Goal: Task Accomplishment & Management: Use online tool/utility

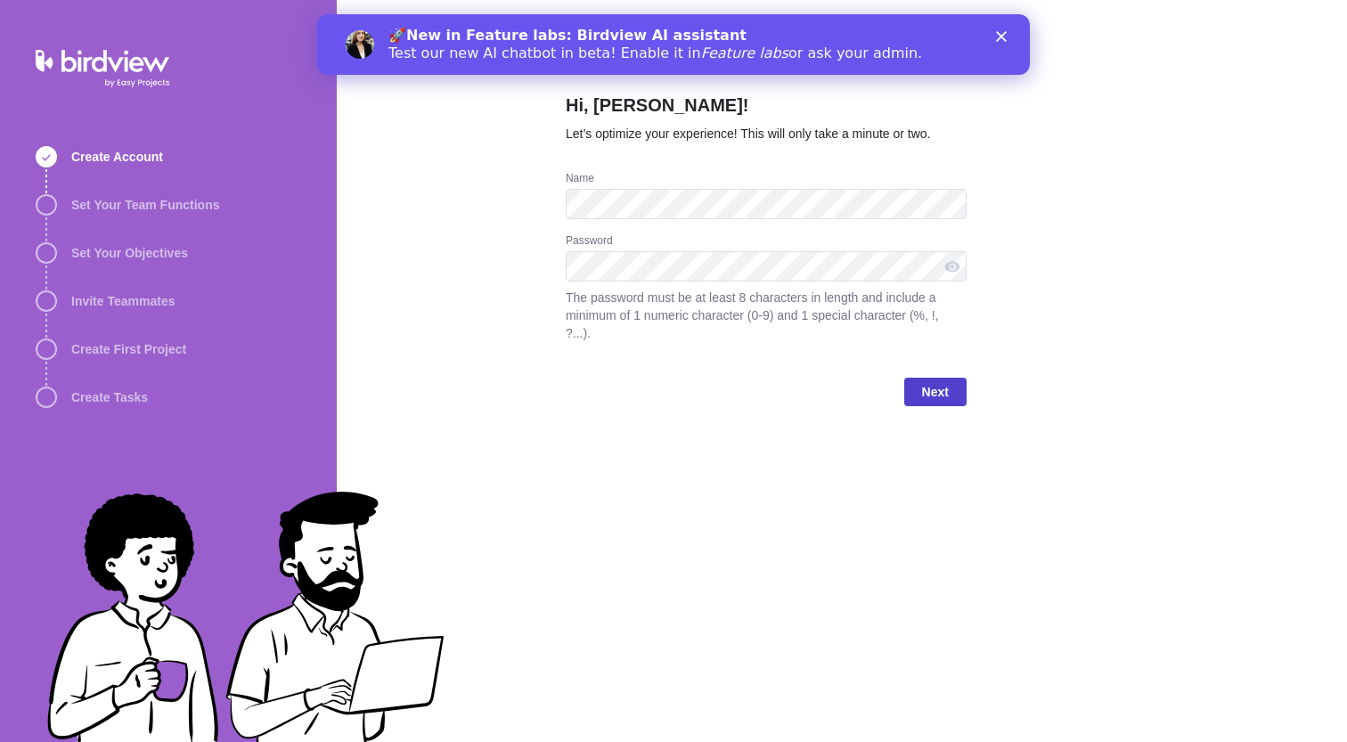
click at [919, 387] on span "Next" at bounding box center [935, 392] width 62 height 29
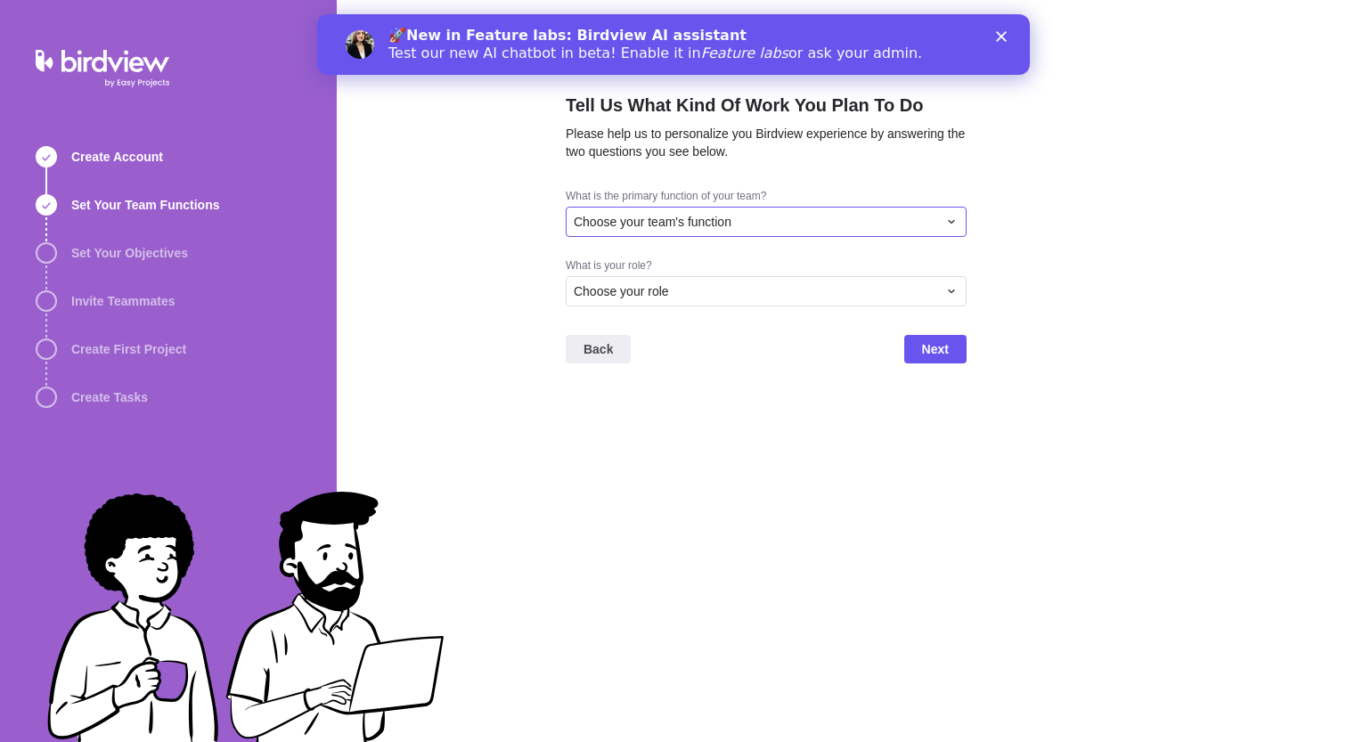
click at [850, 215] on div "Choose your team's function" at bounding box center [755, 222] width 363 height 18
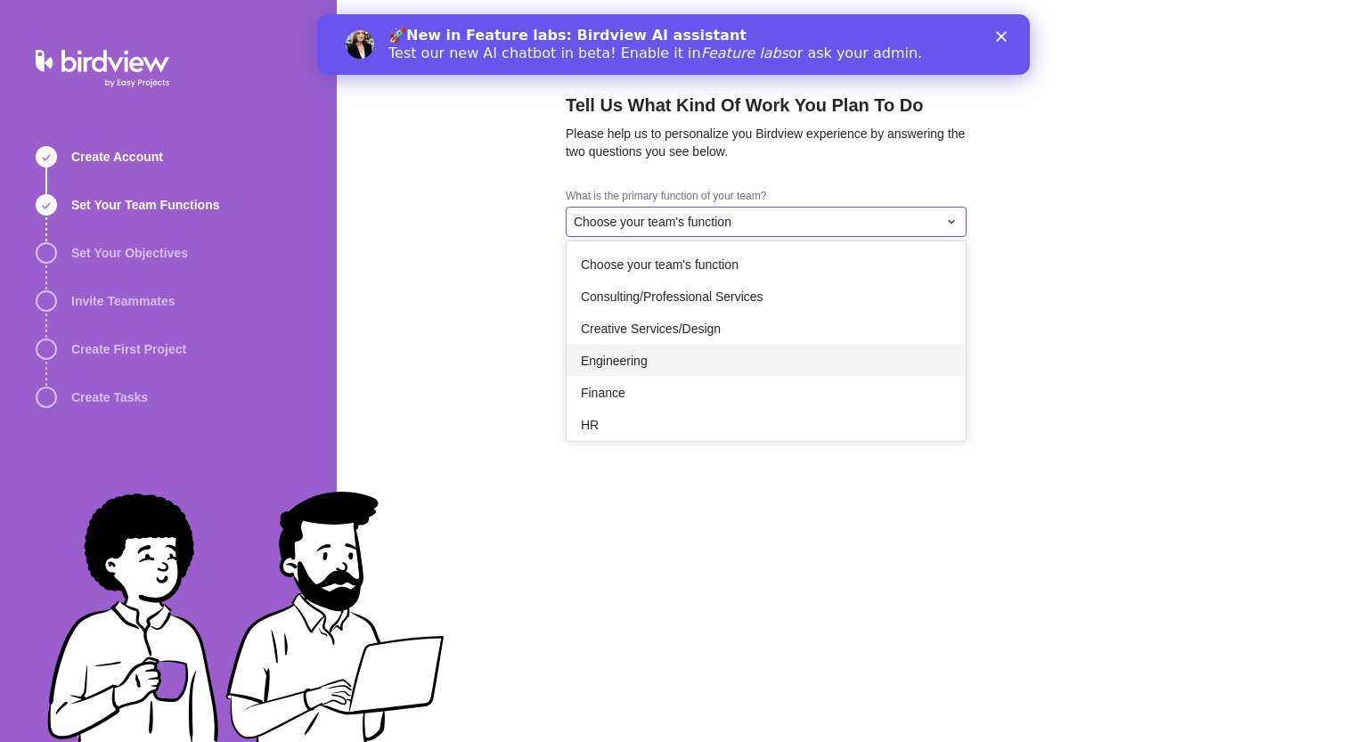
click at [784, 369] on div "Engineering" at bounding box center [765, 361] width 399 height 32
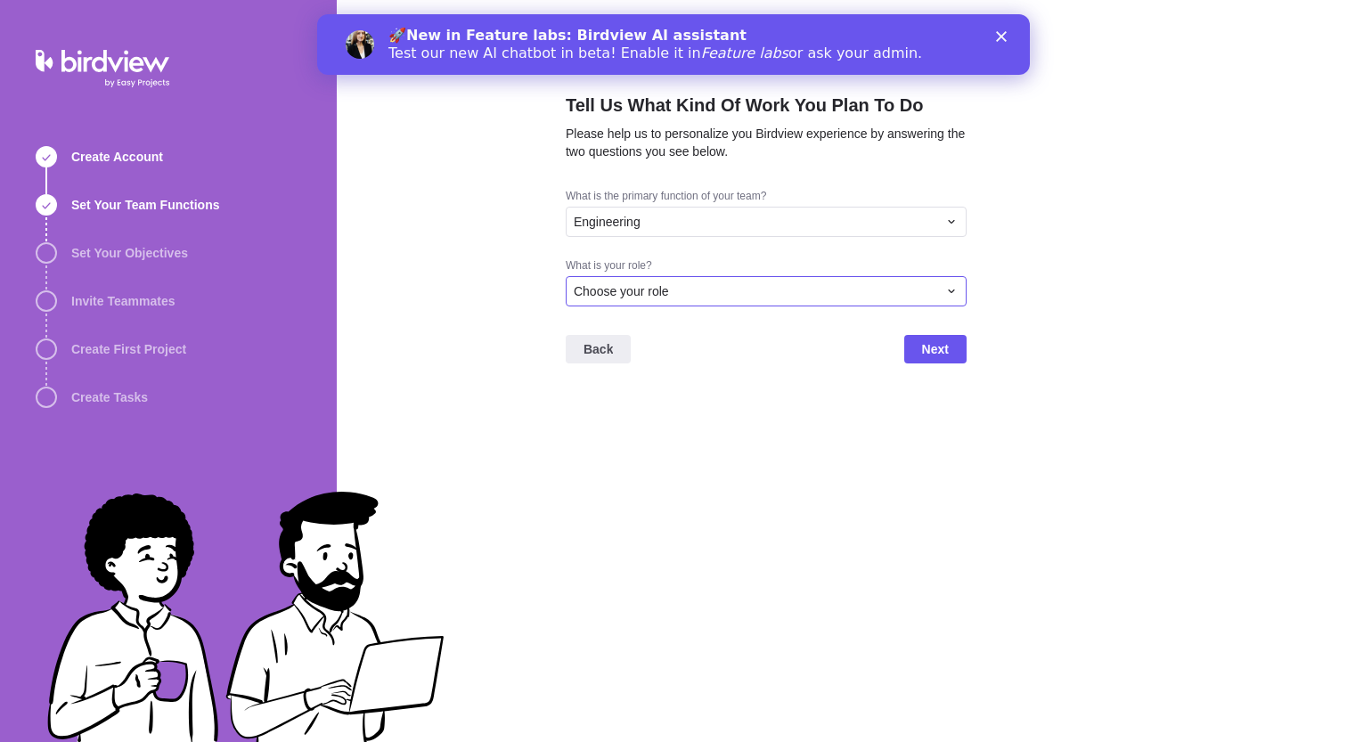
click at [786, 280] on div "Choose your role" at bounding box center [766, 291] width 401 height 30
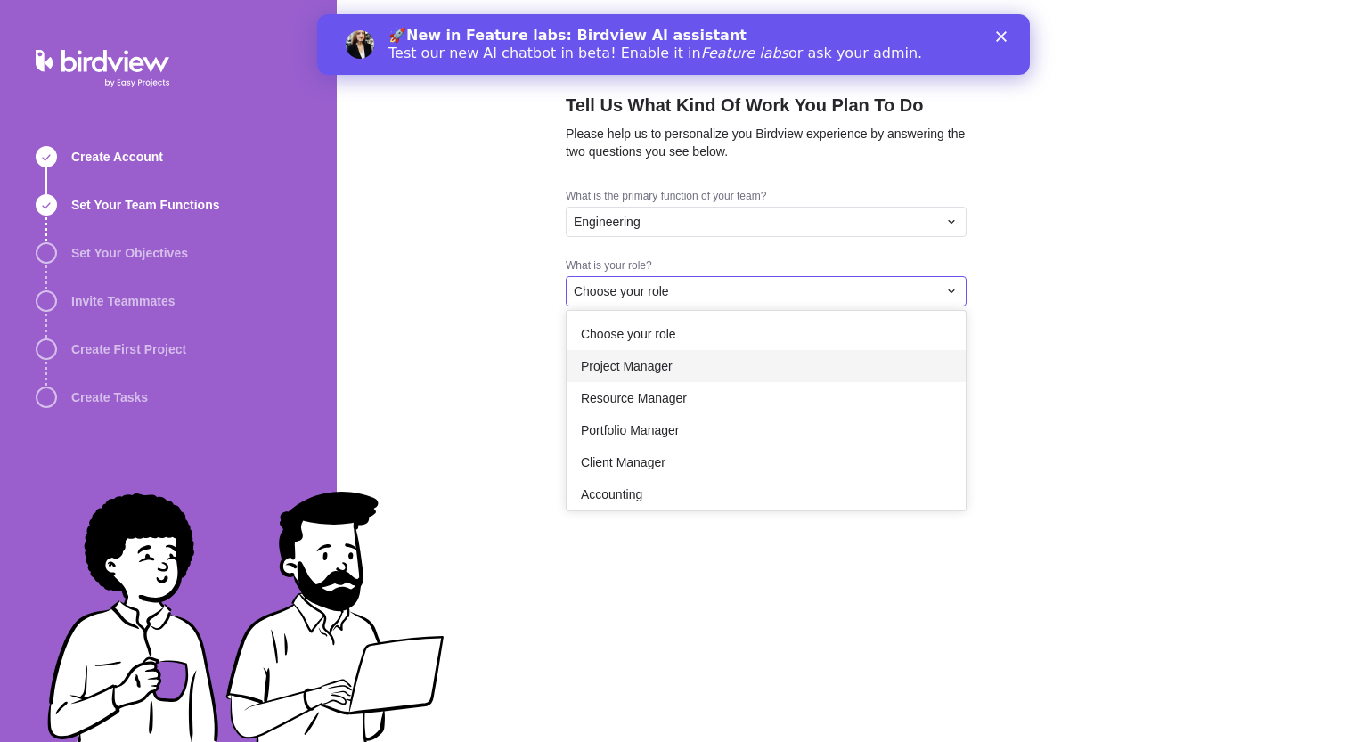
click at [752, 357] on div "Project Manager" at bounding box center [765, 366] width 399 height 32
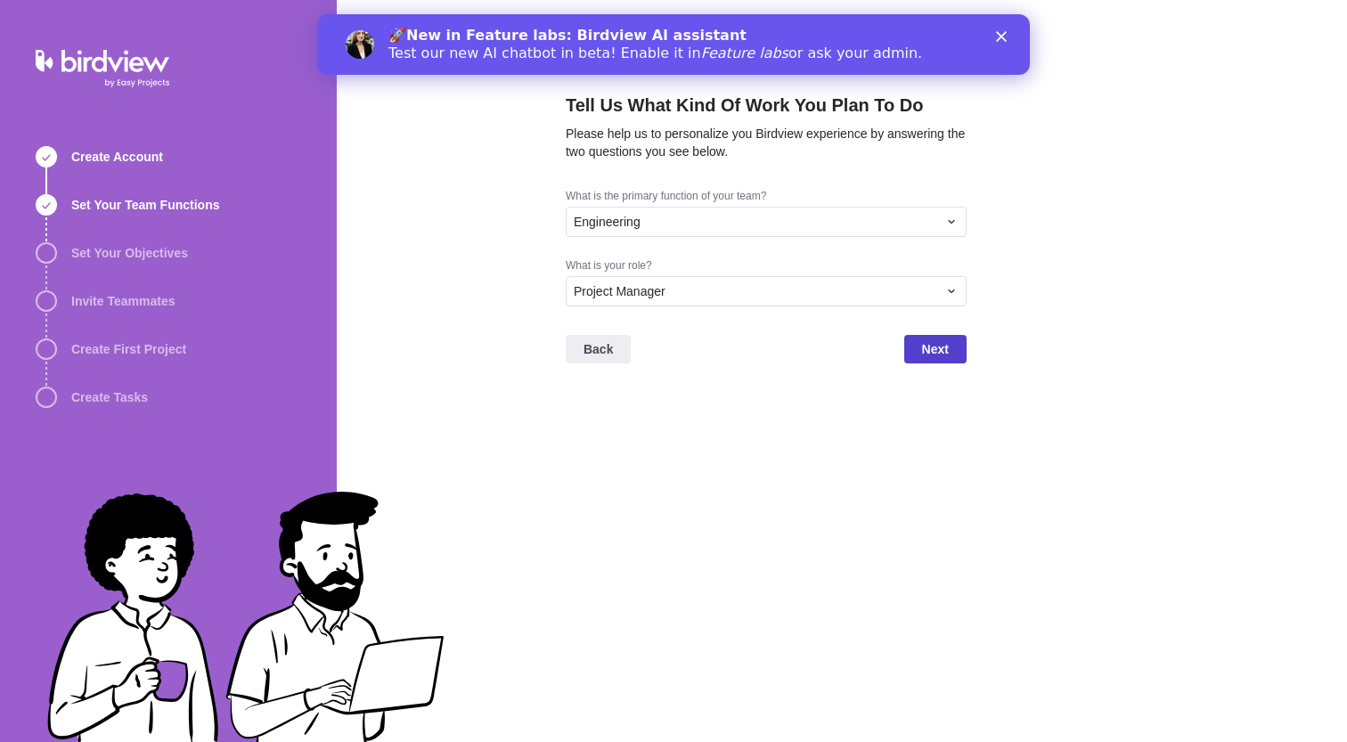
click at [904, 351] on span "Next" at bounding box center [935, 349] width 62 height 29
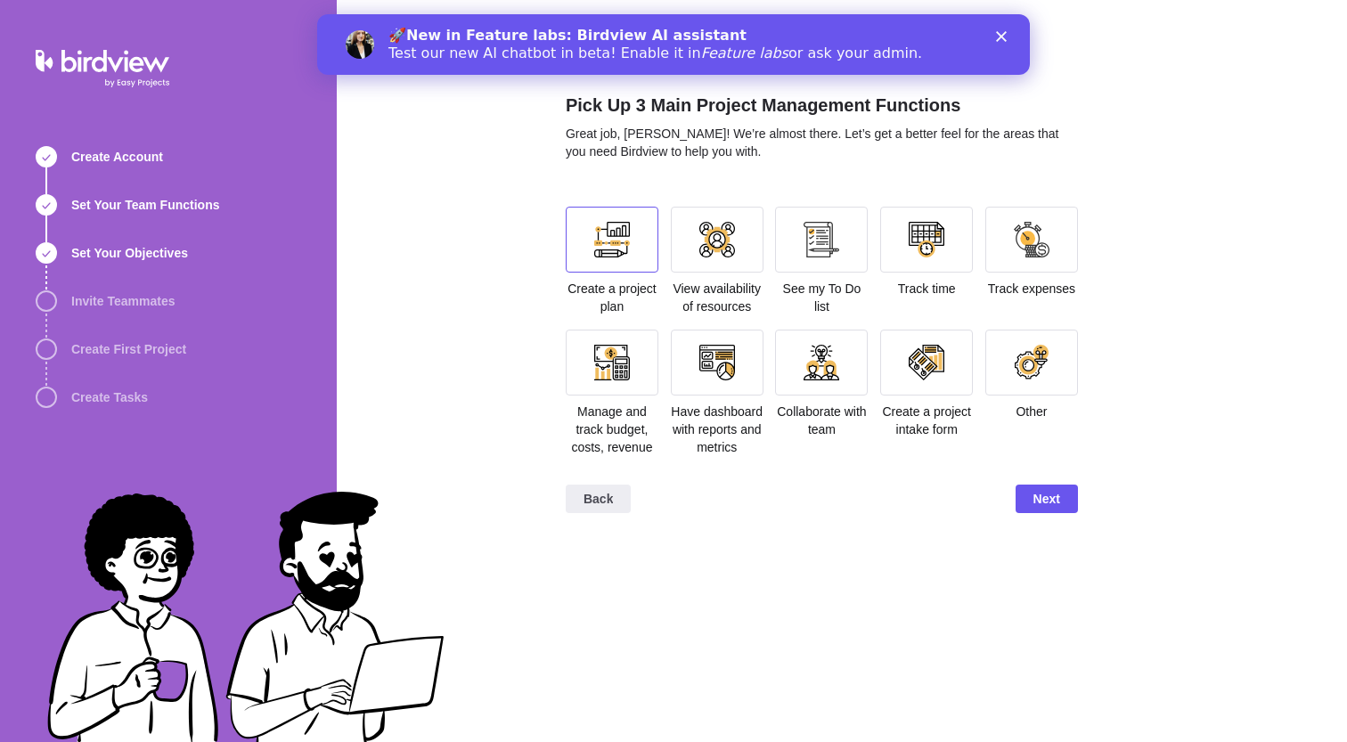
click at [624, 261] on div at bounding box center [612, 240] width 93 height 66
click at [1058, 509] on span "Next" at bounding box center [1046, 498] width 27 height 21
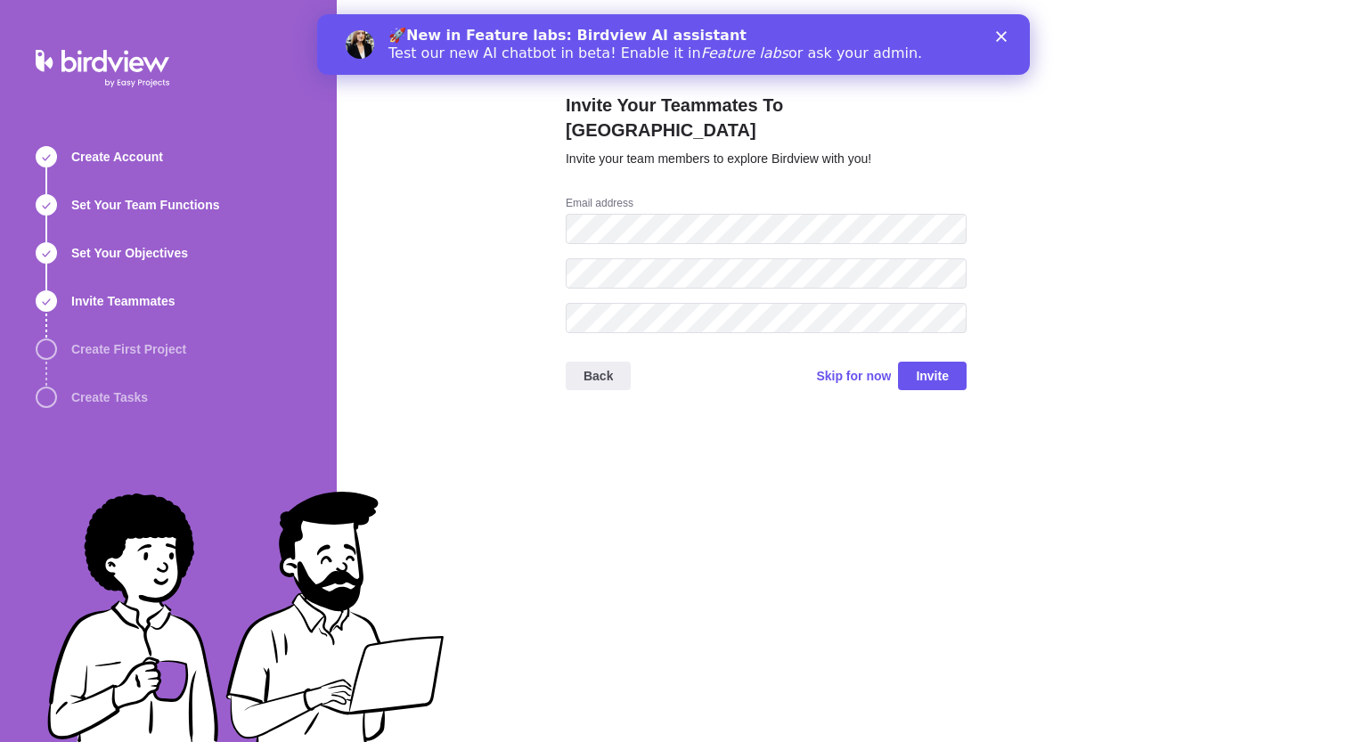
click at [800, 378] on div "Back Skip for now Invite" at bounding box center [766, 382] width 401 height 71
click at [851, 367] on span "Skip for now" at bounding box center [853, 376] width 75 height 18
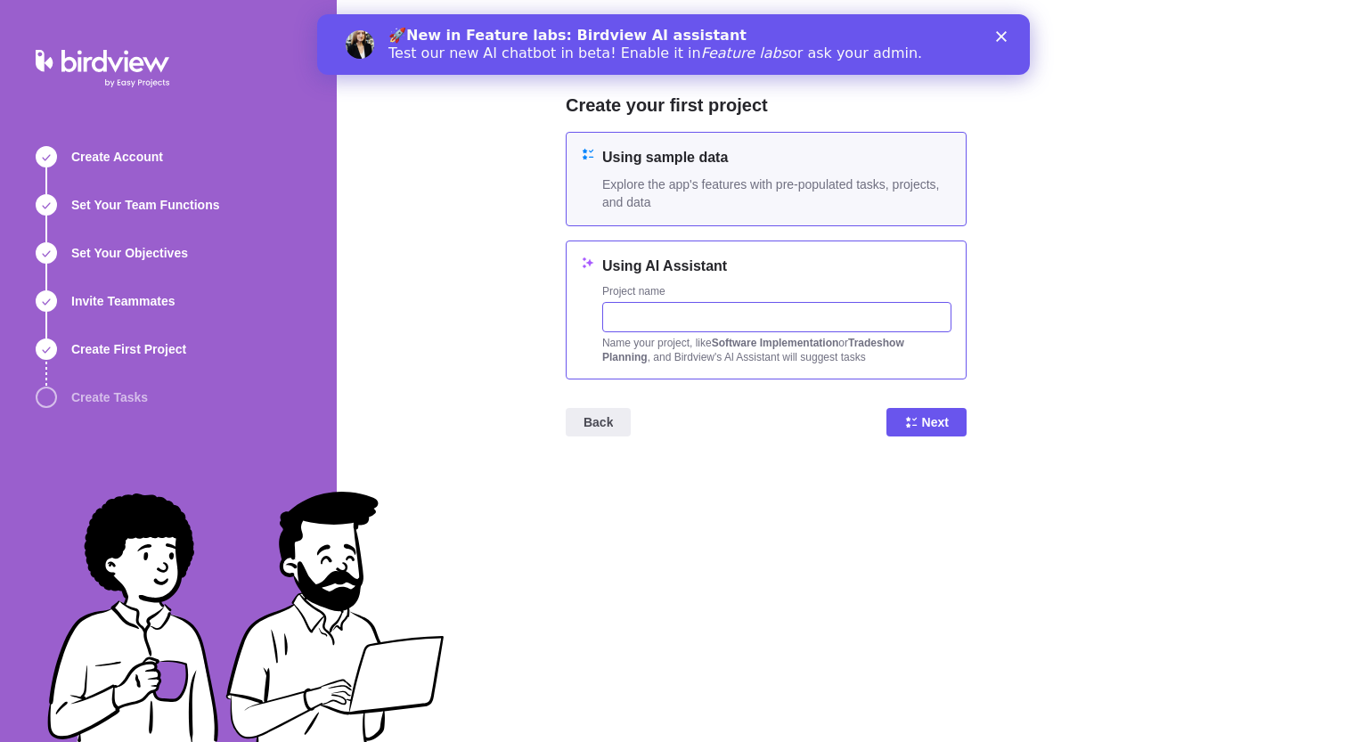
click at [810, 322] on input "text" at bounding box center [776, 317] width 349 height 30
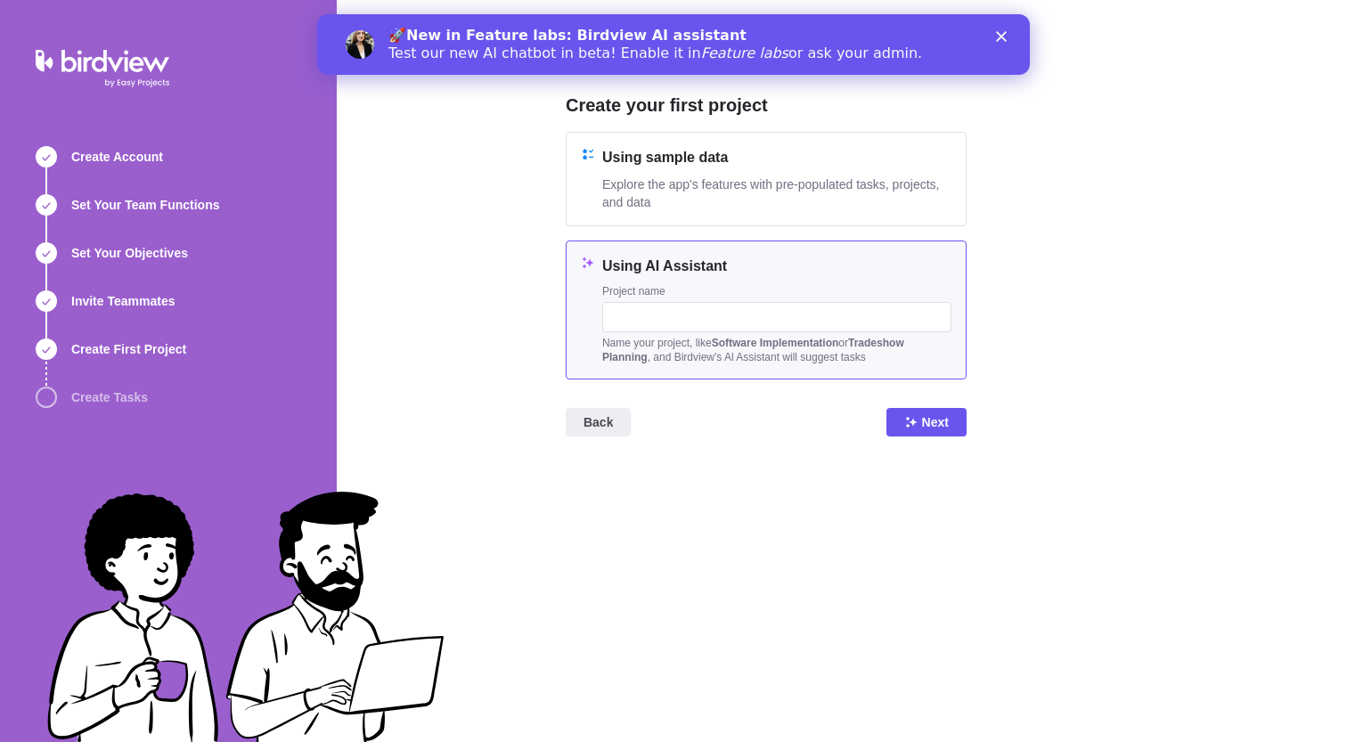
click at [668, 574] on div "Create your first project Using sample data Explore the app's features with pre…" at bounding box center [766, 371] width 401 height 742
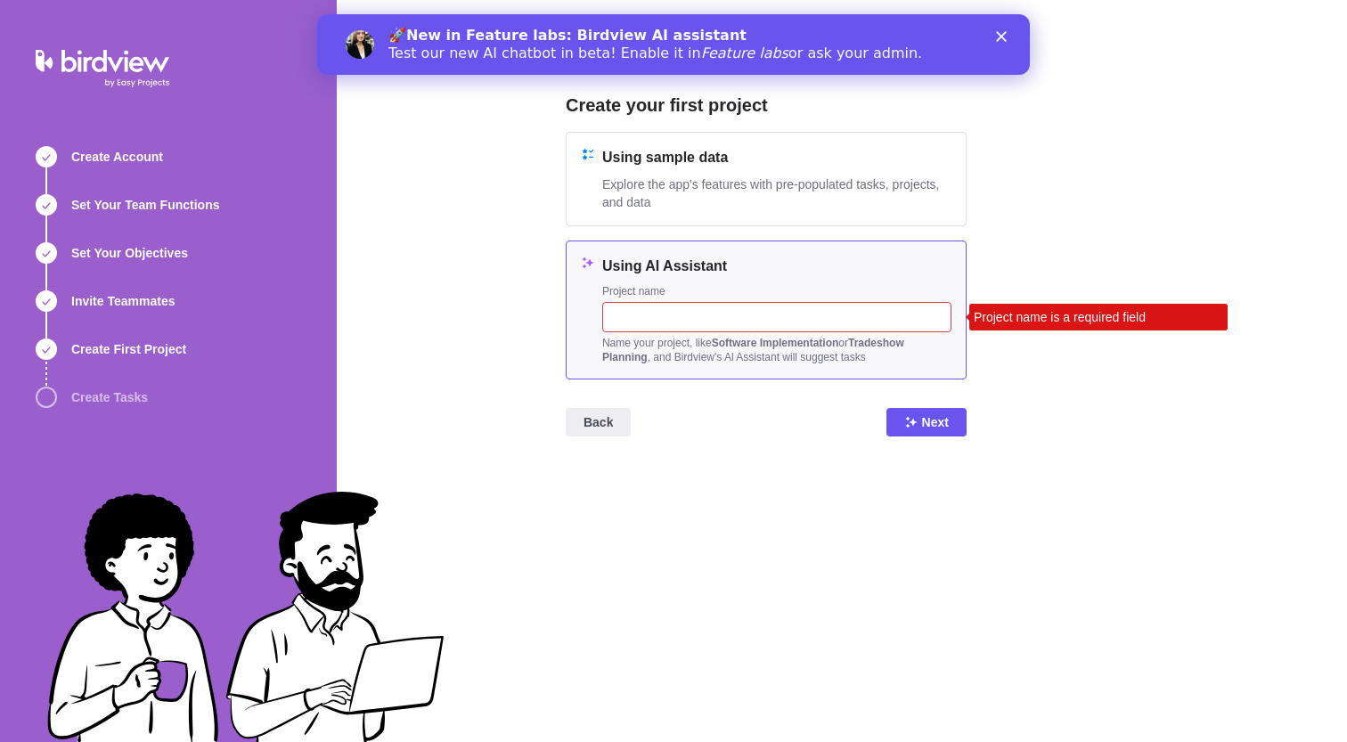
click at [668, 321] on input "text" at bounding box center [776, 317] width 349 height 30
paste input "<img src=x onerror=%22alert(document.cookie)%22 :>.csv""
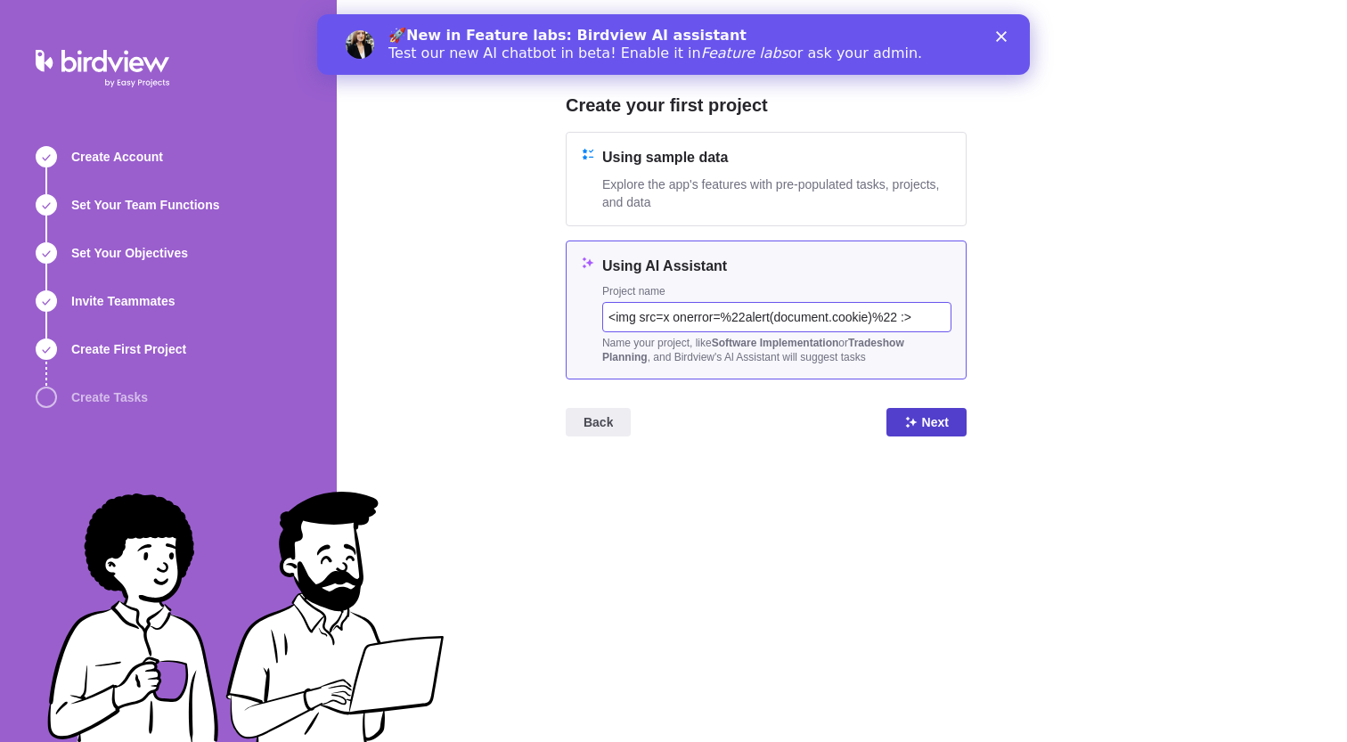
type input "<img src=x onerror=%22alert(document.cookie)%22 :>"
click at [939, 432] on span "Next" at bounding box center [935, 421] width 27 height 21
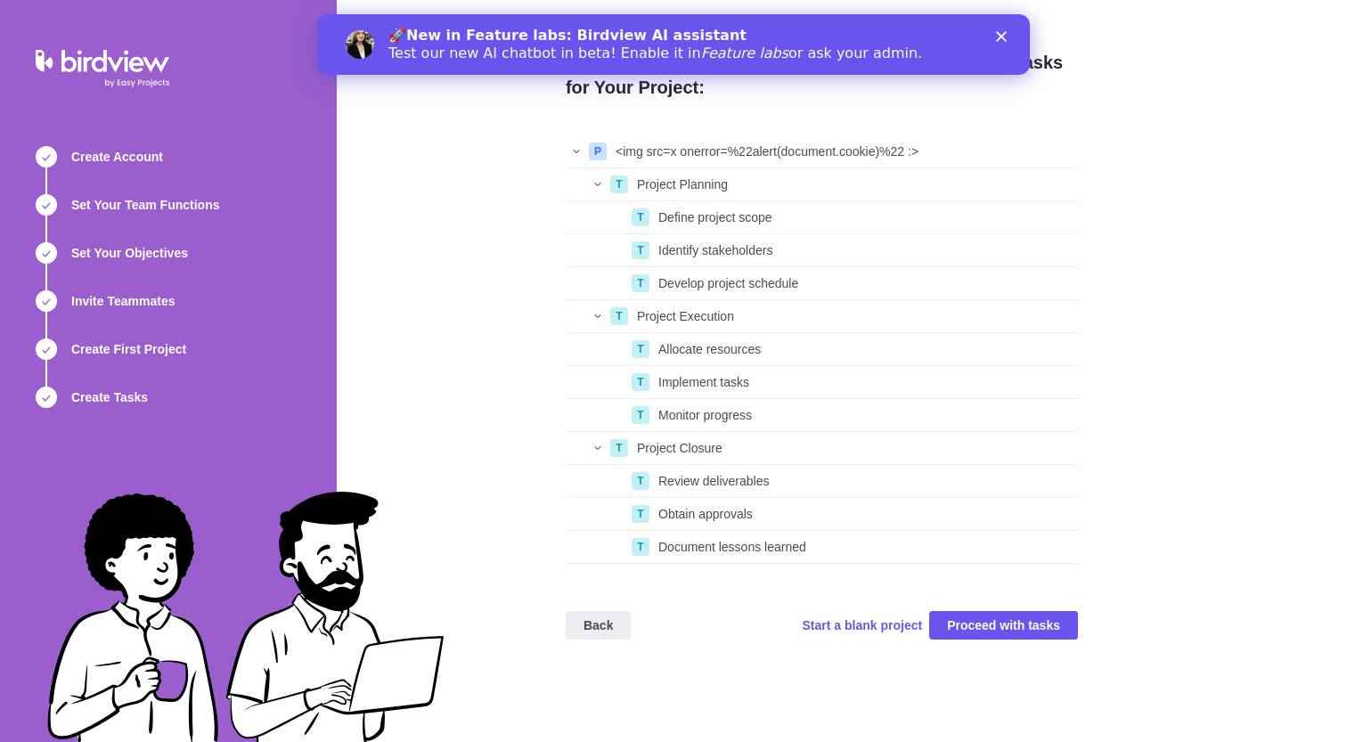
scroll to position [428, 512]
click at [979, 620] on span "Proceed with tasks" at bounding box center [1003, 625] width 113 height 21
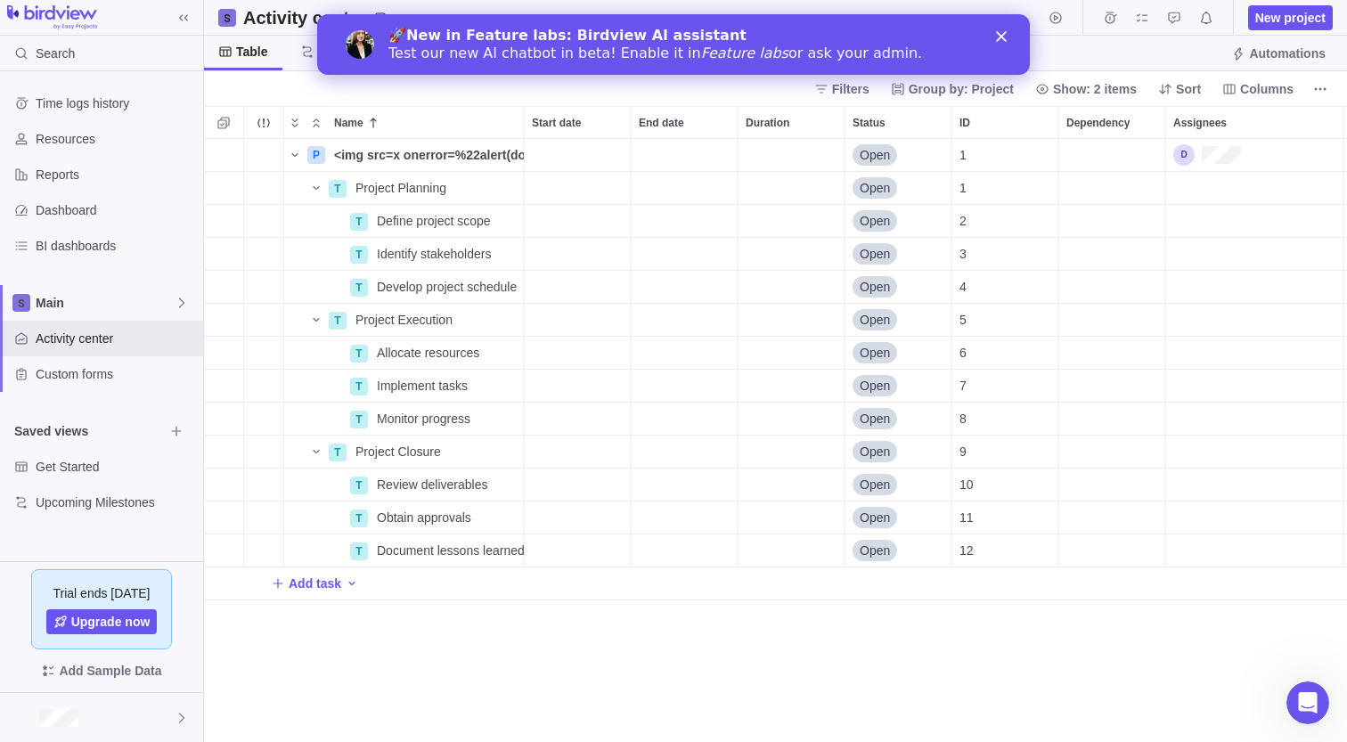
scroll to position [602, 1143]
click at [1005, 37] on icon "Close" at bounding box center [1001, 36] width 11 height 11
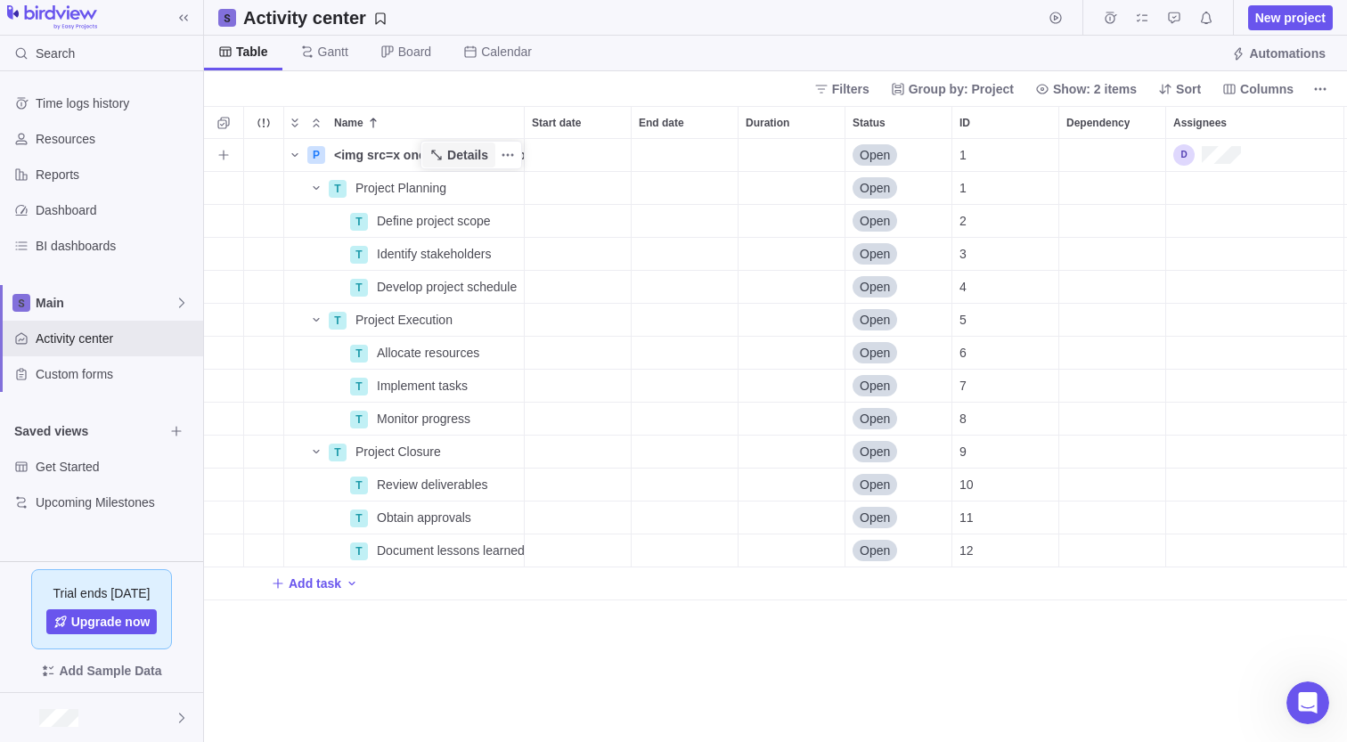
click at [464, 154] on span "Details" at bounding box center [467, 155] width 41 height 18
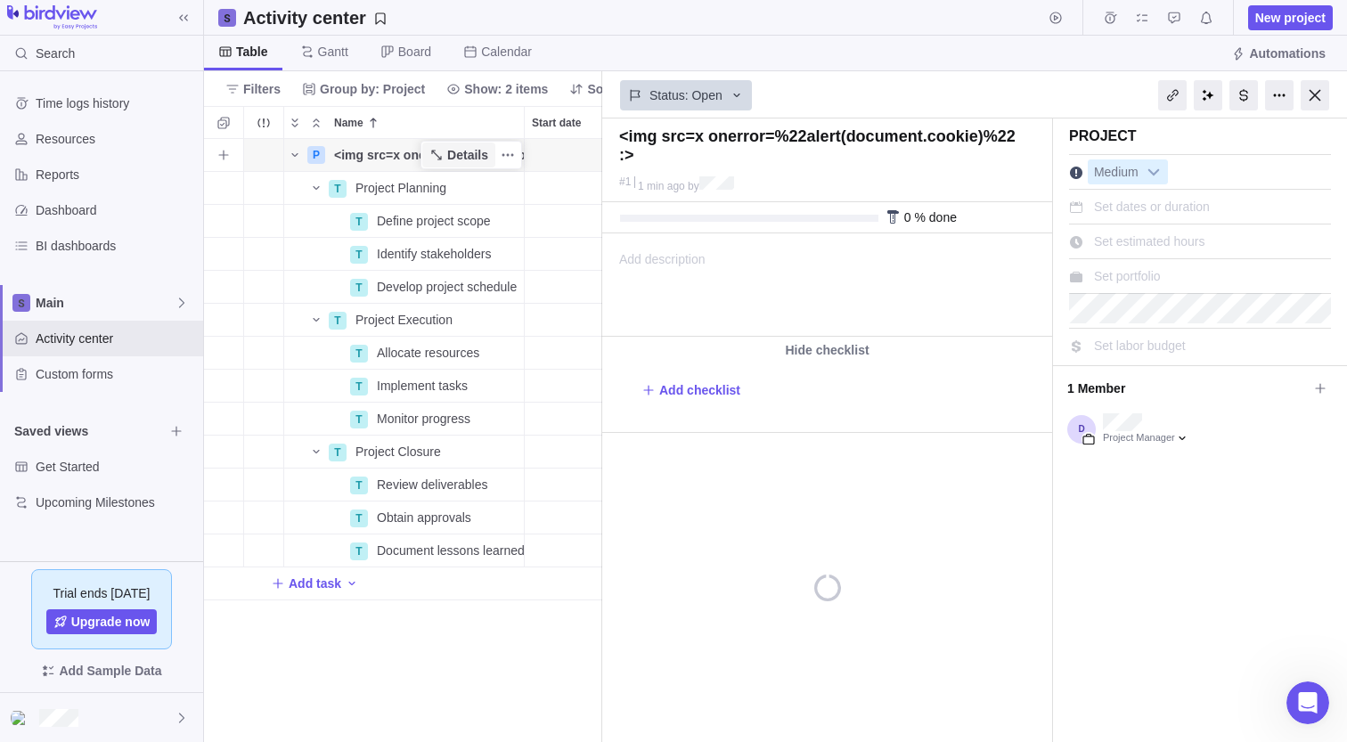
click at [464, 154] on span "Details" at bounding box center [467, 155] width 41 height 18
click at [1328, 93] on div at bounding box center [1314, 95] width 29 height 30
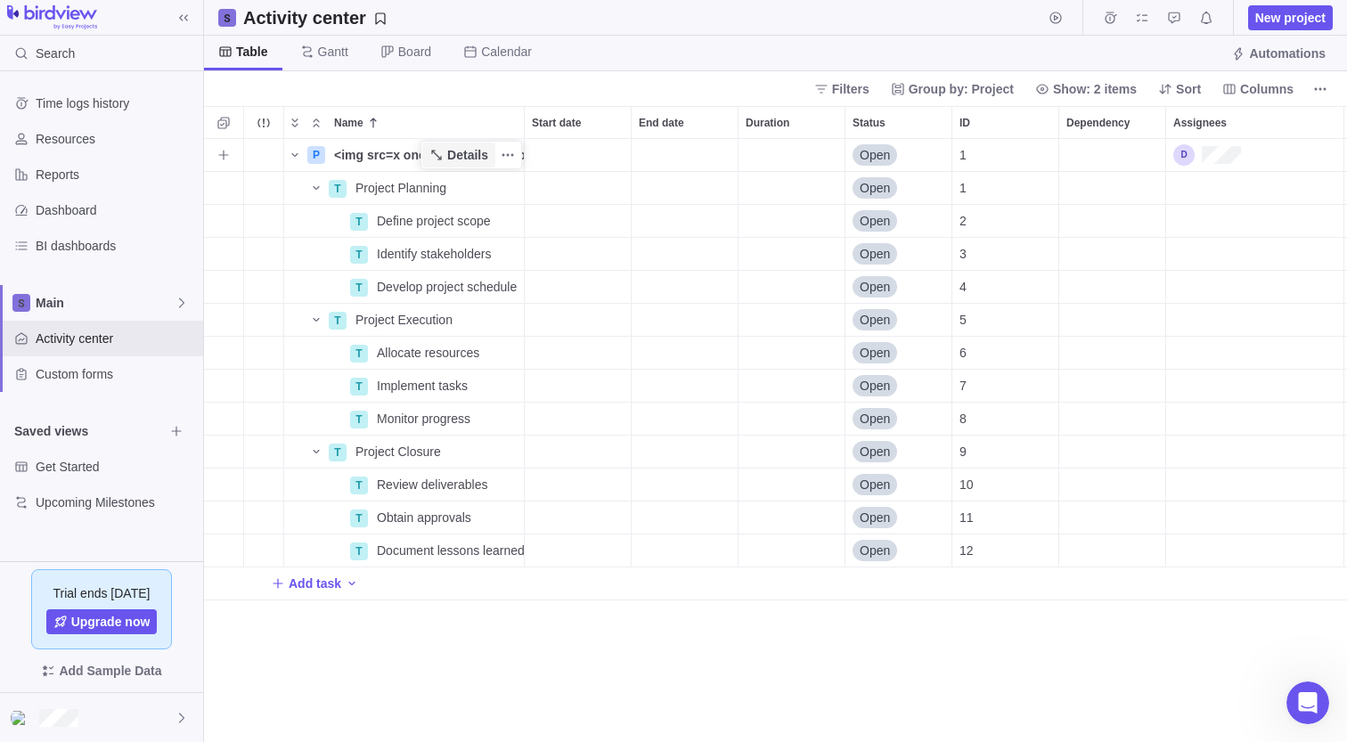
click at [474, 161] on span "Details" at bounding box center [467, 155] width 41 height 18
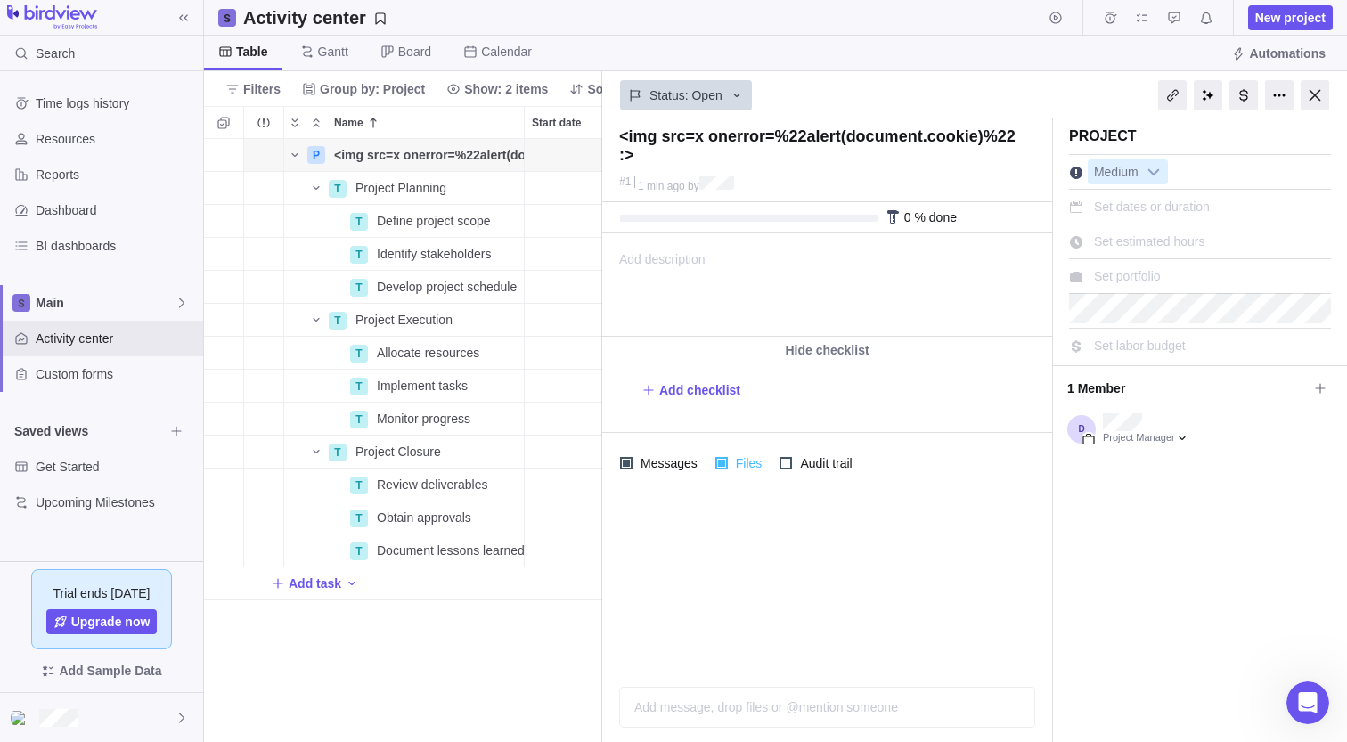
click at [756, 463] on span "Files" at bounding box center [747, 463] width 38 height 25
click at [756, 464] on span "Files" at bounding box center [747, 463] width 38 height 25
click at [721, 399] on span "Add checklist" at bounding box center [699, 390] width 81 height 18
click at [737, 315] on div "Add description ... read all" at bounding box center [825, 285] width 445 height 102
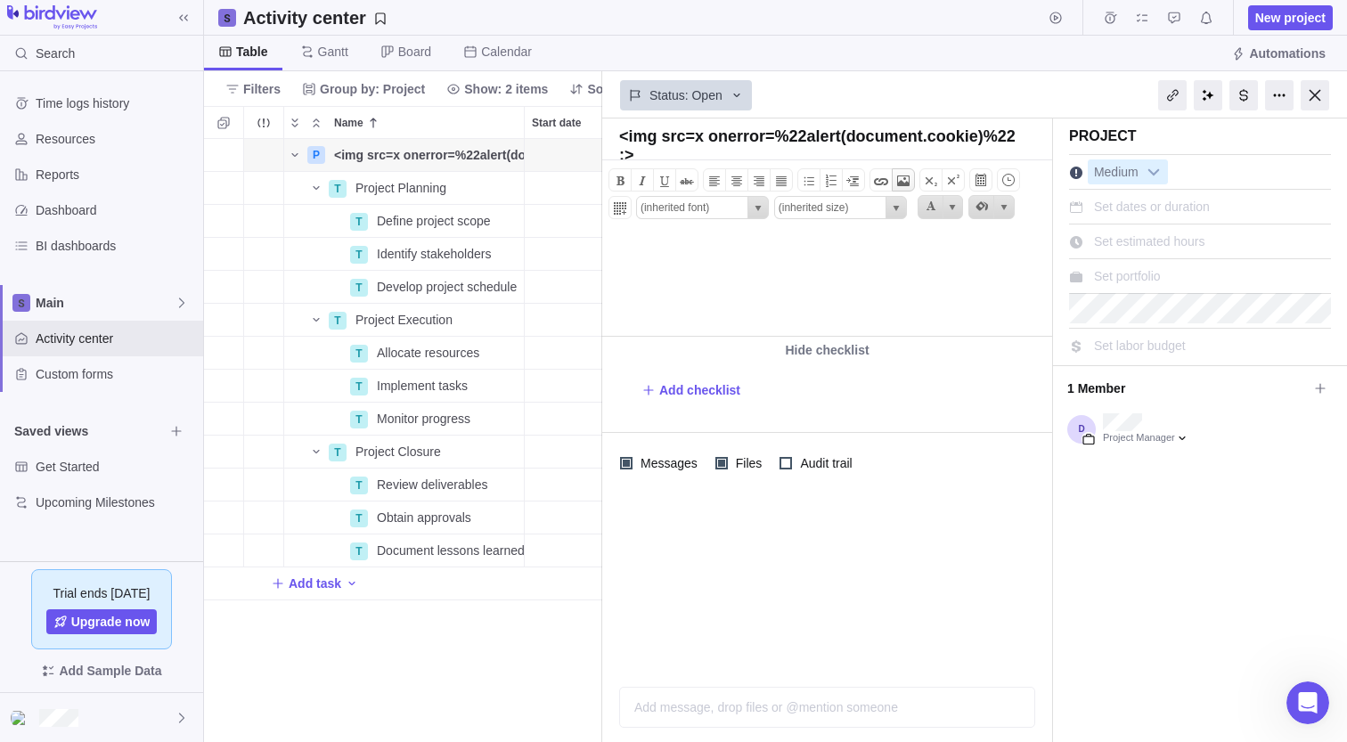
click at [906, 180] on span at bounding box center [902, 180] width 21 height 21
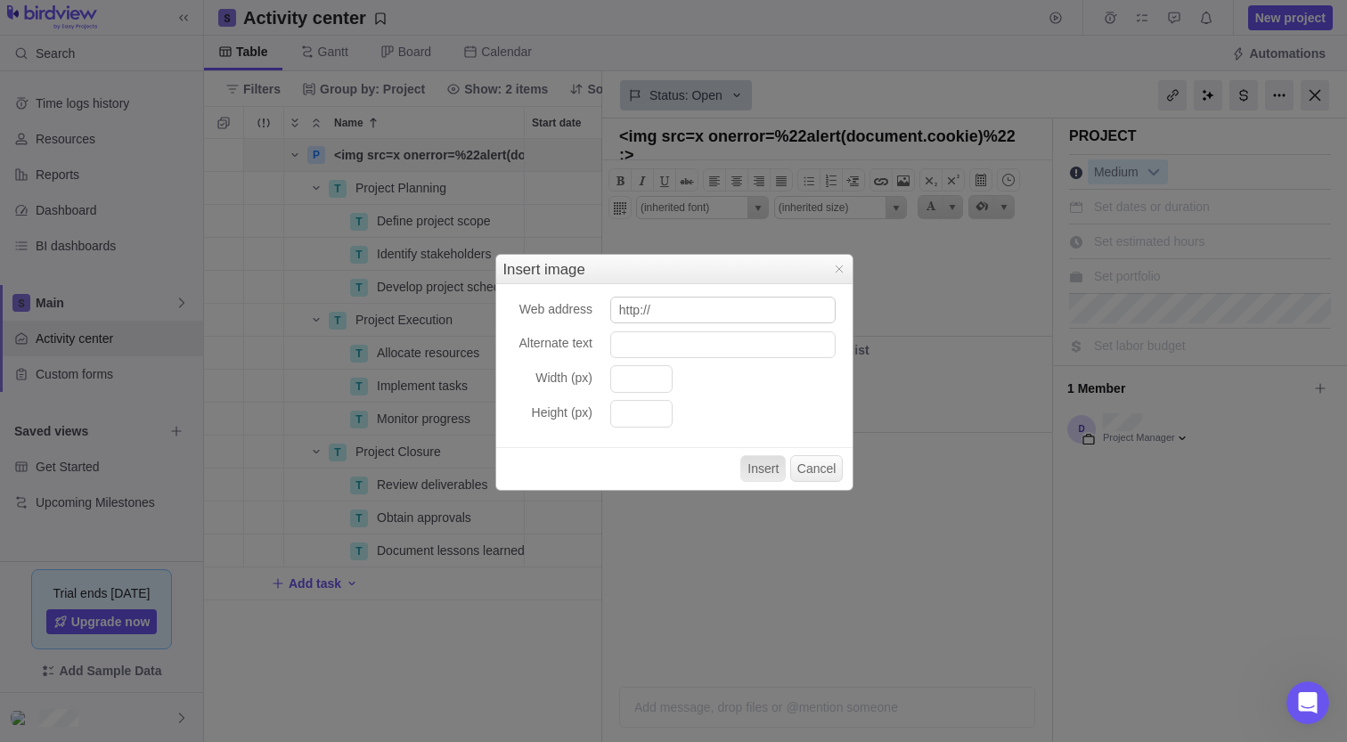
click at [747, 318] on input "http://" at bounding box center [722, 310] width 225 height 27
type input "http://locahost:8080"
click at [736, 343] on input "Alternate text" at bounding box center [722, 344] width 225 height 27
click at [647, 347] on input "Alternate text" at bounding box center [722, 344] width 225 height 27
paste input "<img src=x onerror=%22alert(document.cookie)%22 :>.csv""
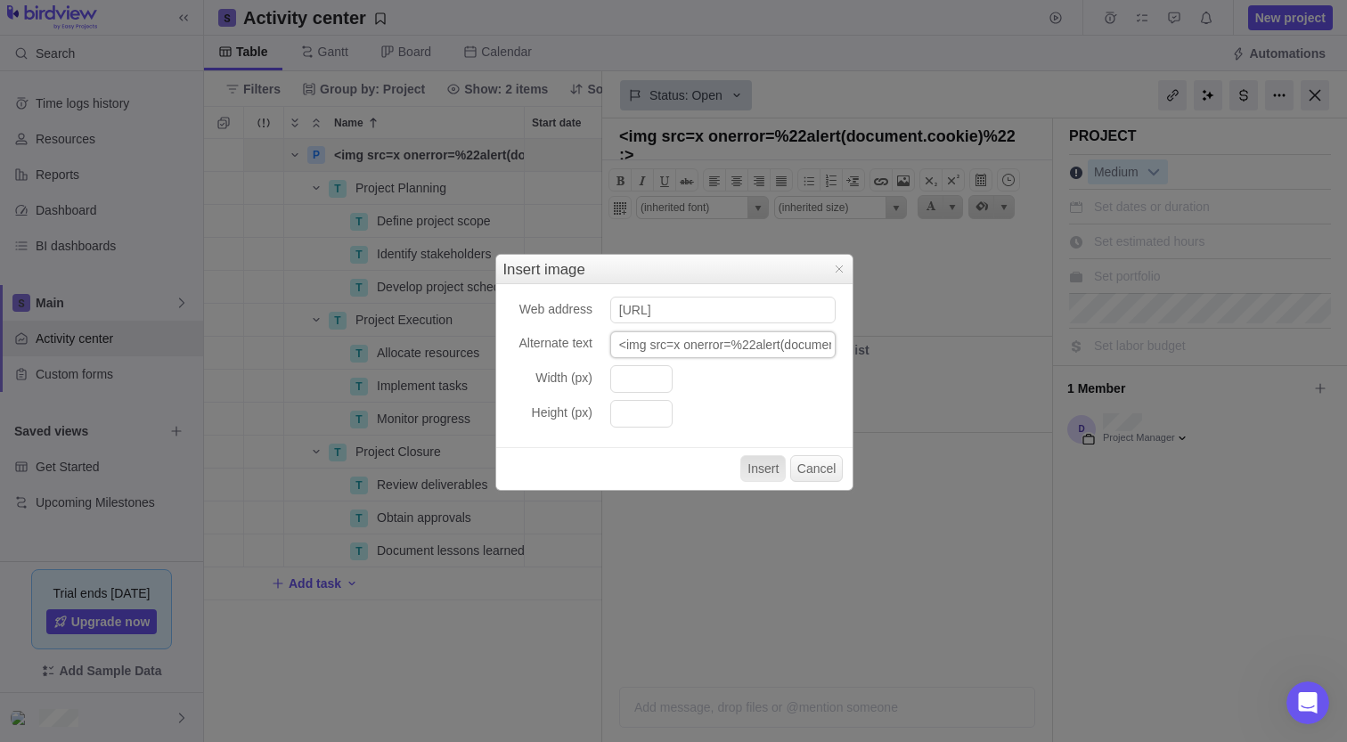
scroll to position [0, 134]
type input "<img src=x onerror=%22alert(document.cookie)%22 :>.csv""
click at [773, 471] on button "Insert" at bounding box center [762, 468] width 45 height 27
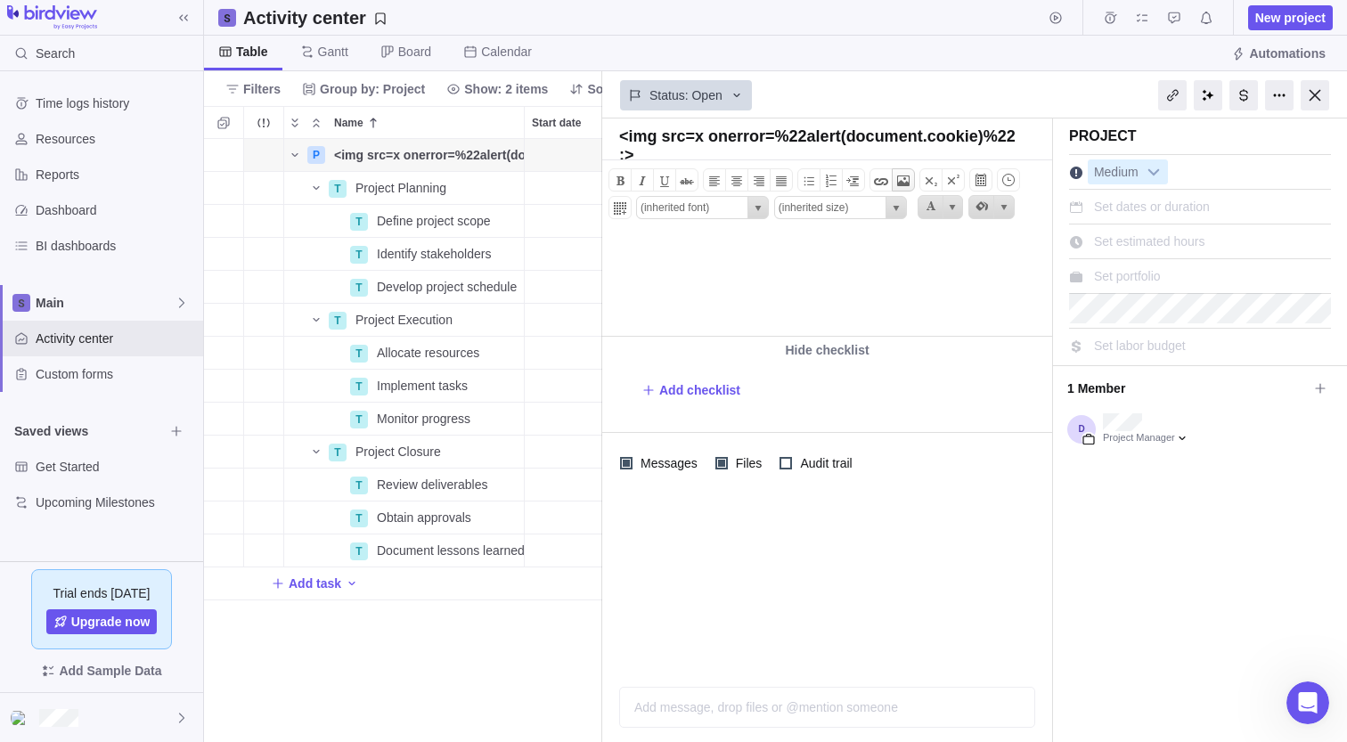
click at [908, 178] on span at bounding box center [902, 180] width 21 height 21
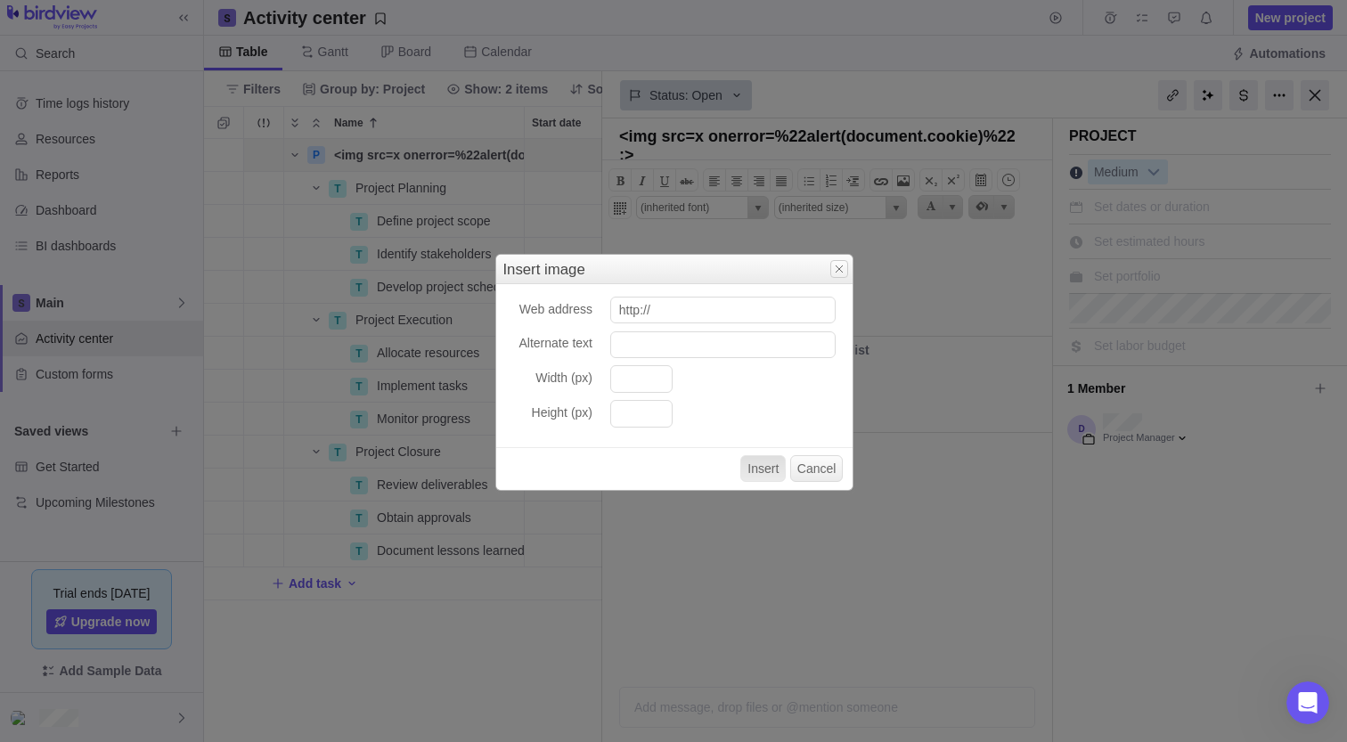
click at [835, 272] on span "Close" at bounding box center [839, 269] width 14 height 14
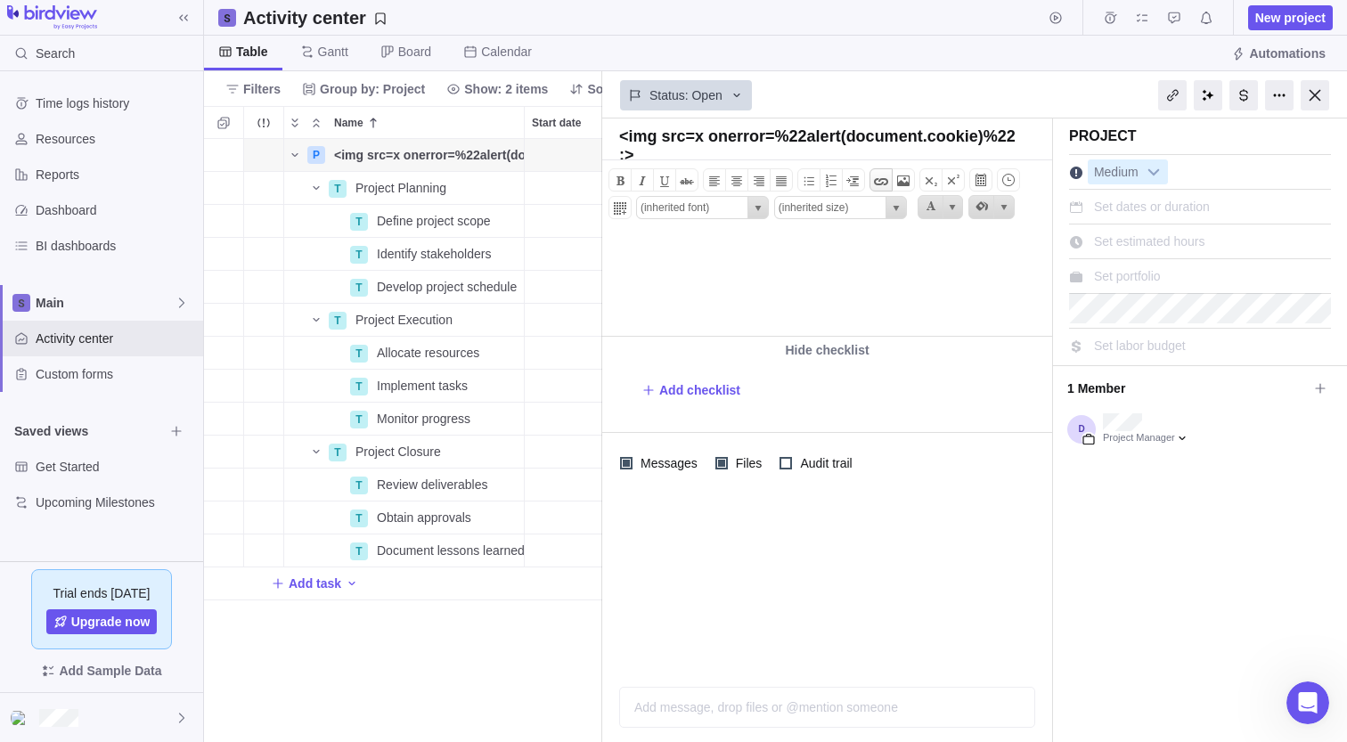
click at [886, 179] on span at bounding box center [880, 180] width 21 height 21
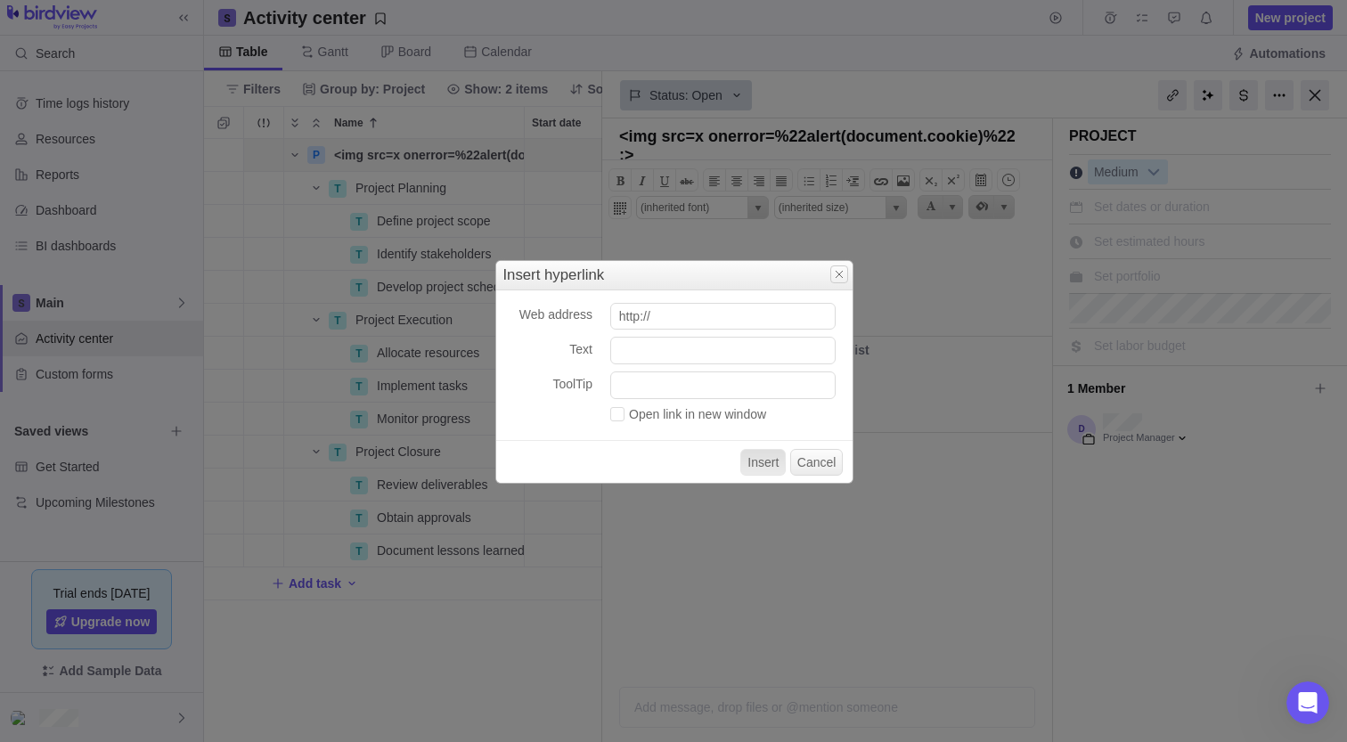
click at [840, 283] on link "Close" at bounding box center [839, 274] width 18 height 18
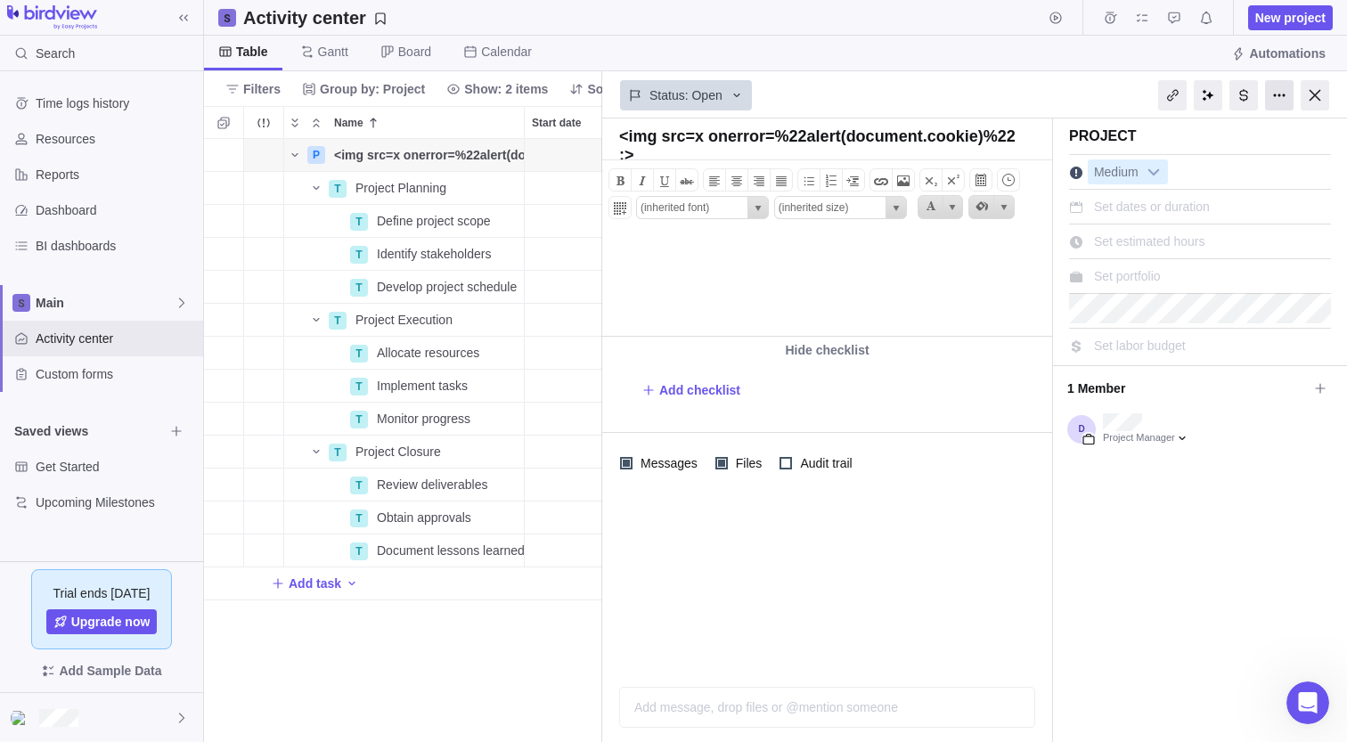
scroll to position [15, 0]
click at [1291, 91] on div at bounding box center [1279, 95] width 29 height 30
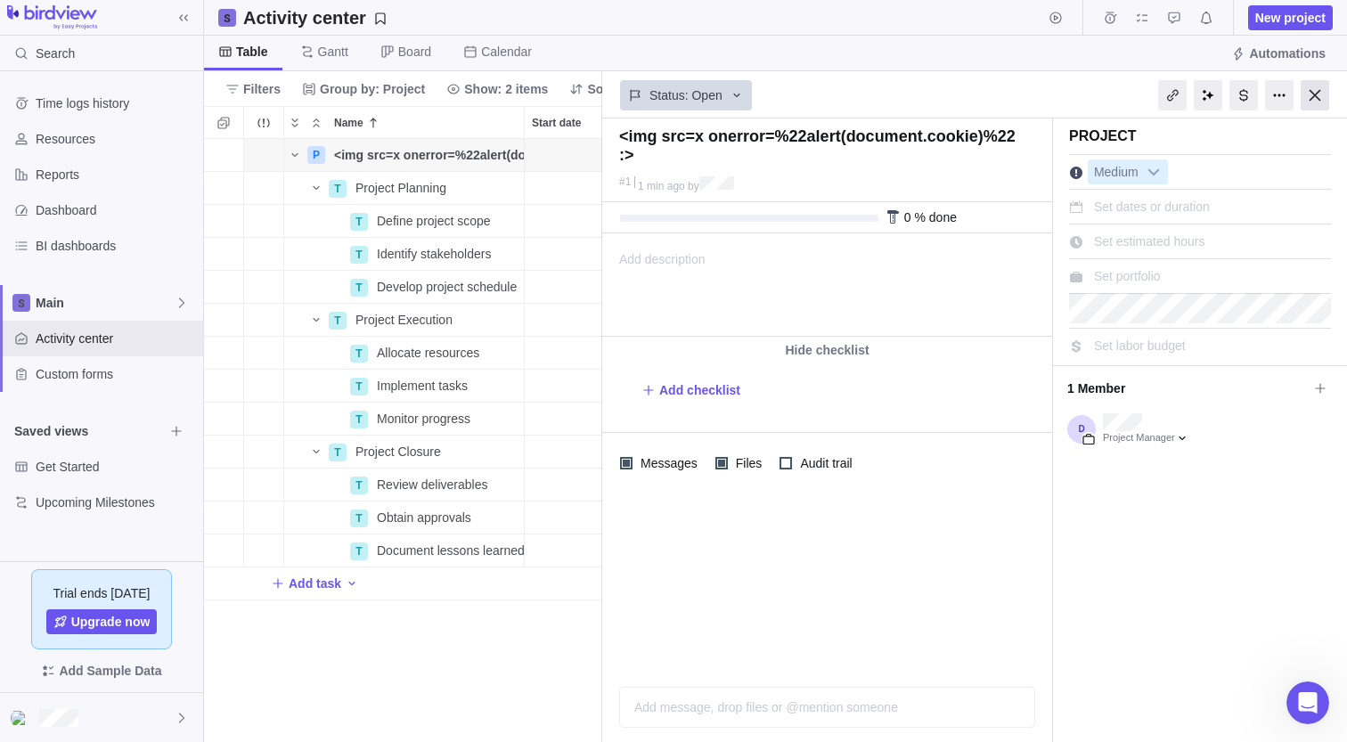
click at [1315, 98] on div at bounding box center [1314, 95] width 29 height 30
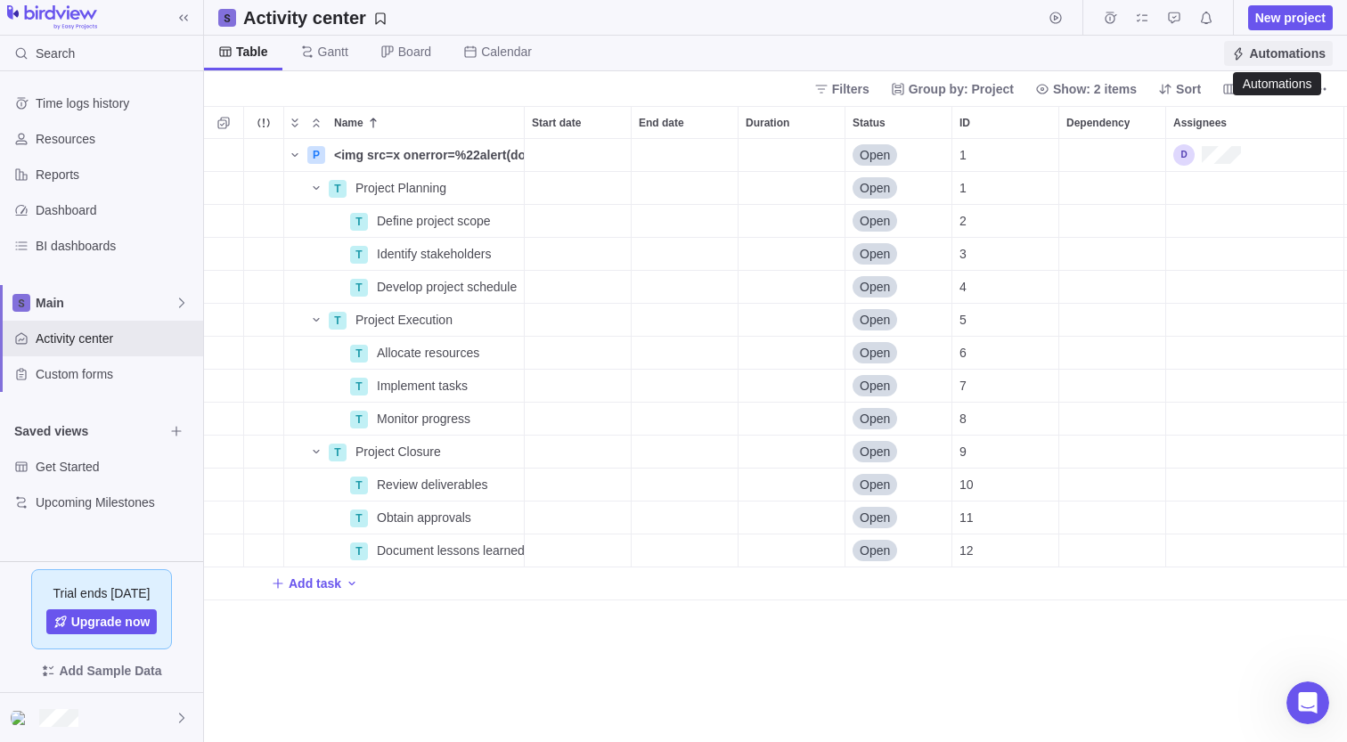
click at [1272, 55] on span "Automations" at bounding box center [1287, 54] width 77 height 18
click at [75, 132] on span "Resources" at bounding box center [116, 139] width 160 height 18
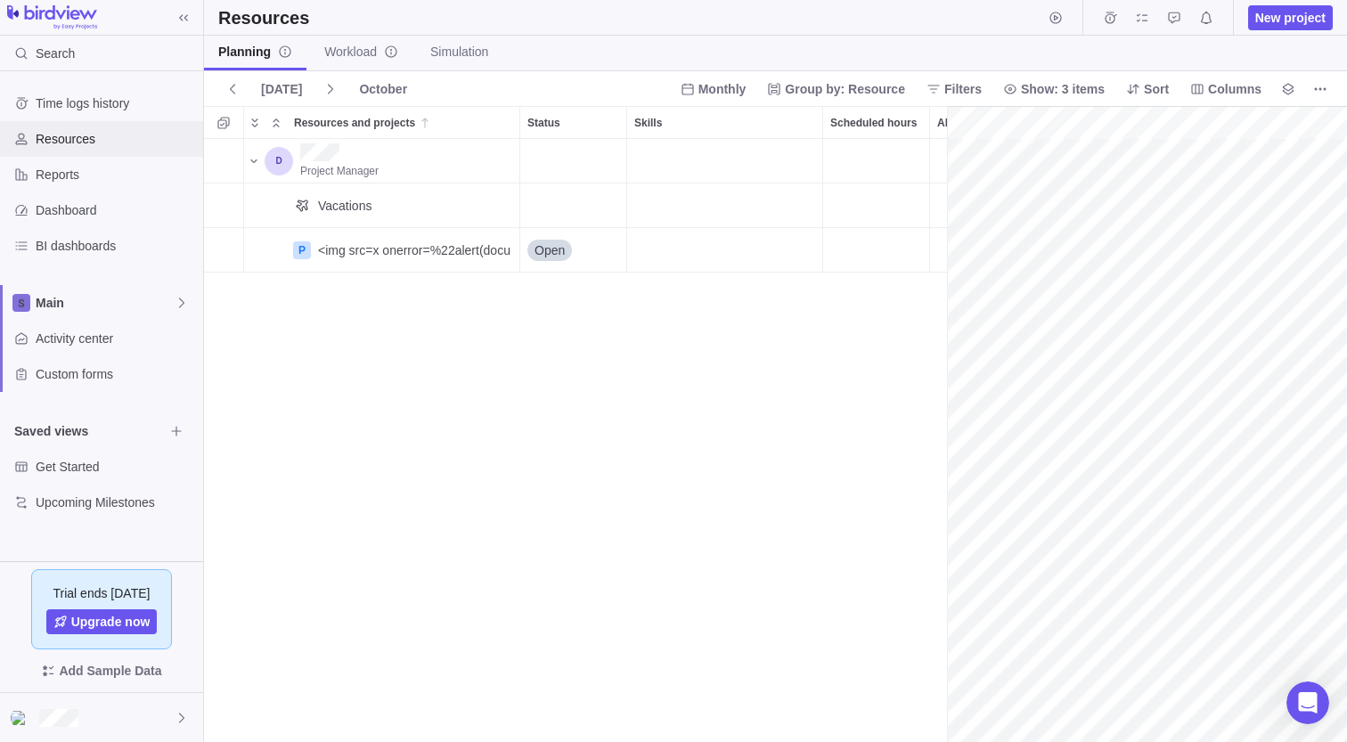
scroll to position [0, 77]
click at [541, 248] on span "Open" at bounding box center [549, 250] width 30 height 18
click at [547, 252] on span "Open" at bounding box center [549, 250] width 30 height 18
click at [526, 289] on div "Project Manager Vacations P <img src=x onerror=%22alert(document.cookie)%22 :> …" at bounding box center [575, 440] width 743 height 603
click at [350, 55] on span "Workload" at bounding box center [361, 52] width 74 height 18
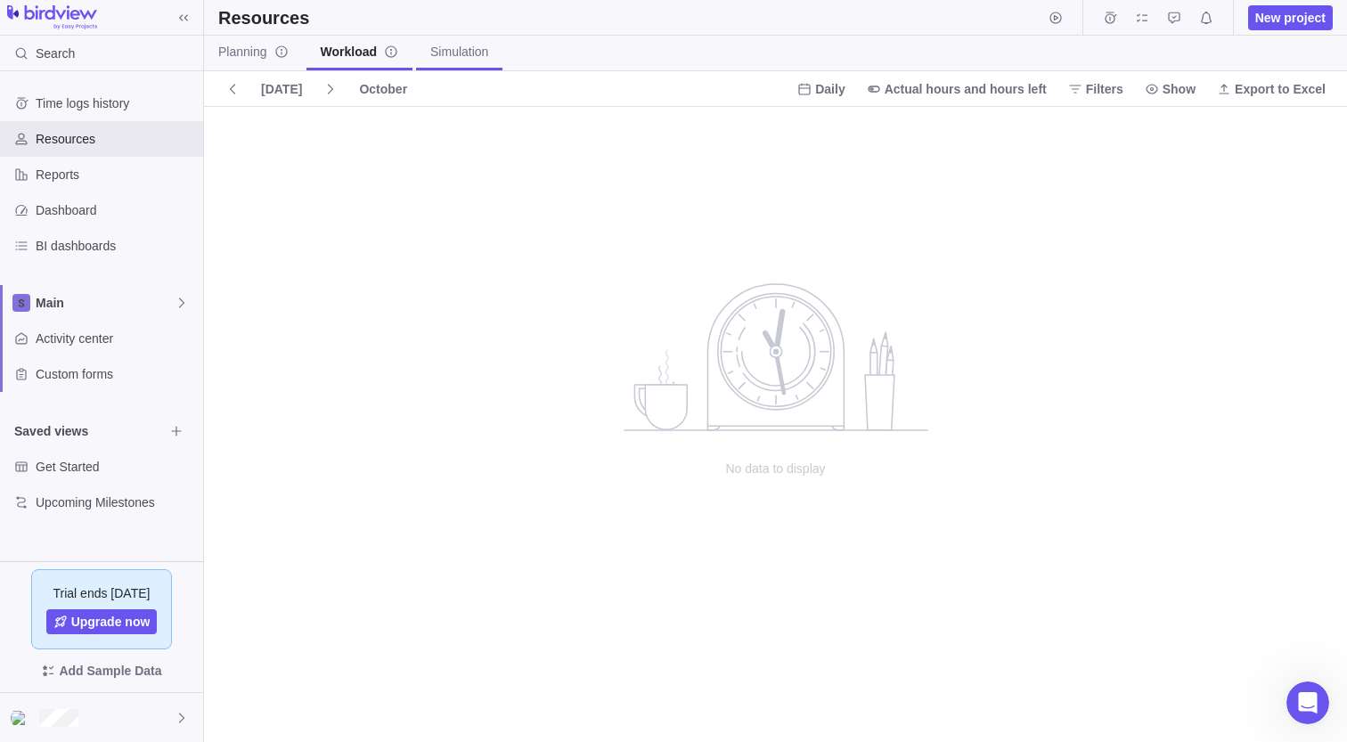
click at [474, 57] on span "Simulation" at bounding box center [459, 52] width 58 height 18
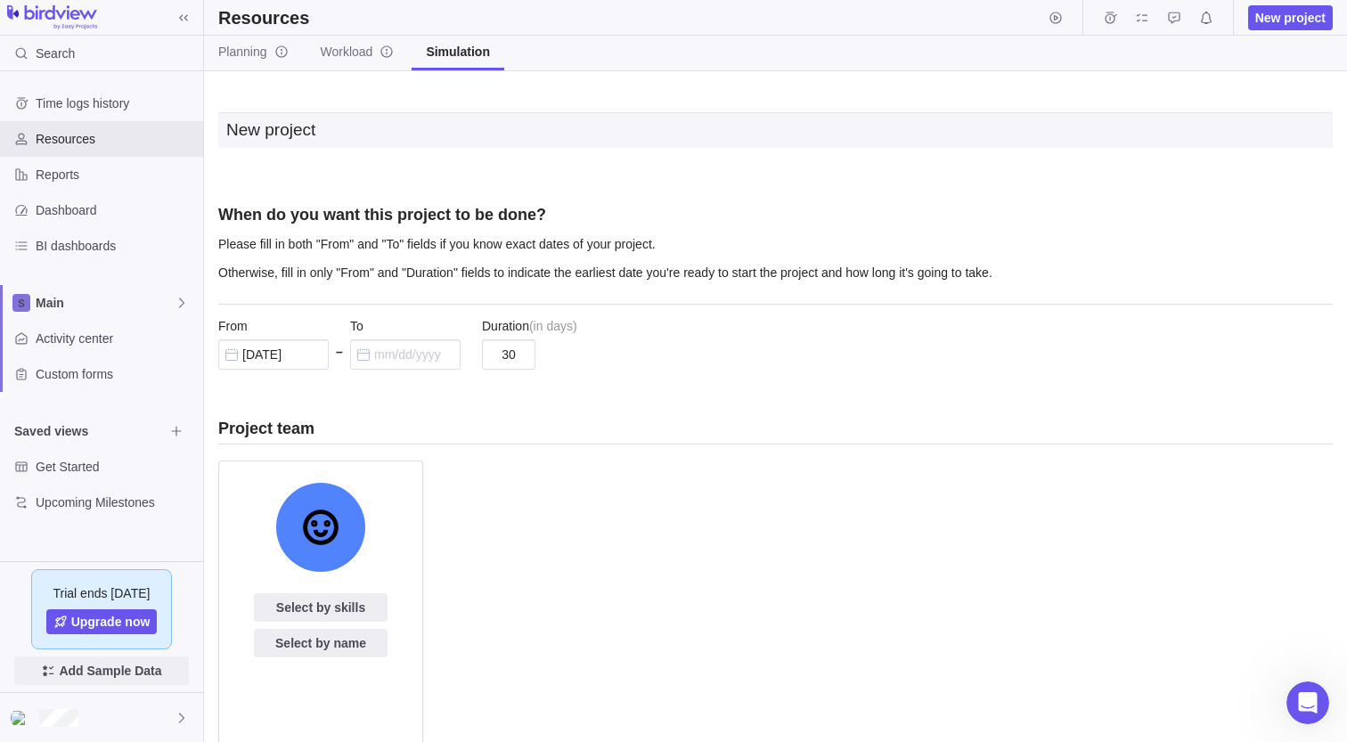
click at [102, 667] on span "Add Sample Data" at bounding box center [110, 670] width 102 height 21
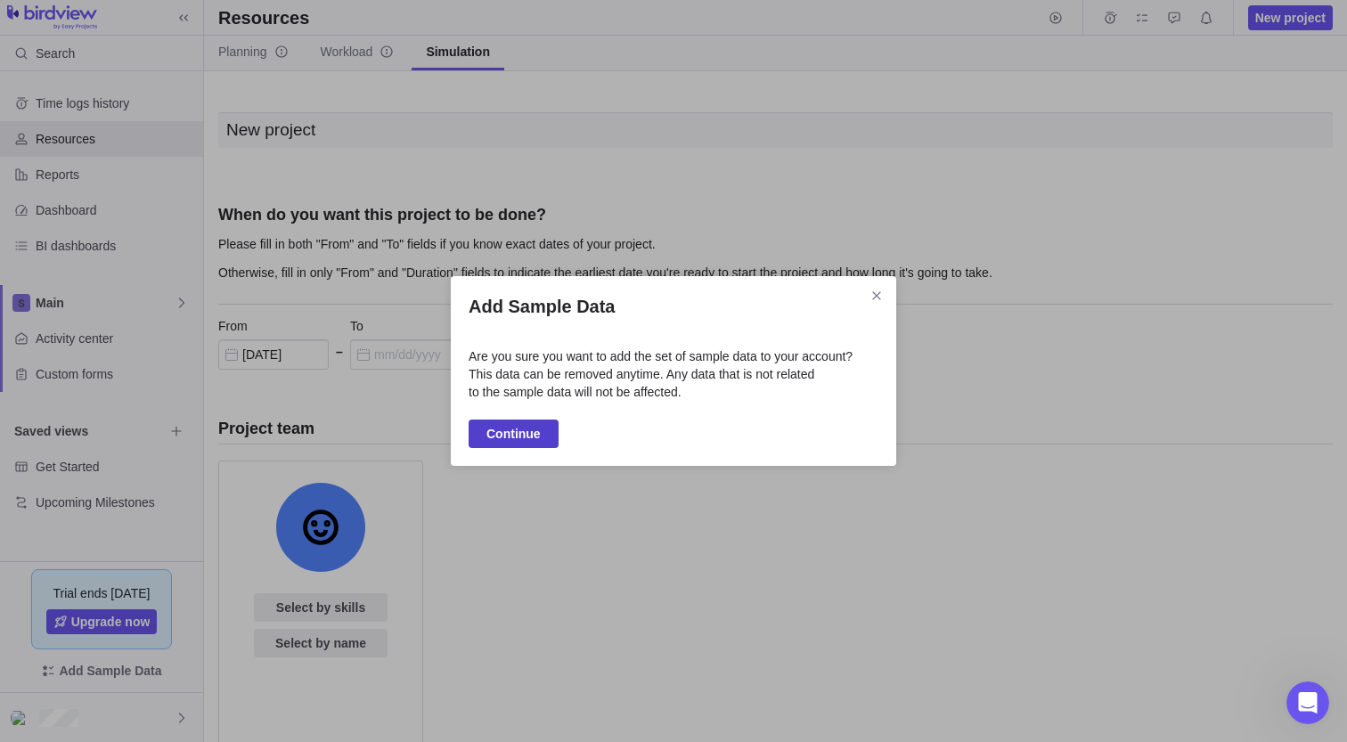
click at [525, 433] on span "Continue" at bounding box center [513, 433] width 54 height 21
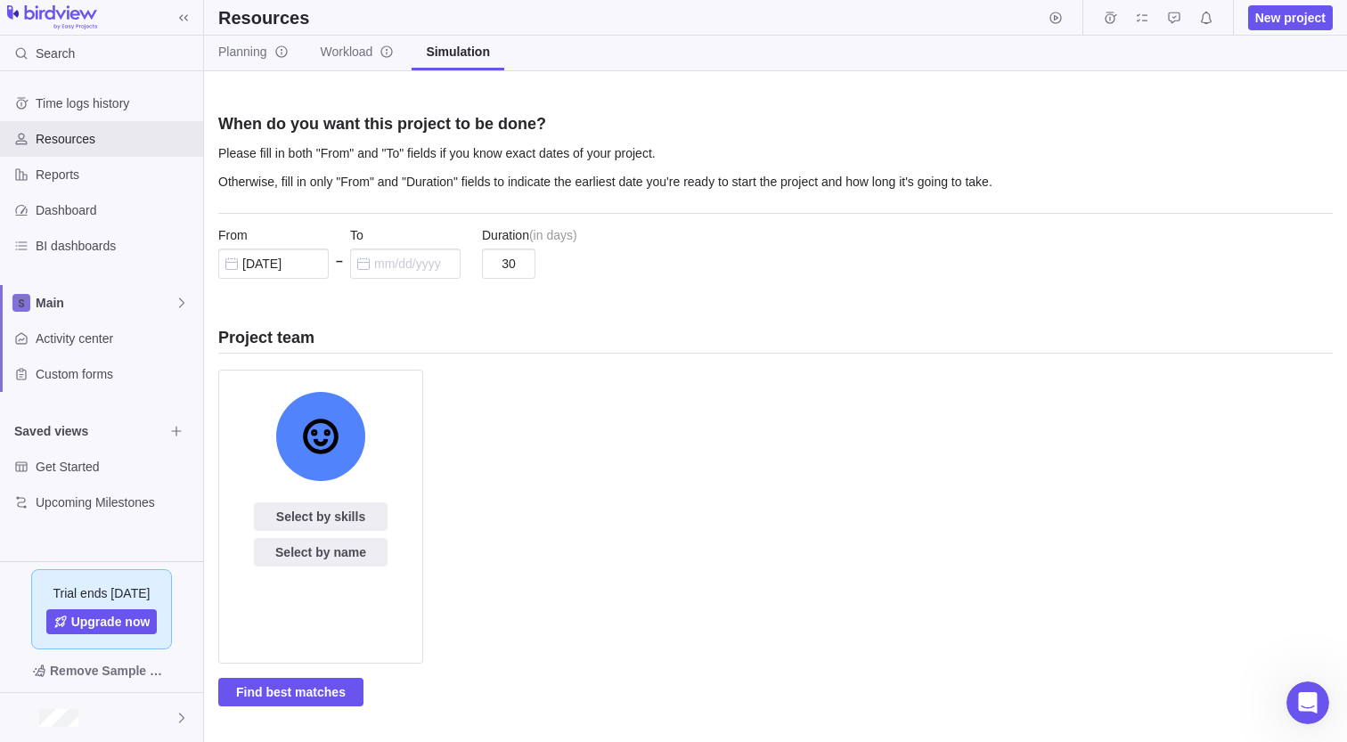
scroll to position [225, 0]
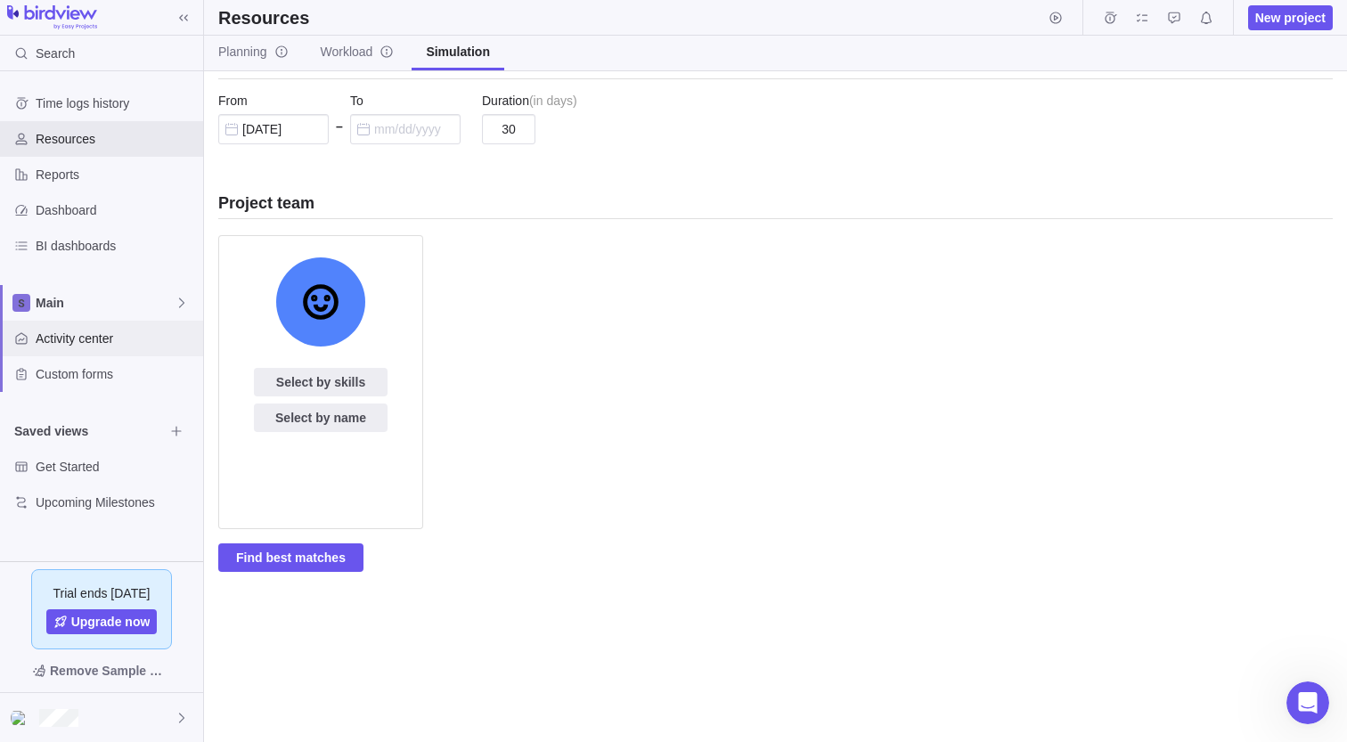
click at [132, 344] on span "Activity center" at bounding box center [116, 339] width 160 height 18
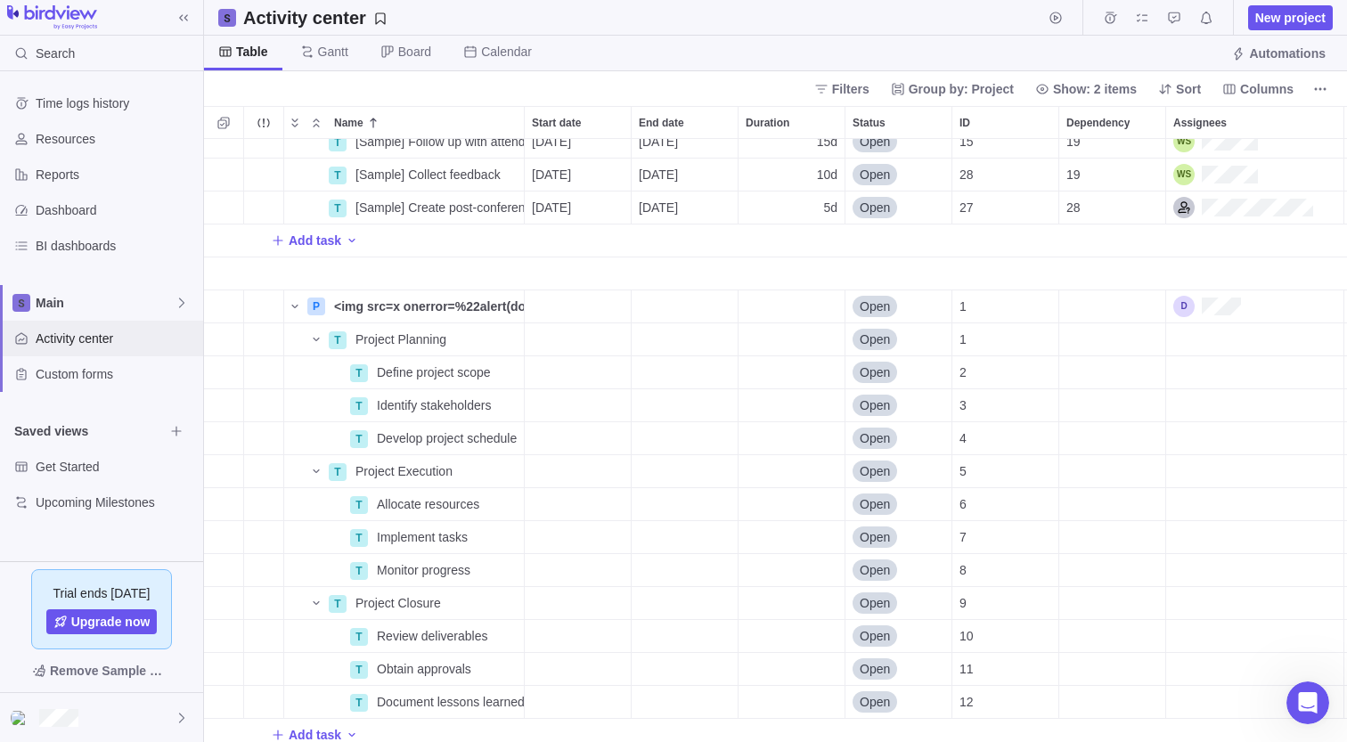
scroll to position [583, 0]
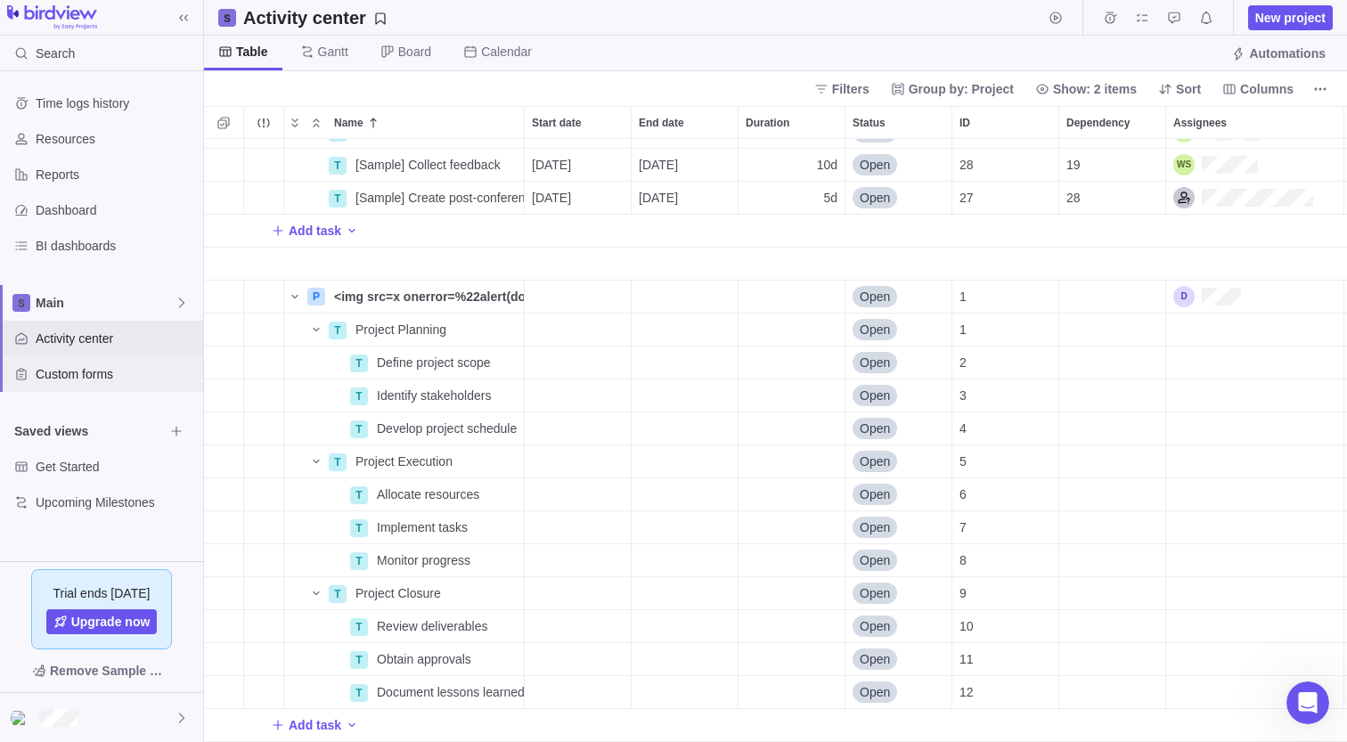
click at [119, 387] on div "Custom forms" at bounding box center [101, 374] width 203 height 36
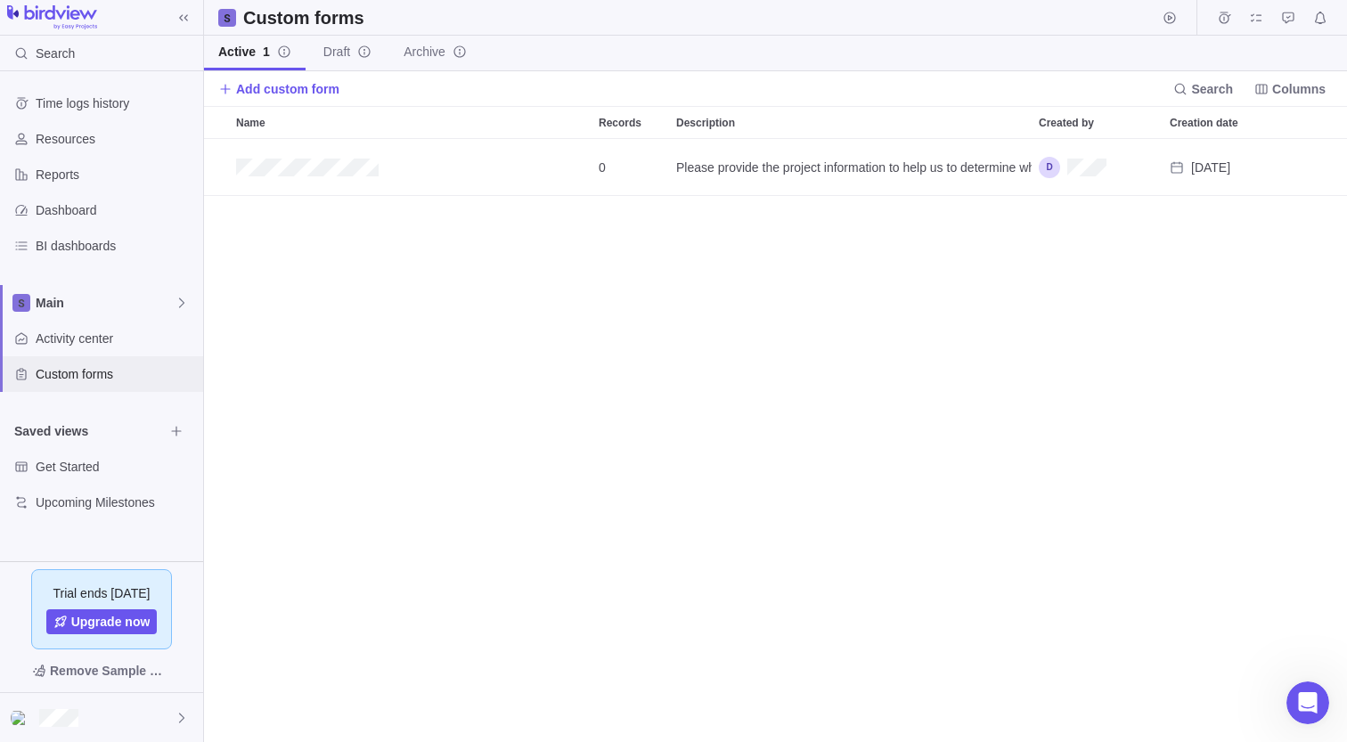
scroll to position [602, 1143]
click at [108, 458] on span "Get Started" at bounding box center [100, 467] width 128 height 18
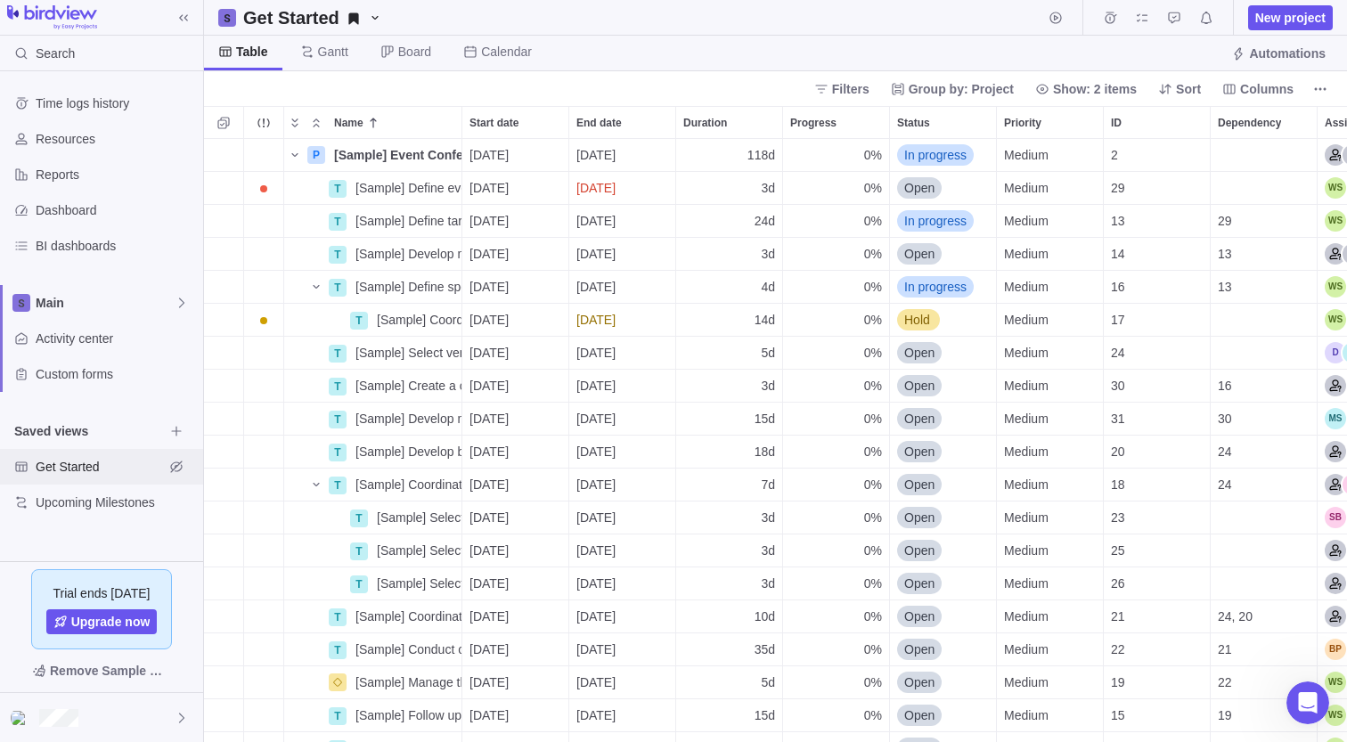
scroll to position [602, 1143]
click at [1313, 21] on span "New project" at bounding box center [1290, 18] width 70 height 18
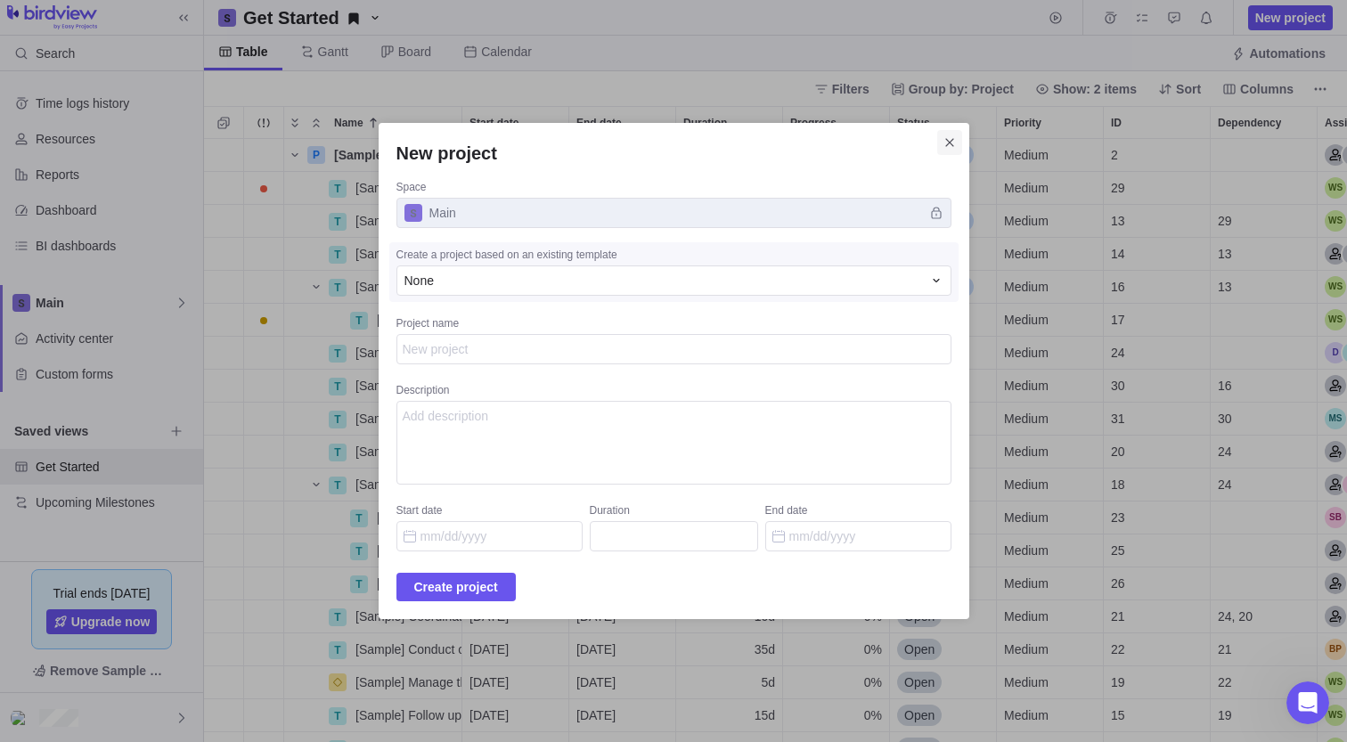
type textarea "x"
click at [957, 150] on icon "Close" at bounding box center [949, 142] width 14 height 14
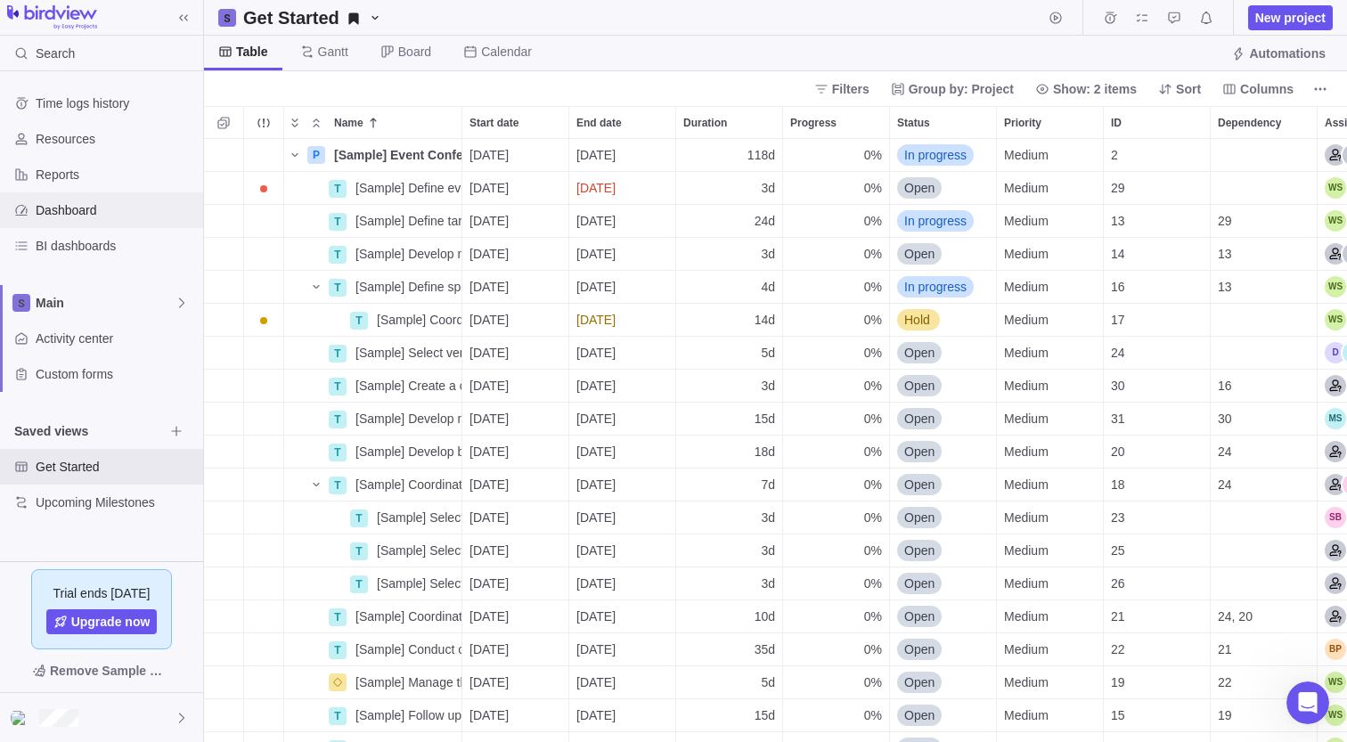
click at [126, 220] on div "Dashboard" at bounding box center [101, 210] width 203 height 36
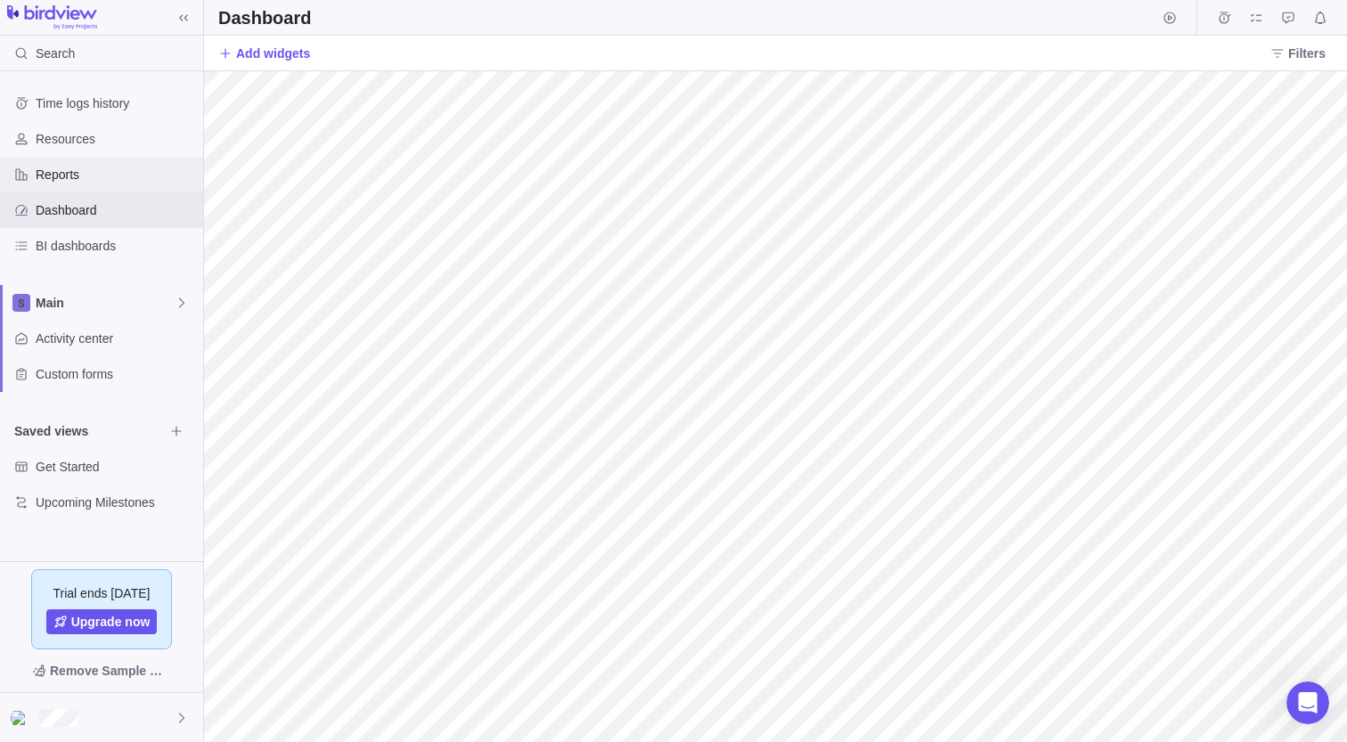
click at [114, 182] on span "Reports" at bounding box center [116, 175] width 160 height 18
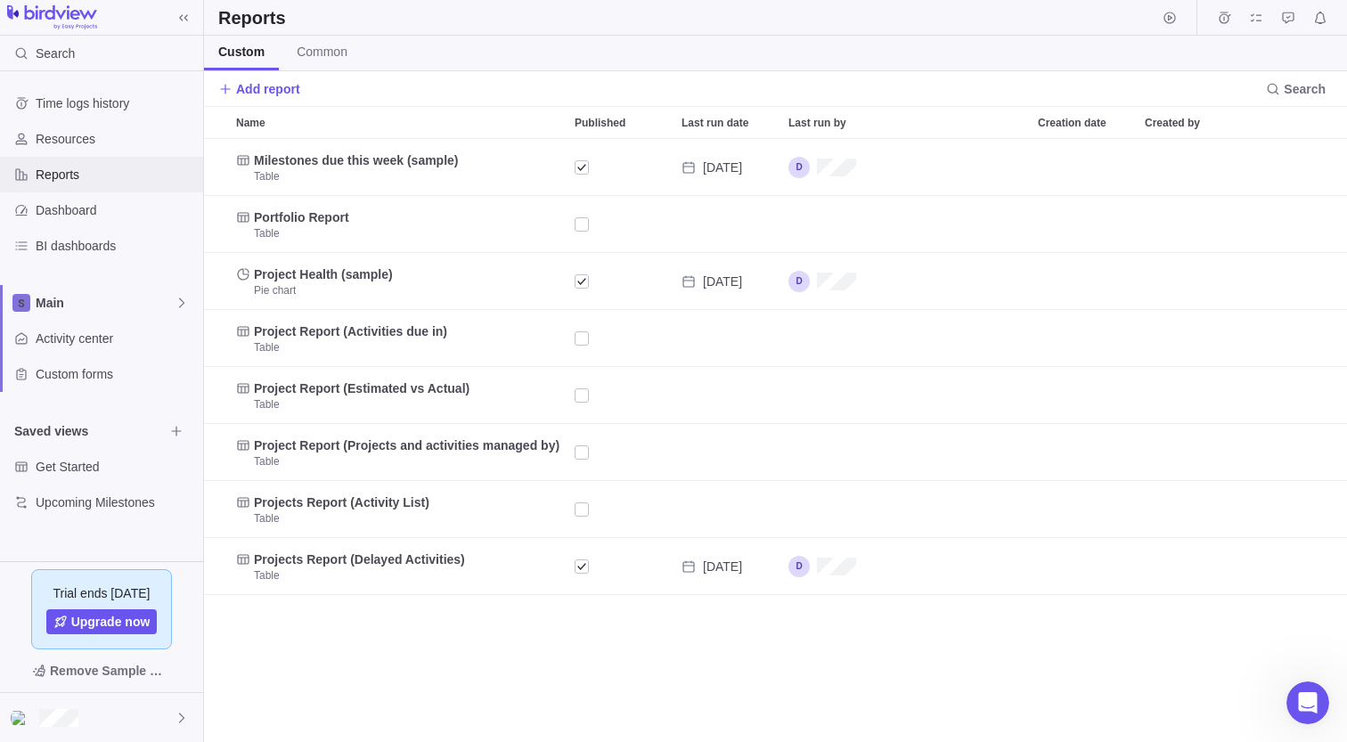
scroll to position [602, 1143]
click at [243, 90] on span "Add report" at bounding box center [268, 89] width 64 height 18
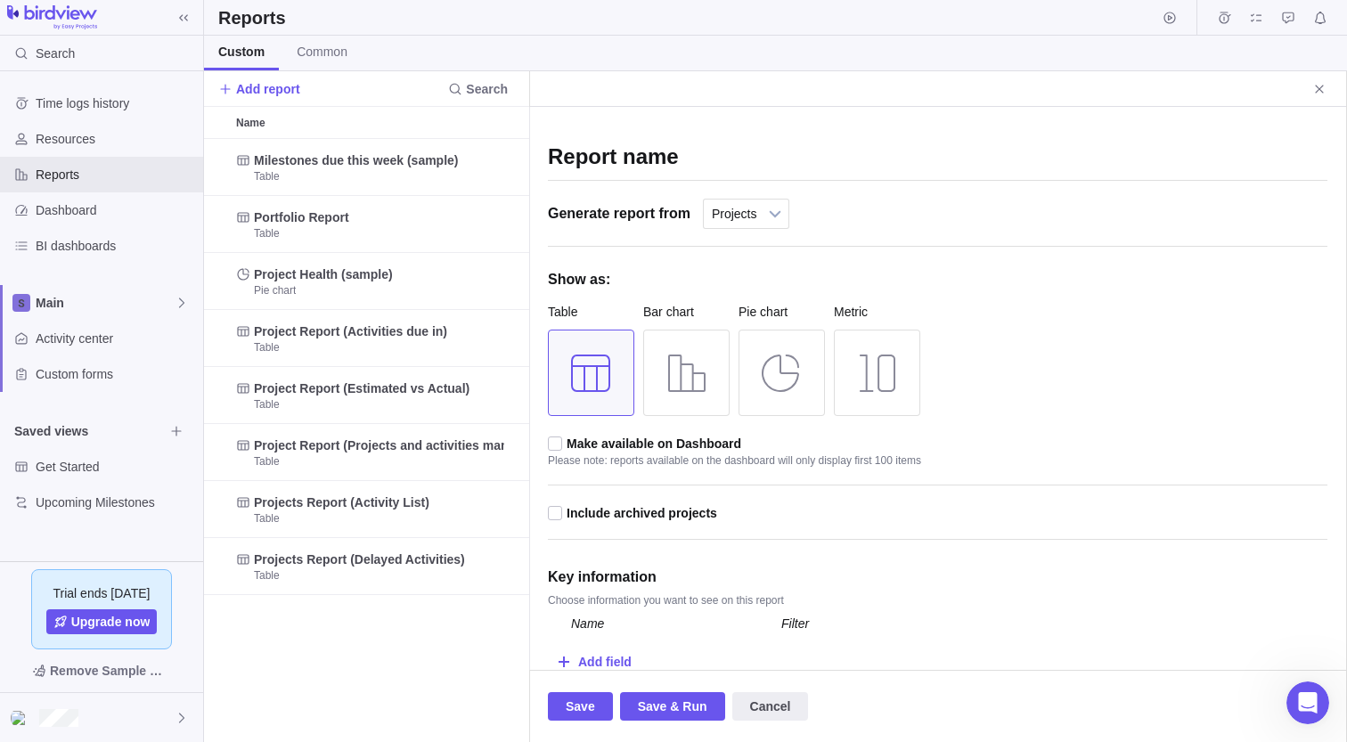
scroll to position [8, 0]
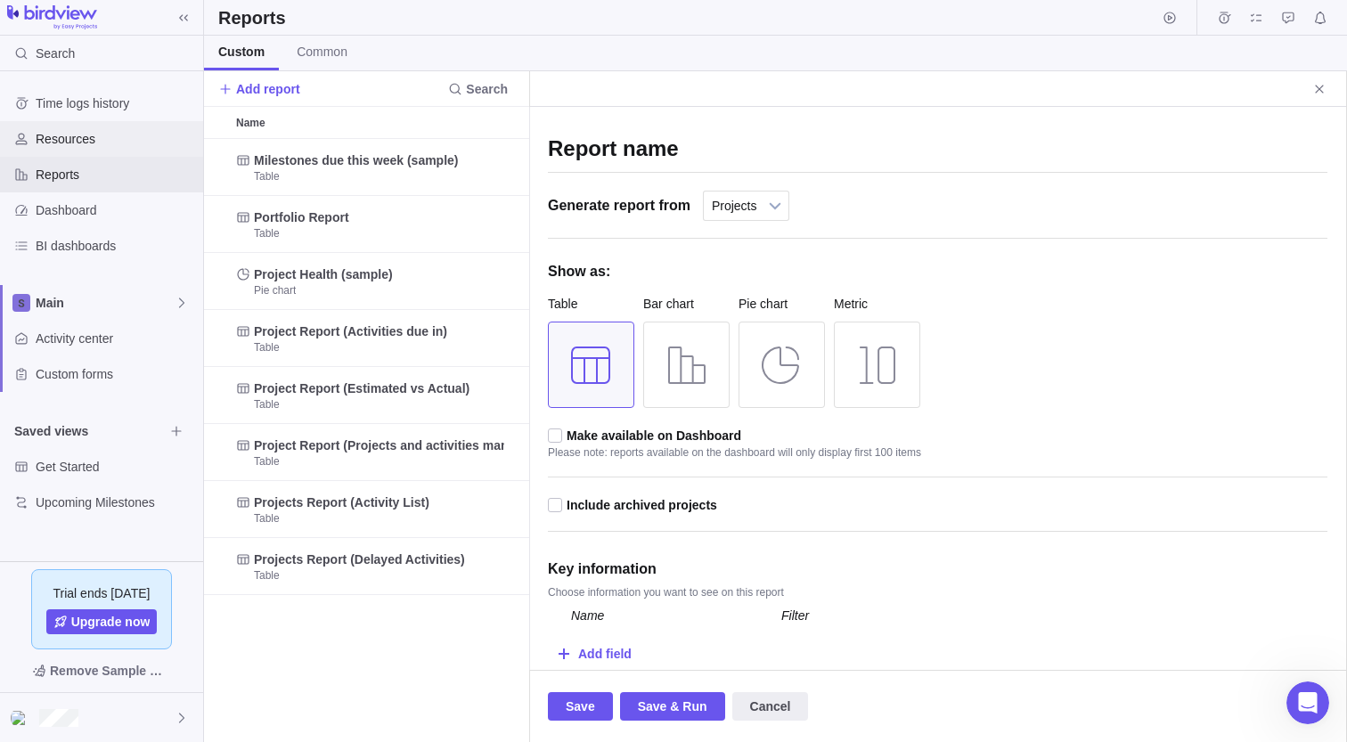
click at [117, 148] on div "Resources" at bounding box center [101, 139] width 203 height 36
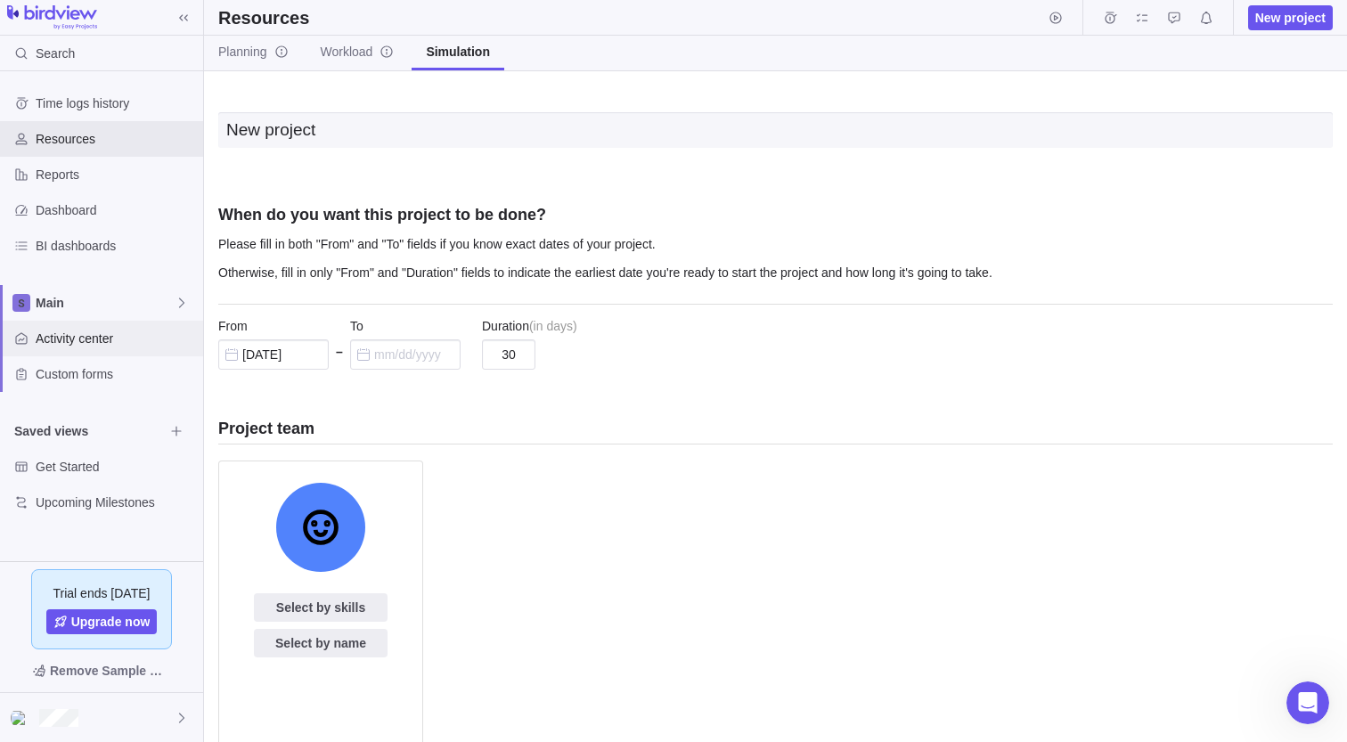
click at [82, 341] on span "Activity center" at bounding box center [116, 339] width 160 height 18
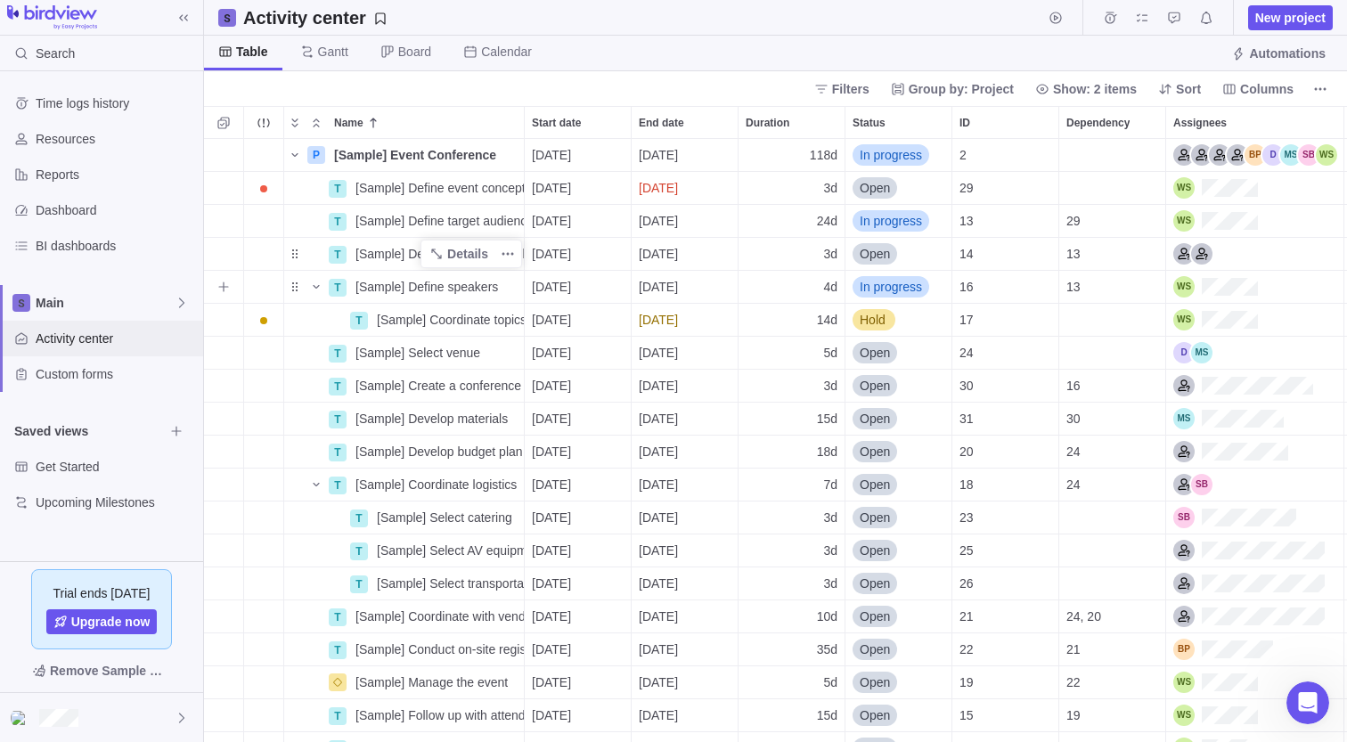
scroll to position [602, 1143]
click at [1327, 91] on span "More actions" at bounding box center [1319, 89] width 25 height 25
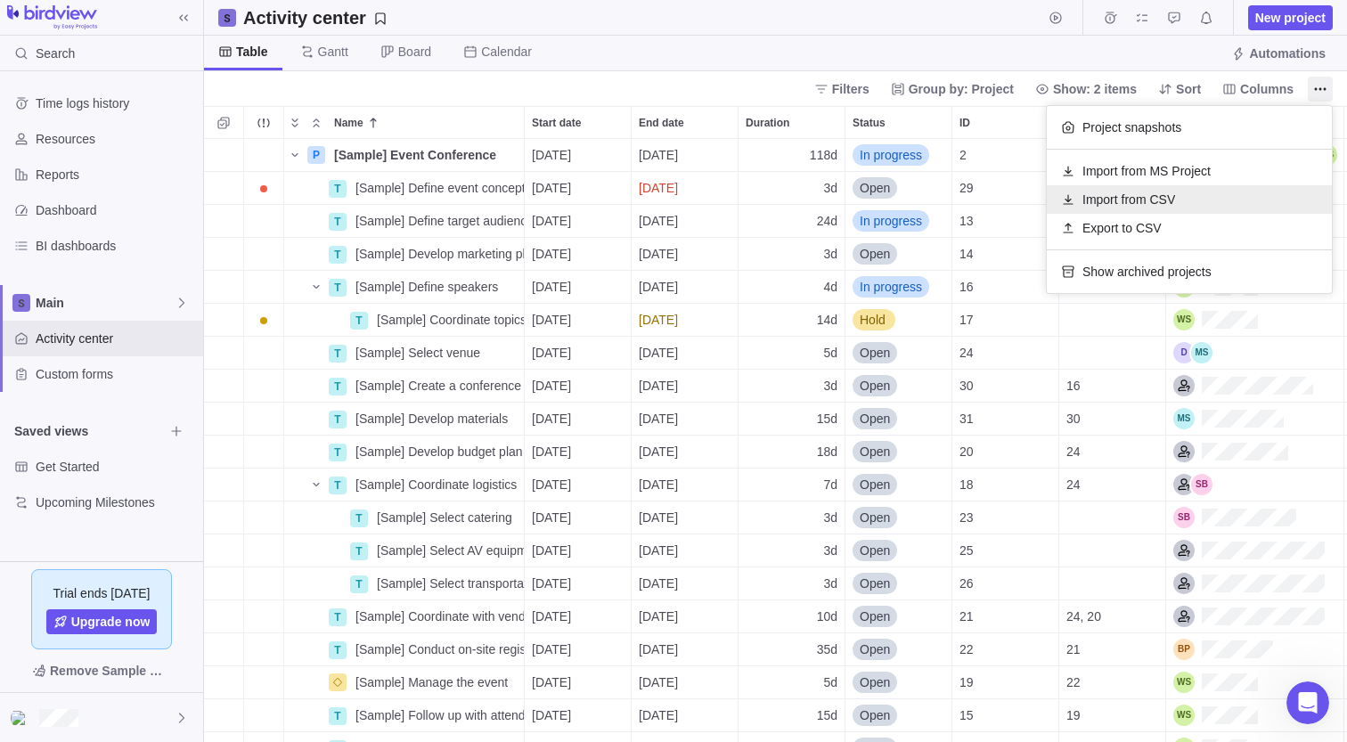
click at [1191, 199] on div "Import from CSV" at bounding box center [1188, 199] width 285 height 29
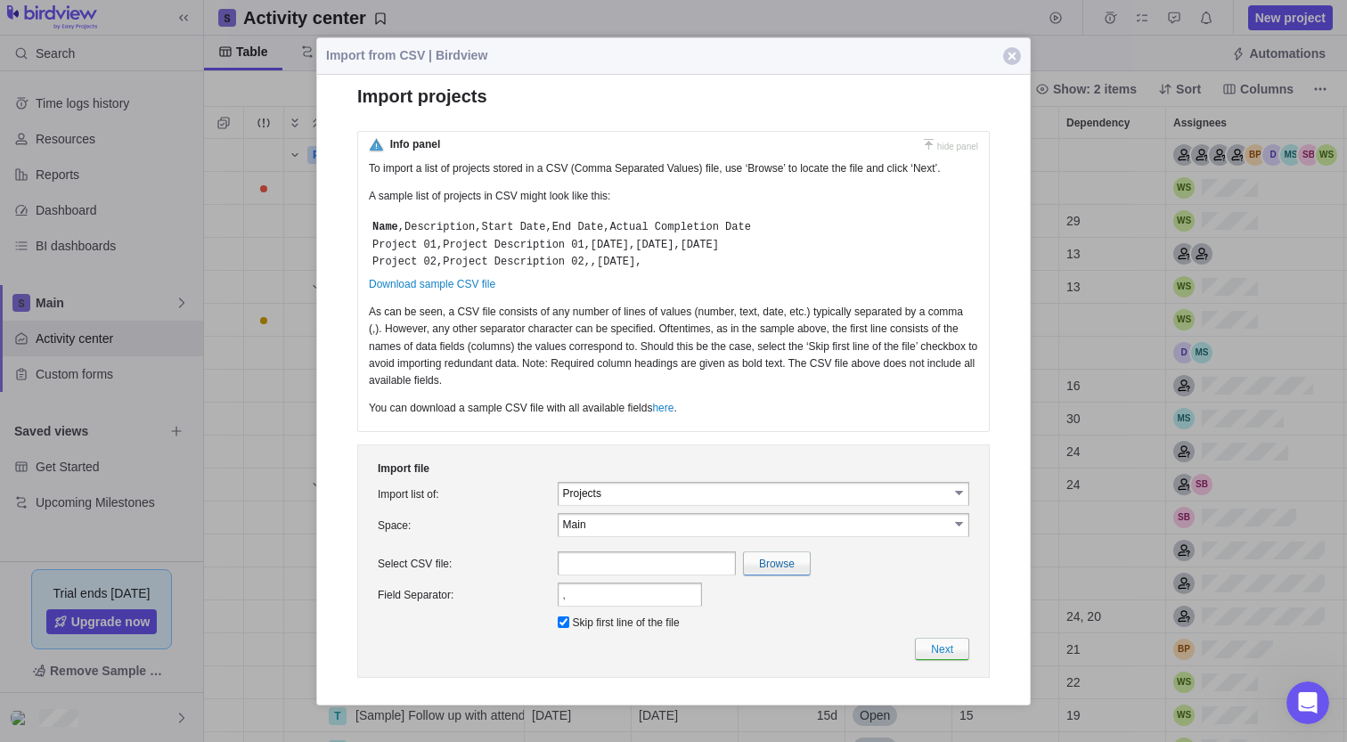
scroll to position [0, 0]
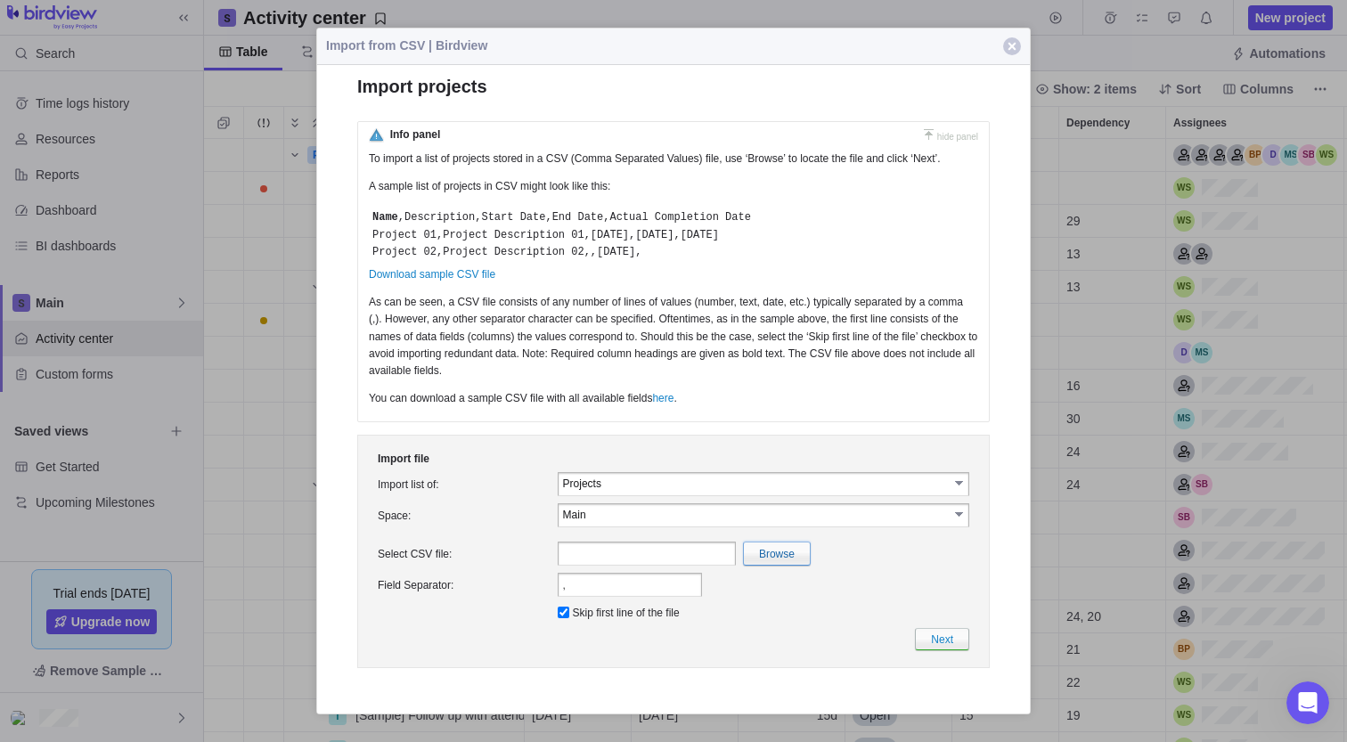
click at [758, 564] on input "file" at bounding box center [388, 553] width 843 height 22
type input "C:\fakepath\<img src=x onerror="alert(document.cookie)" :>.csv"
type input "<img src=x onerror="alert(document.cookie)" :>.csv"
click at [939, 640] on link "Next" at bounding box center [942, 638] width 54 height 22
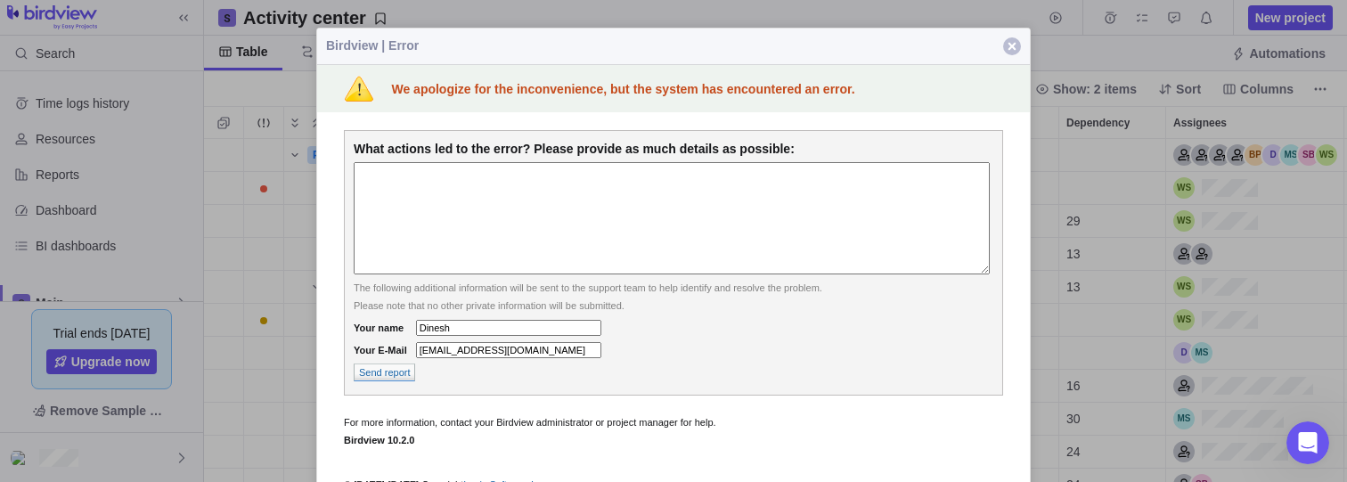
click at [1012, 53] on span "button" at bounding box center [1012, 46] width 18 height 18
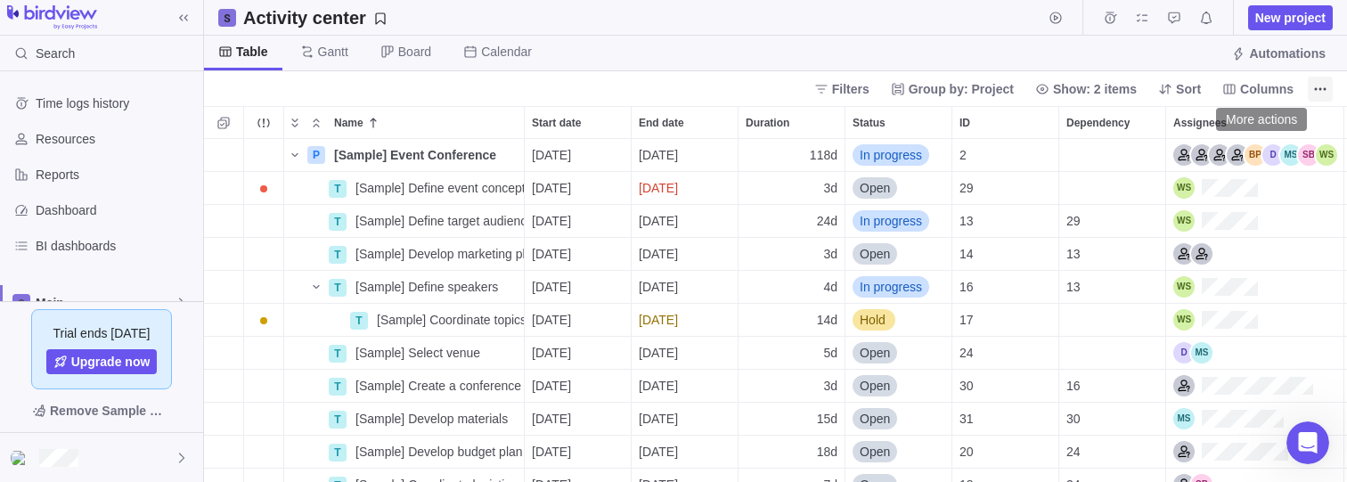
click at [1315, 90] on icon "More actions" at bounding box center [1320, 89] width 14 height 14
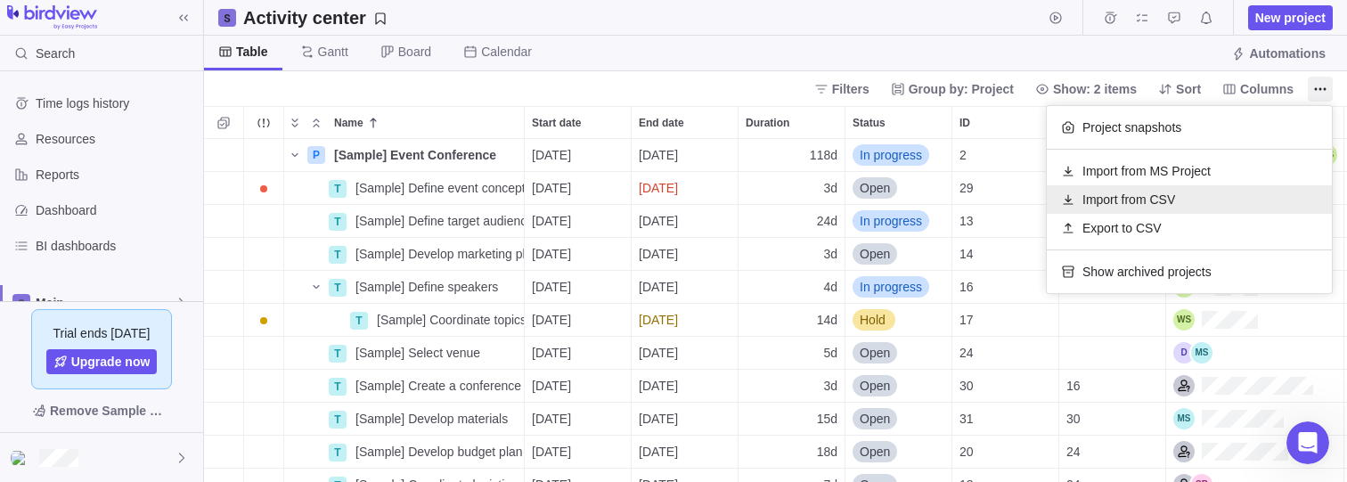
click at [1224, 195] on div "Import from CSV" at bounding box center [1188, 199] width 285 height 29
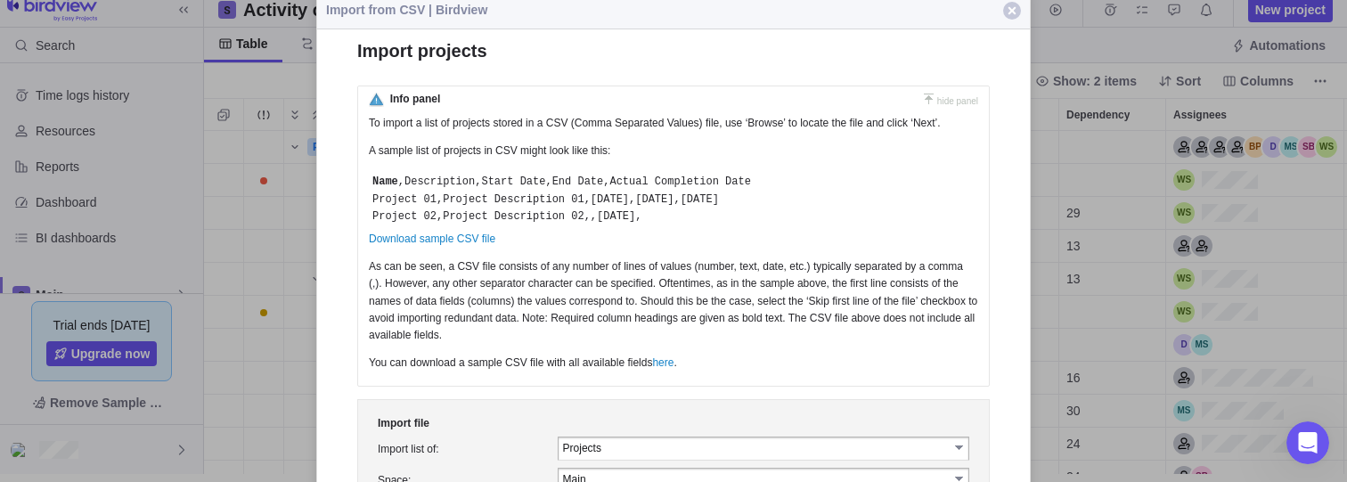
drag, startPoint x: 659, startPoint y: 216, endPoint x: 403, endPoint y: 179, distance: 259.2
click at [403, 179] on p "Name ,Description,Start Date,End Date,Actual Completion Date Project 01,Project…" at bounding box center [654, 199] width 566 height 55
copy p "Description,Start Date,End Date,Actual Completion Date Project 01,Project Descr…"
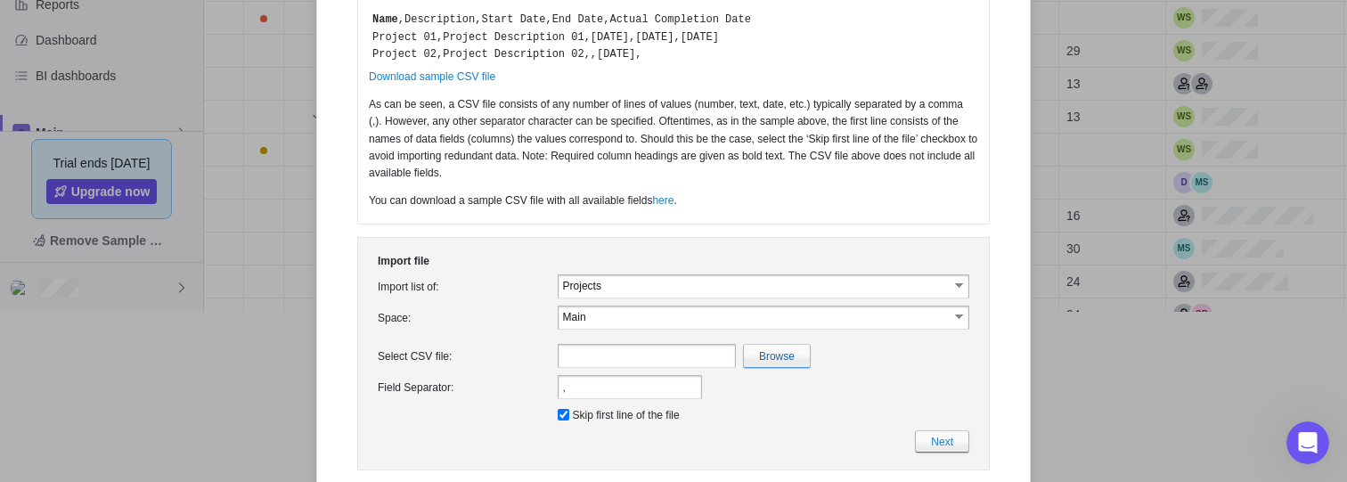
scroll to position [206, 0]
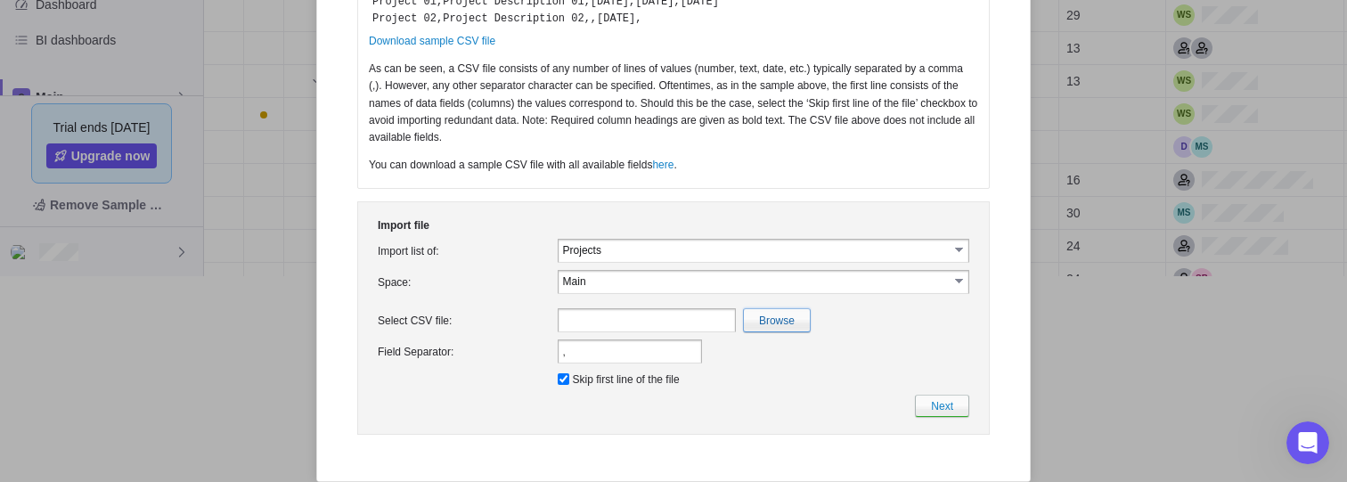
click at [791, 321] on input "file" at bounding box center [388, 320] width 843 height 22
click at [770, 323] on input "file" at bounding box center [388, 320] width 843 height 22
type input "C:\fakepath\<img src=x onerror="alert(document.cookie)" :>.csv"
type input "<img src=x onerror="alert(document.cookie)" :>.csv"
click at [939, 411] on link "Next" at bounding box center [942, 406] width 54 height 22
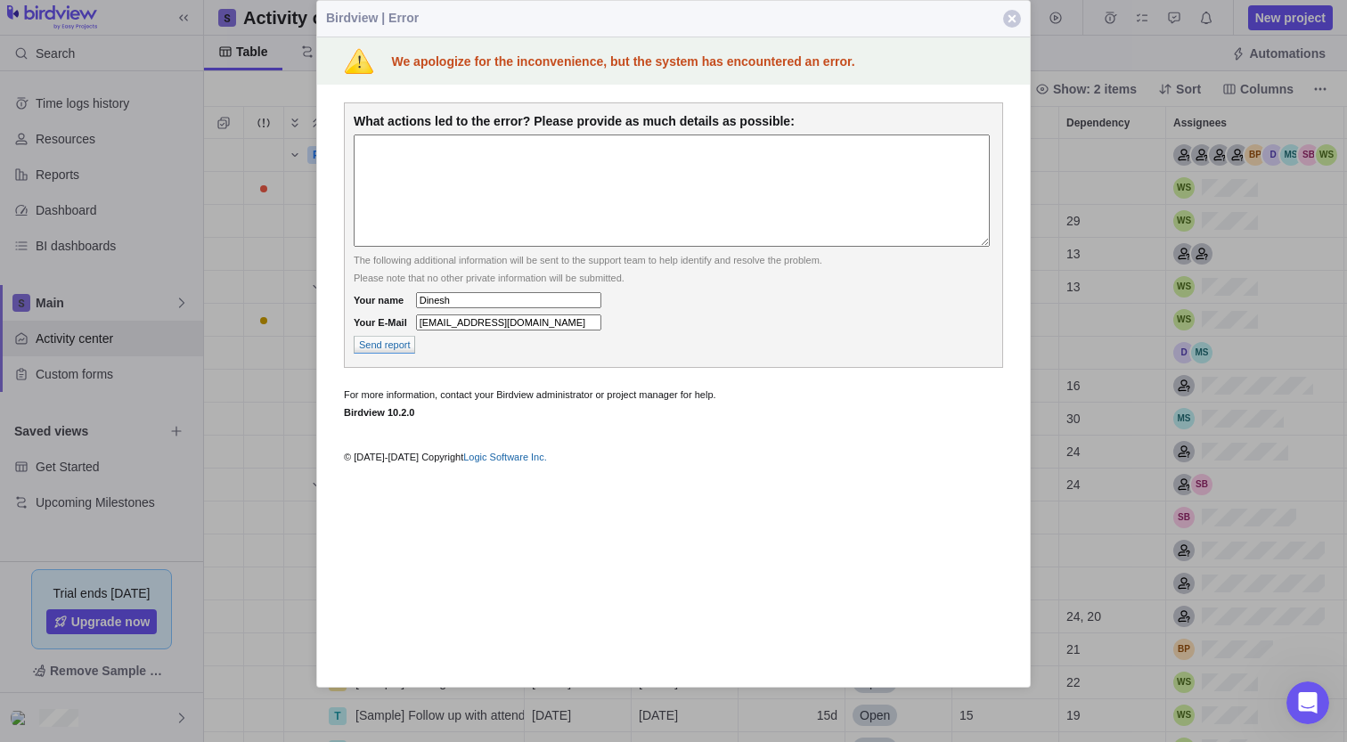
scroll to position [602, 1143]
click at [1011, 21] on span "button" at bounding box center [1012, 19] width 18 height 18
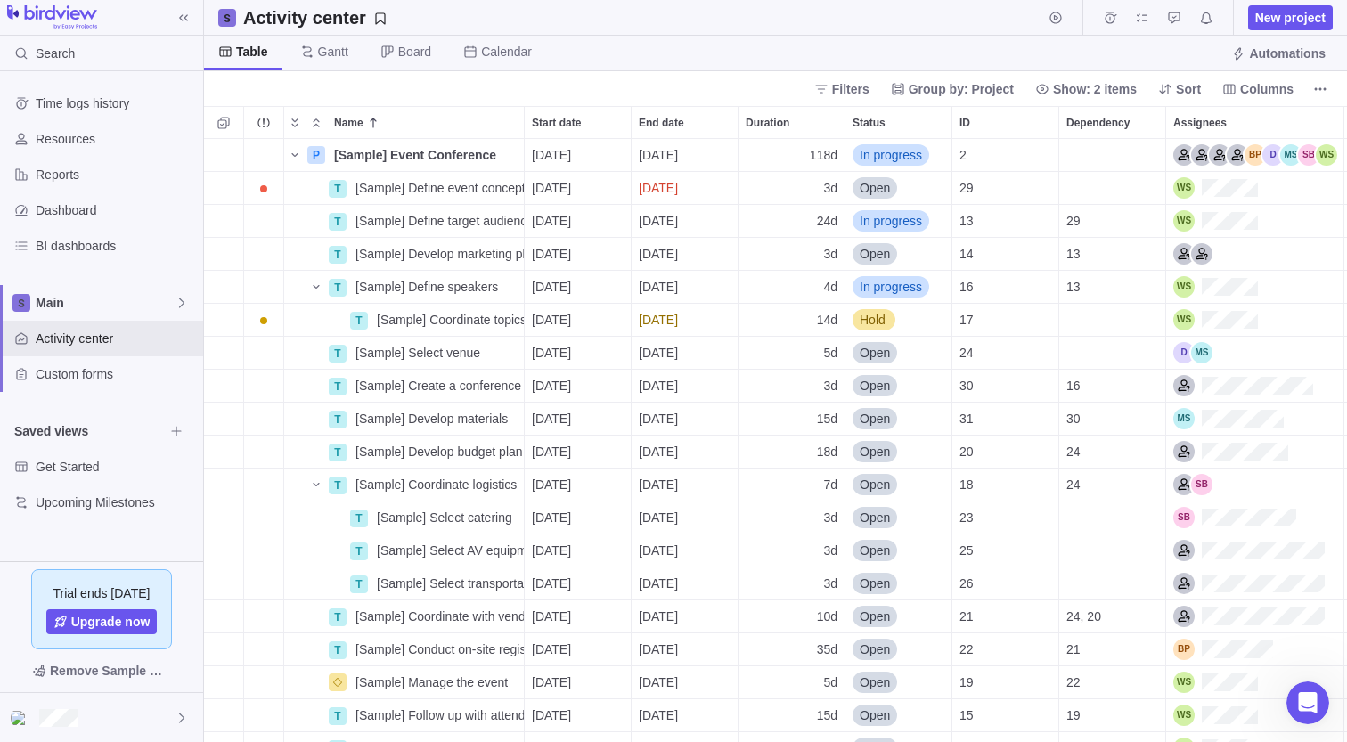
click at [1011, 21] on div "Activity center New project" at bounding box center [775, 18] width 1143 height 36
click at [1315, 93] on icon "More actions" at bounding box center [1320, 89] width 14 height 14
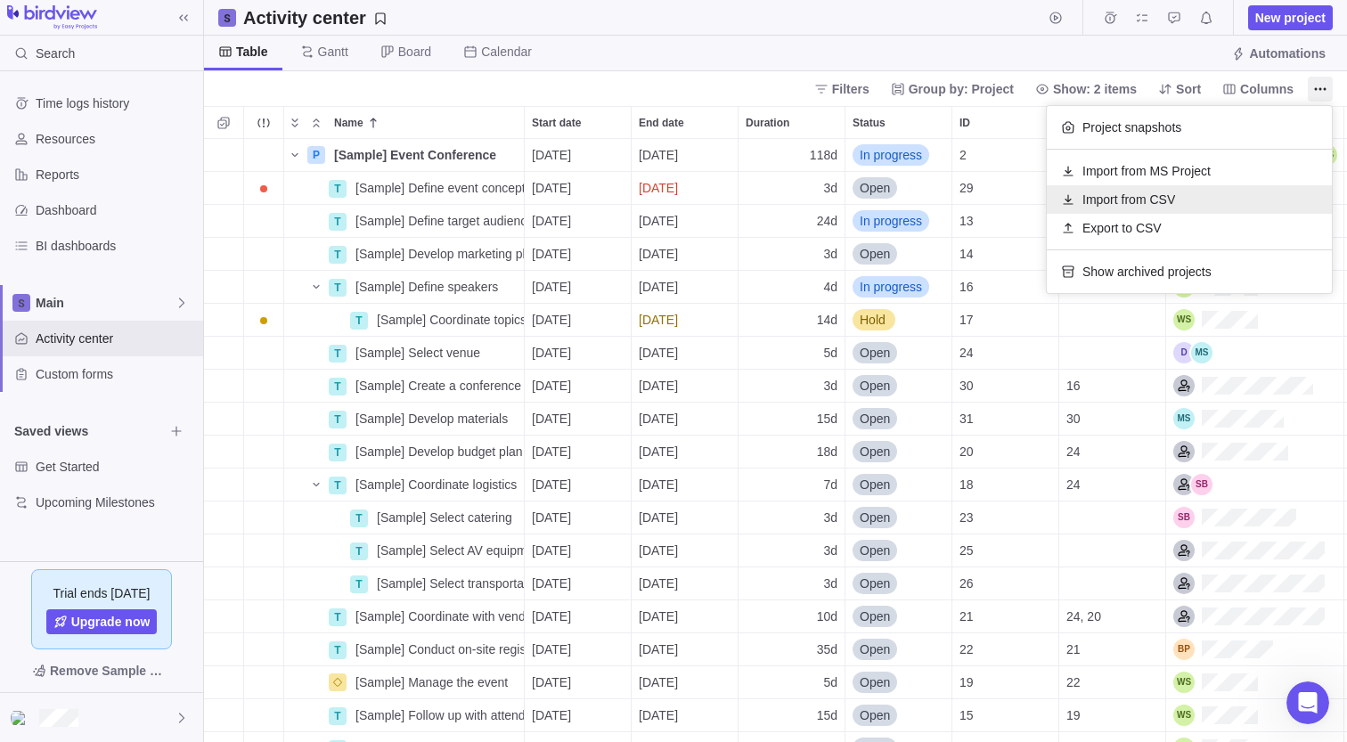
click at [1206, 187] on div "Import from CSV" at bounding box center [1188, 199] width 285 height 29
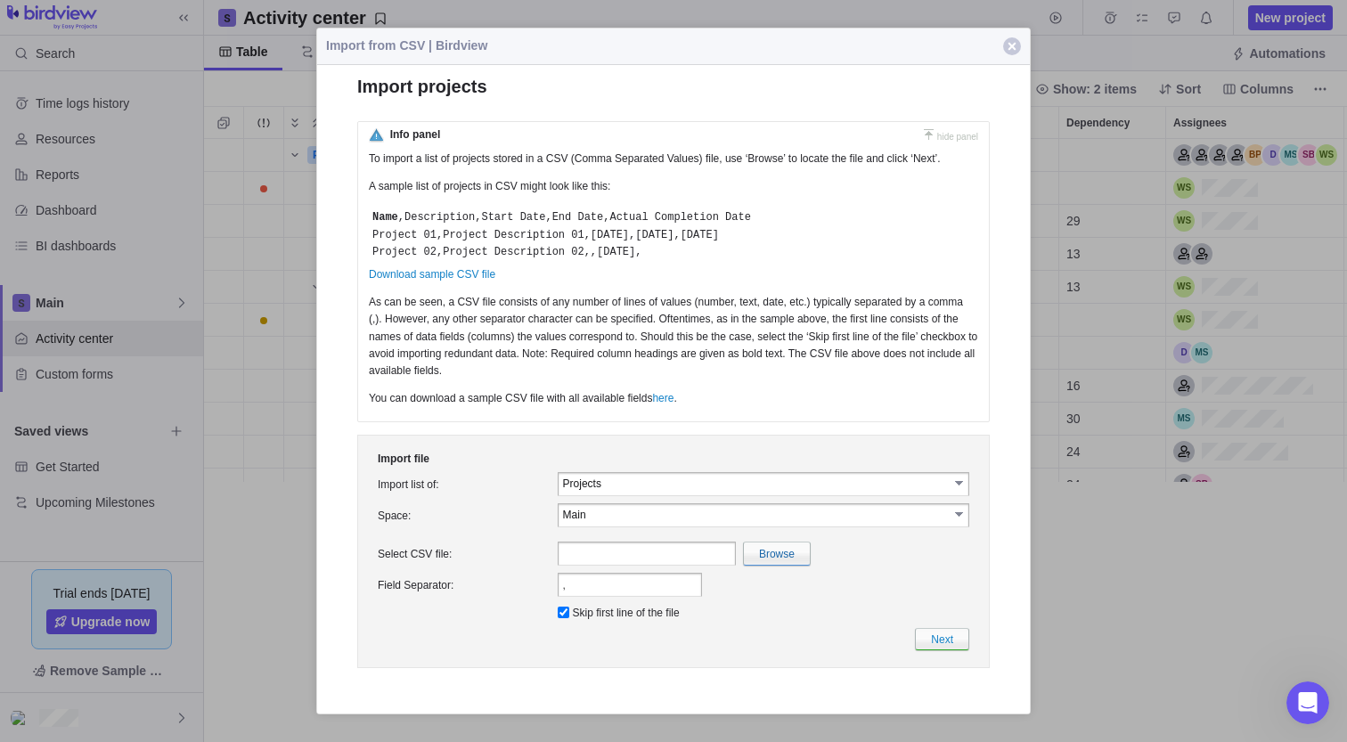
scroll to position [342, 1143]
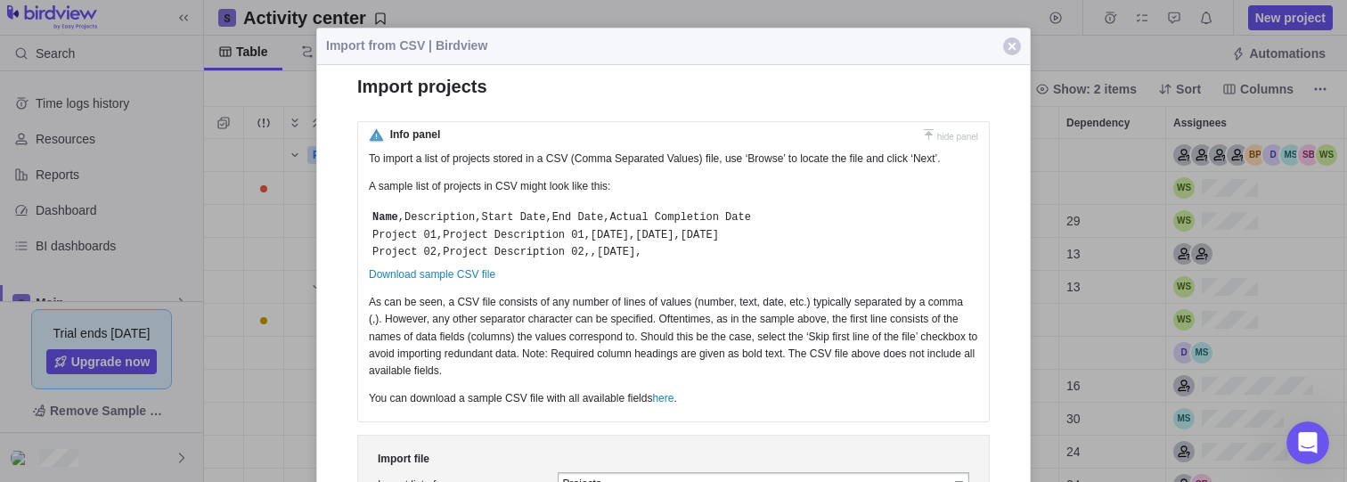
click at [1078, 290] on div at bounding box center [673, 241] width 1347 height 482
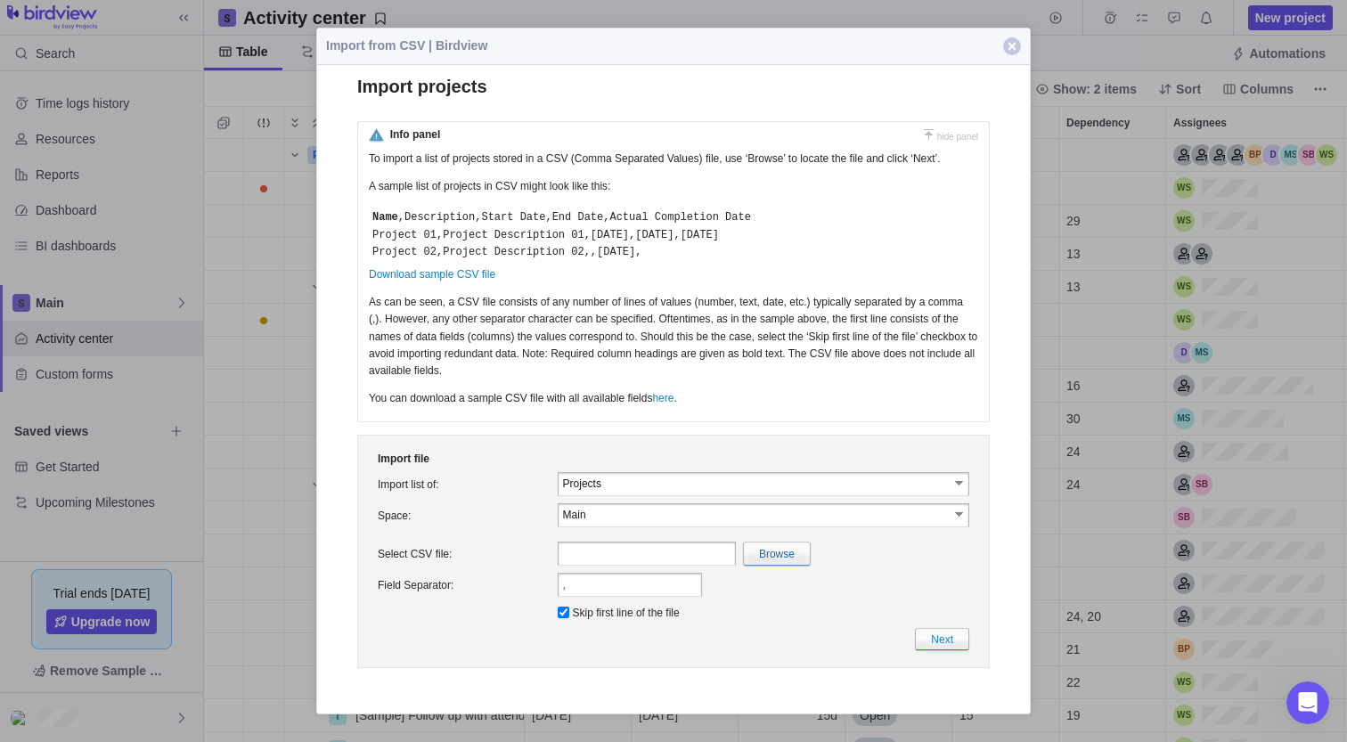
scroll to position [602, 1143]
click at [784, 550] on input "file" at bounding box center [388, 553] width 843 height 22
type input "C:\fakepath\<img src=x onerror="alert(document.cookie)" :>.csv"
type input "<img src=x onerror="alert(document.cookie)" :>.csv"
click at [953, 645] on link "Next" at bounding box center [942, 638] width 54 height 22
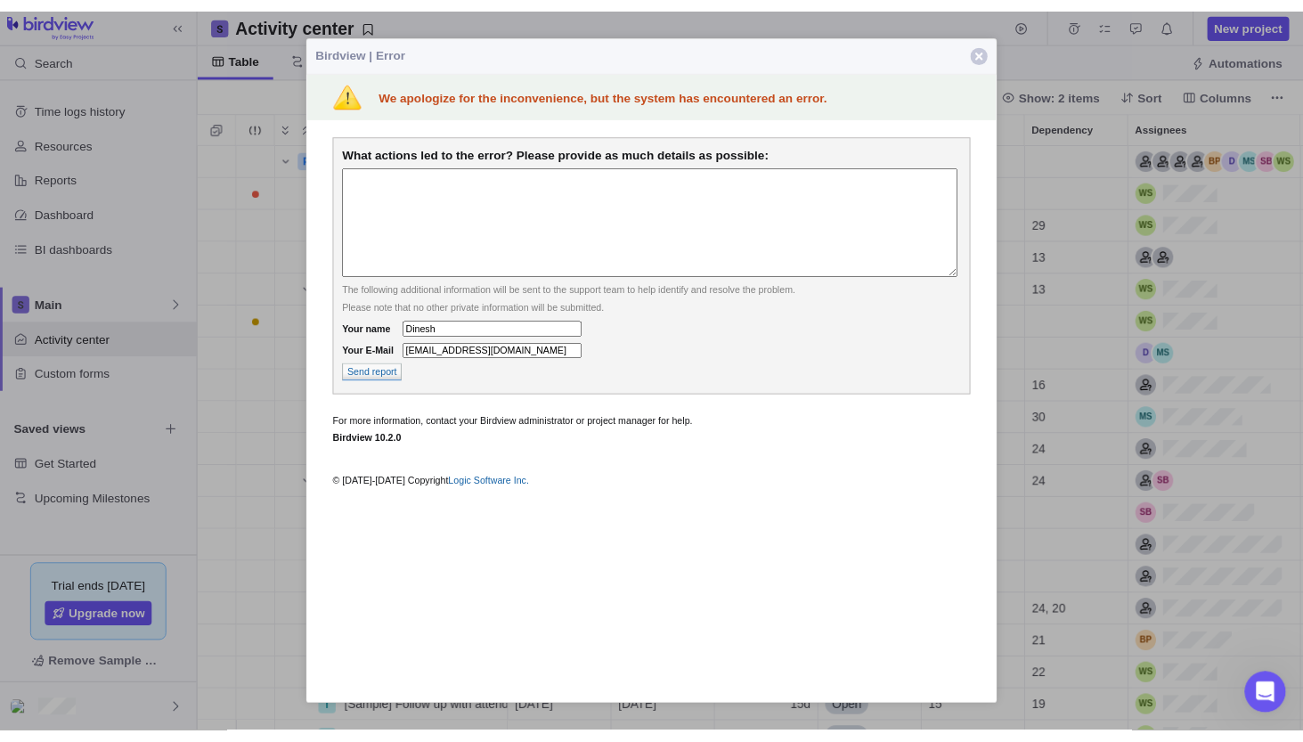
scroll to position [0, 0]
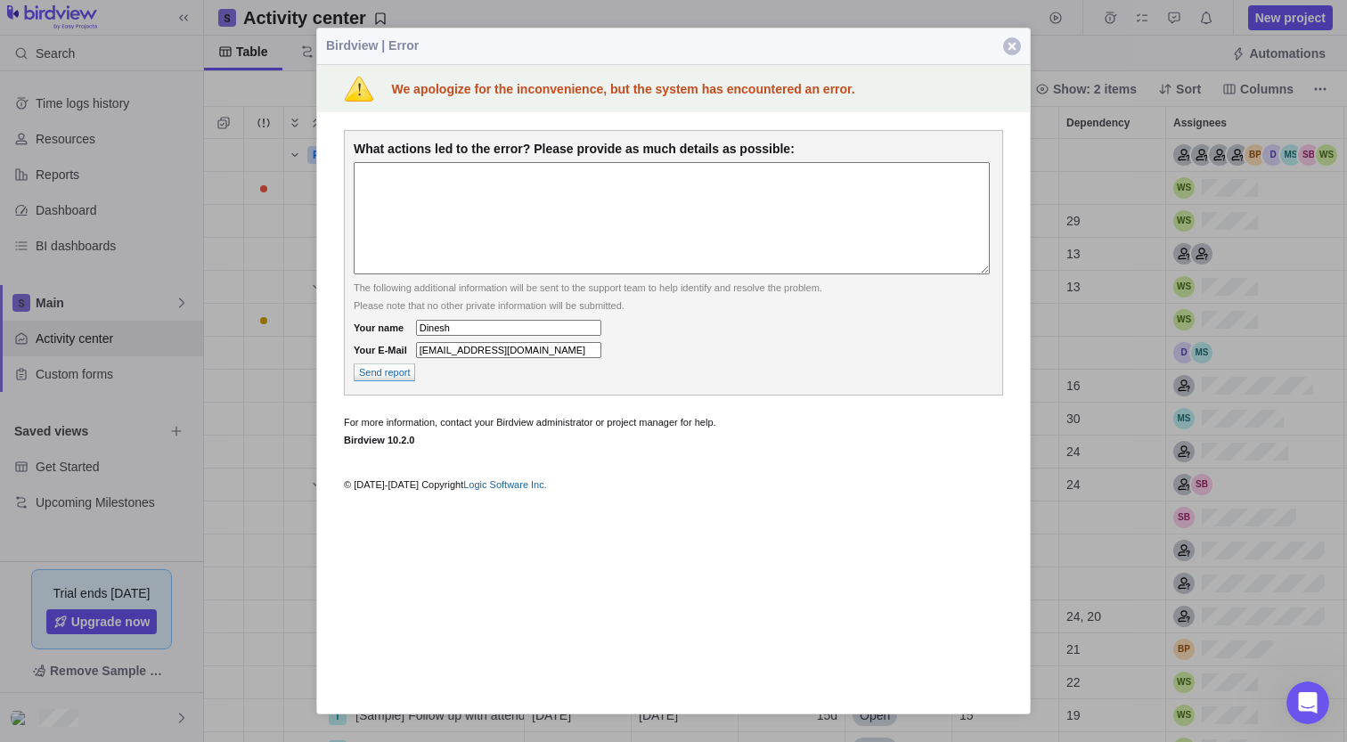
click at [1007, 50] on span "button" at bounding box center [1012, 46] width 18 height 18
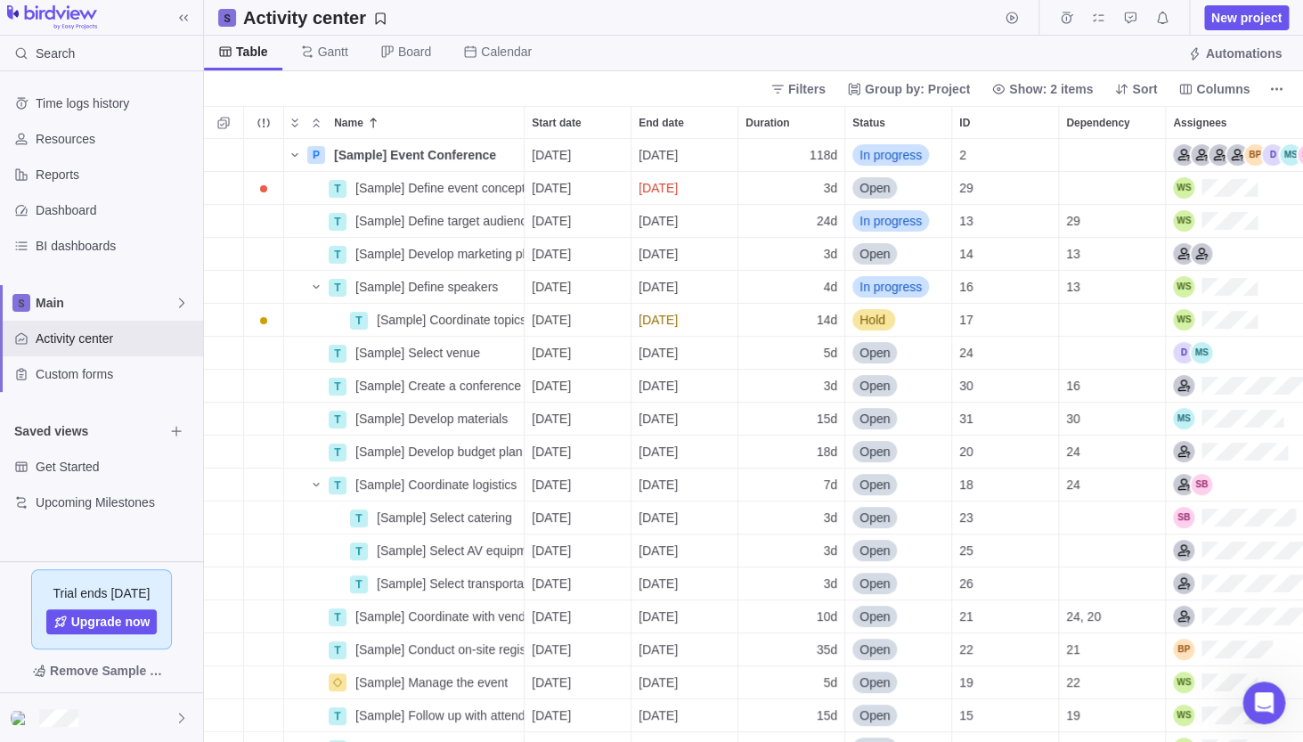
scroll to position [1, 1]
click at [1274, 82] on icon "More actions" at bounding box center [1276, 89] width 14 height 14
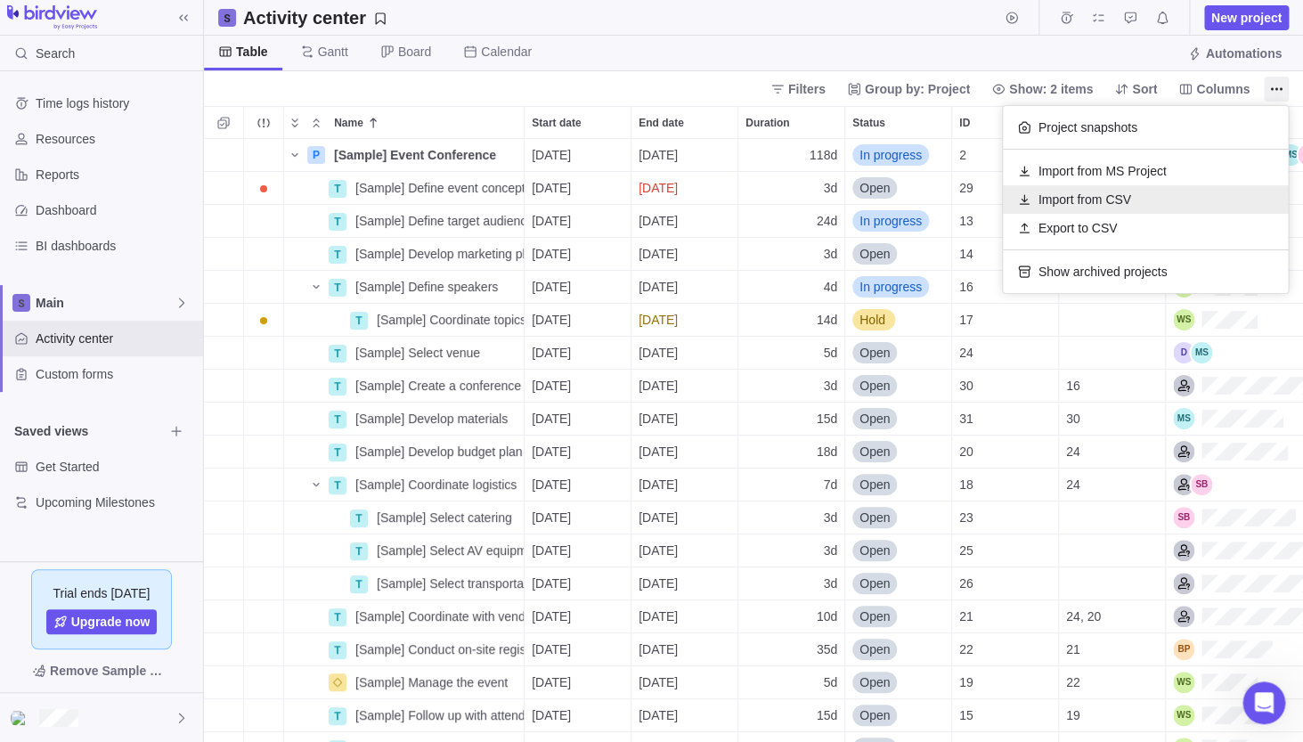
click at [1180, 191] on div "Import from CSV" at bounding box center [1145, 199] width 285 height 29
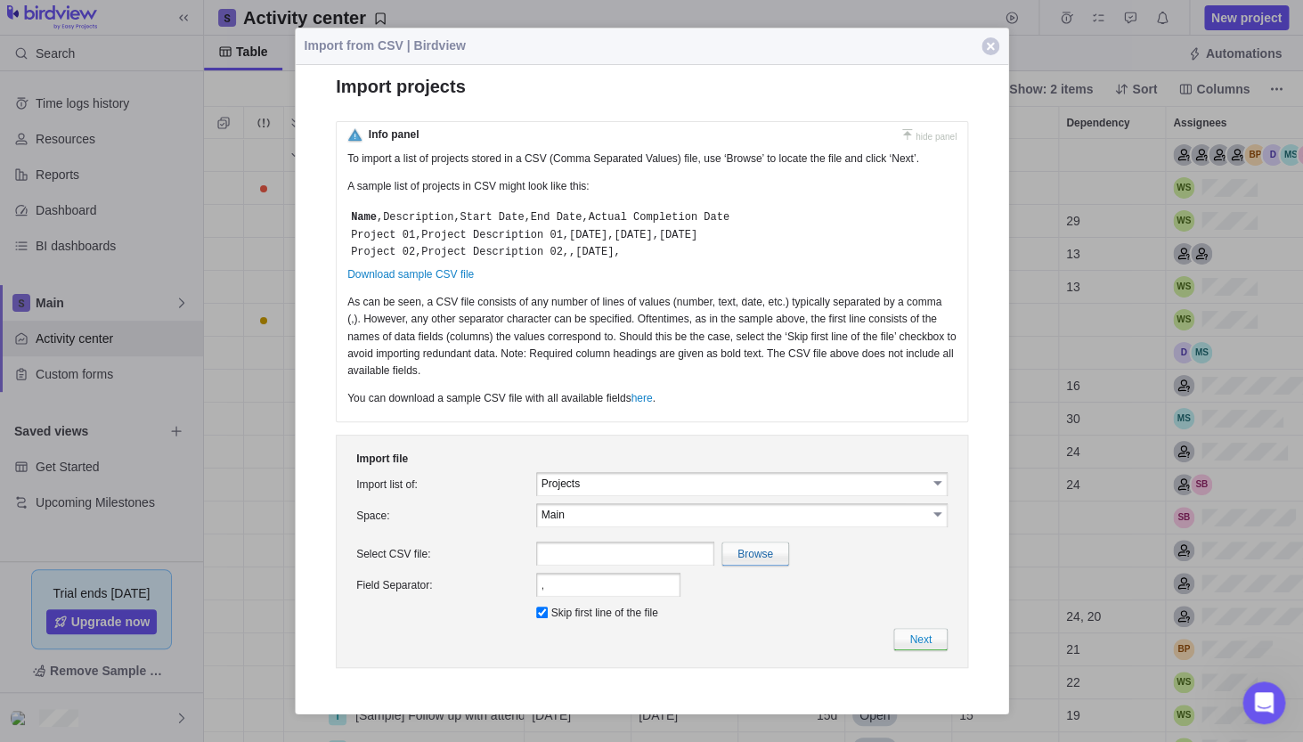
scroll to position [0, 0]
click at [771, 513] on input "Main" at bounding box center [734, 513] width 386 height 15
click at [771, 518] on input "Main" at bounding box center [734, 513] width 386 height 15
click at [824, 576] on td ", Field Separator is a required field." at bounding box center [741, 583] width 419 height 31
click at [770, 554] on input "file" at bounding box center [366, 553] width 843 height 22
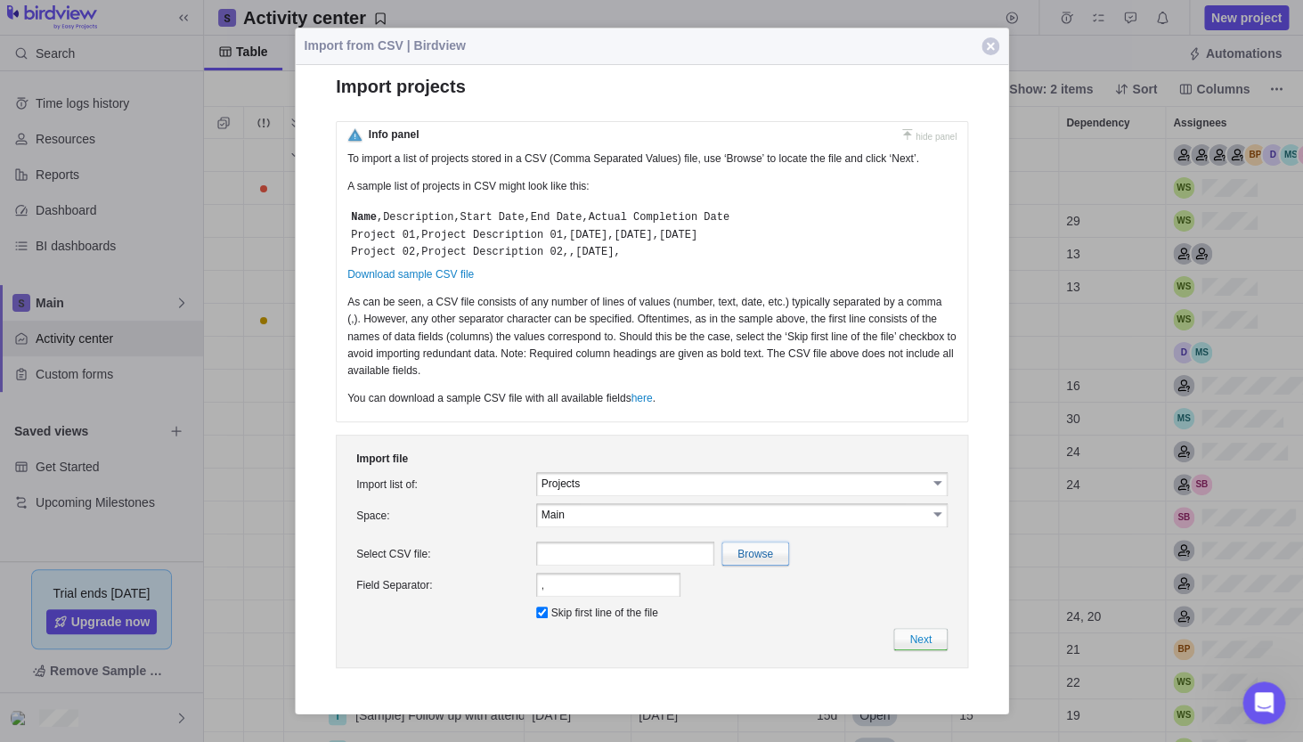
type input "C:\fakepath\imgsrcxonerror22alertdocument.cookie22.csv"
type input "imgsrcxonerror22alertdocument.cookie22.csv"
click at [921, 635] on link "Next" at bounding box center [919, 638] width 54 height 22
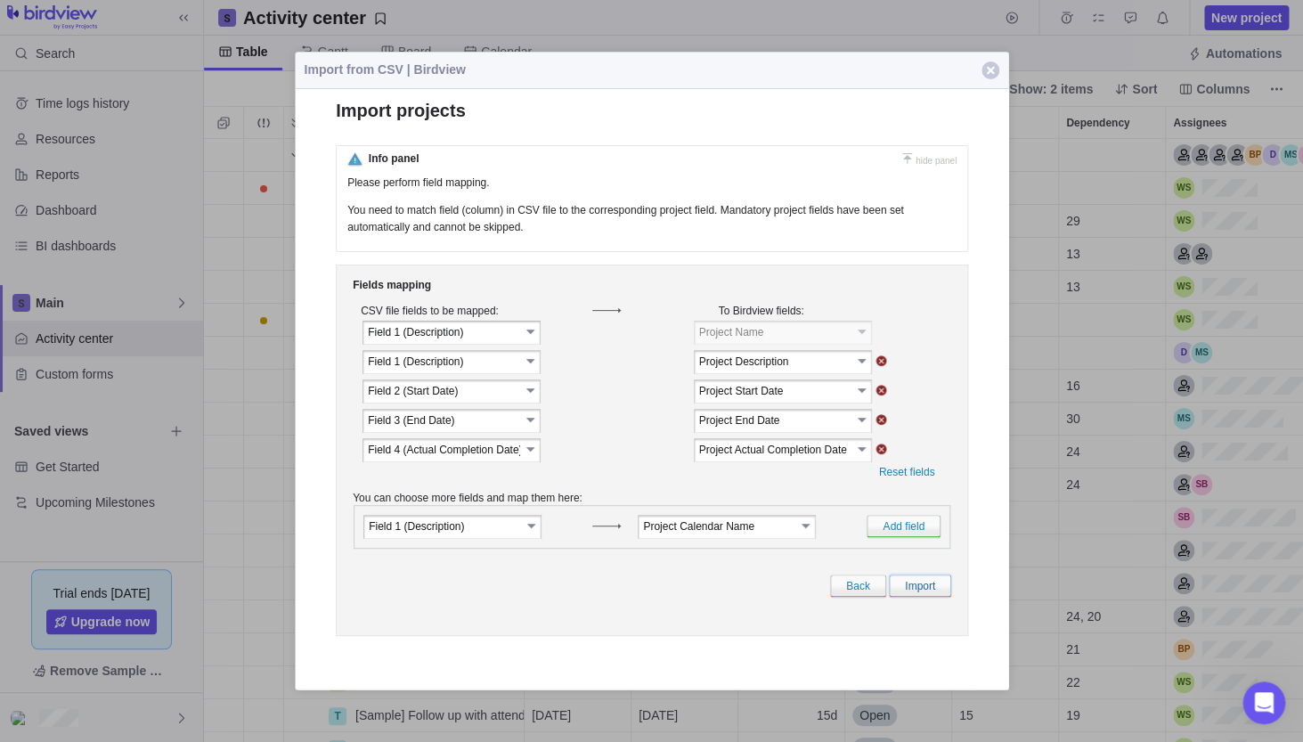
click at [919, 594] on link "Import" at bounding box center [919, 585] width 62 height 22
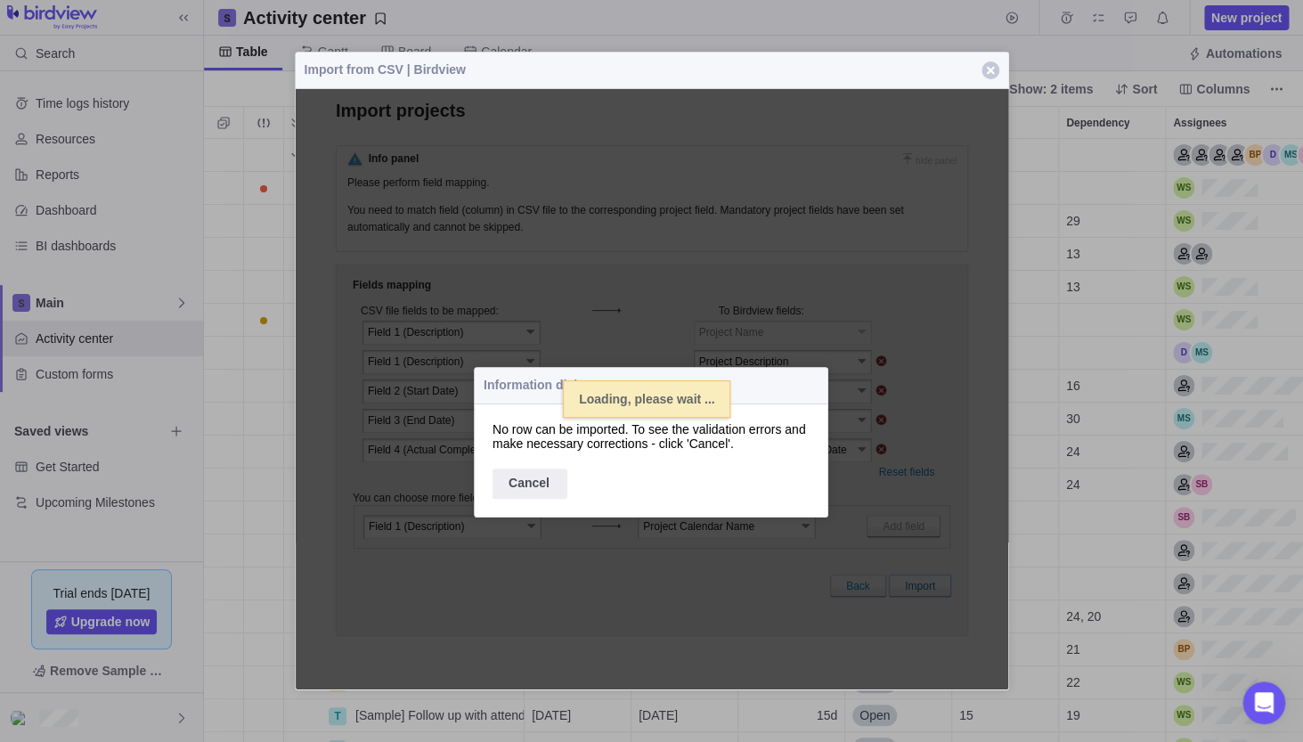
select select
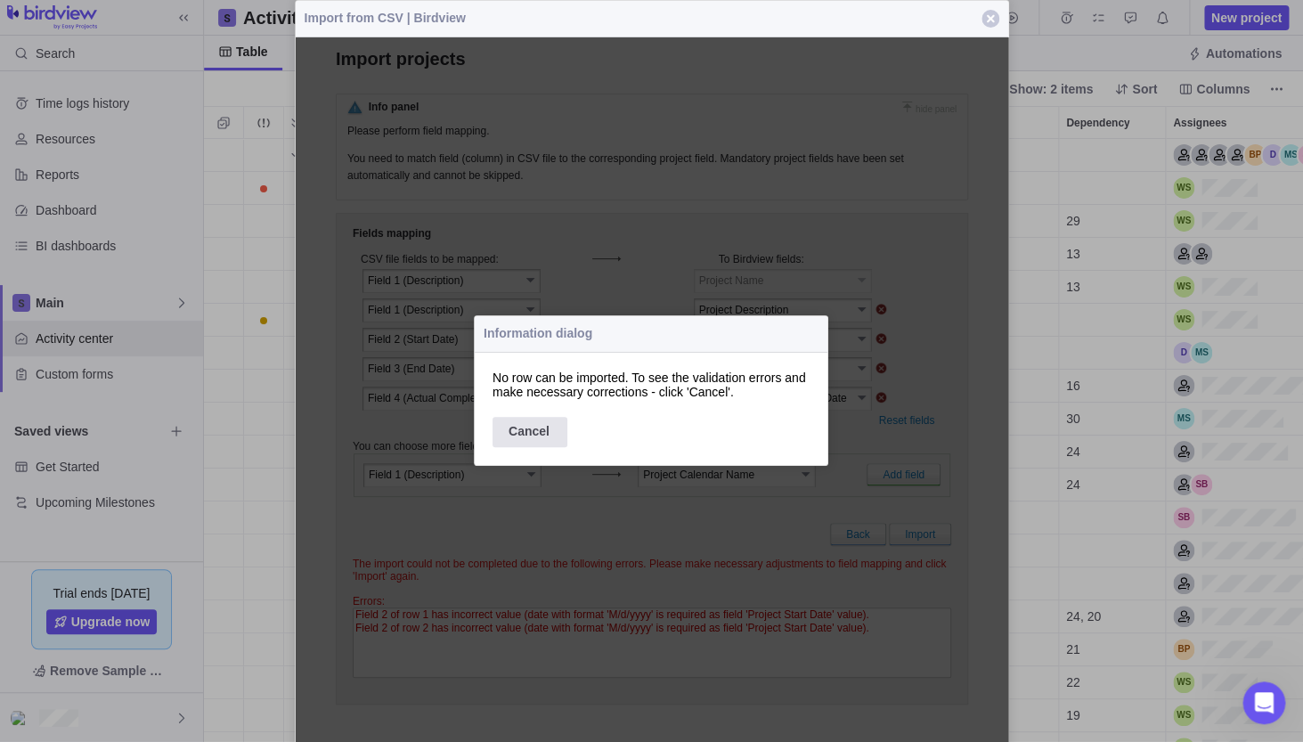
click at [548, 445] on div "Cancel" at bounding box center [529, 432] width 75 height 30
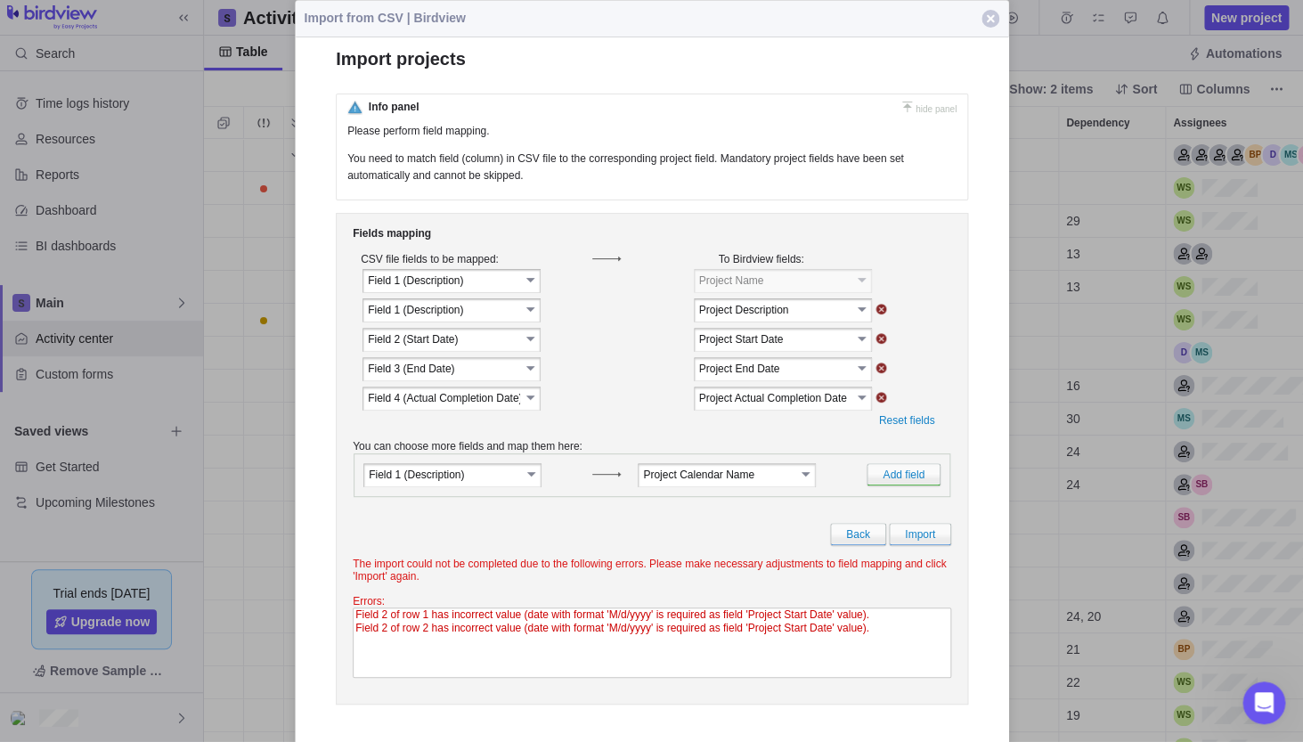
click at [878, 340] on input "image" at bounding box center [881, 338] width 12 height 11
select select
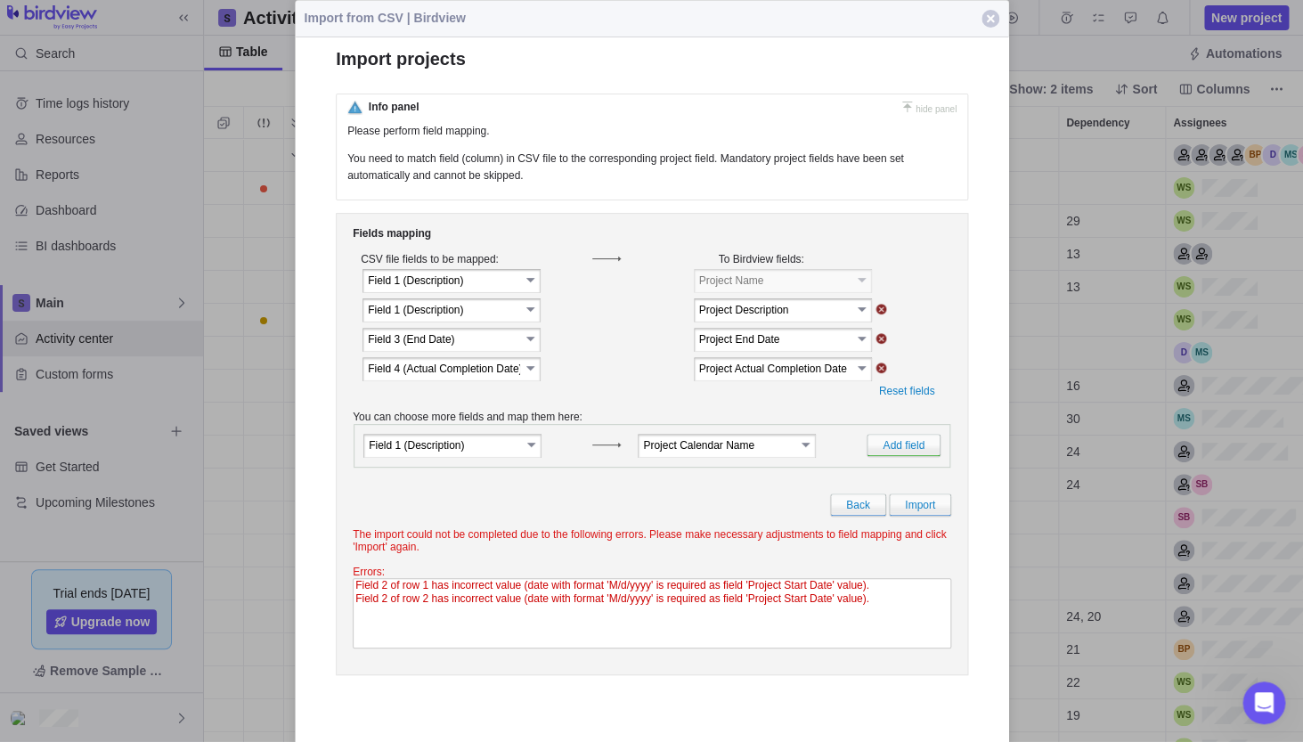
click at [881, 370] on input "image" at bounding box center [881, 367] width 12 height 11
select select
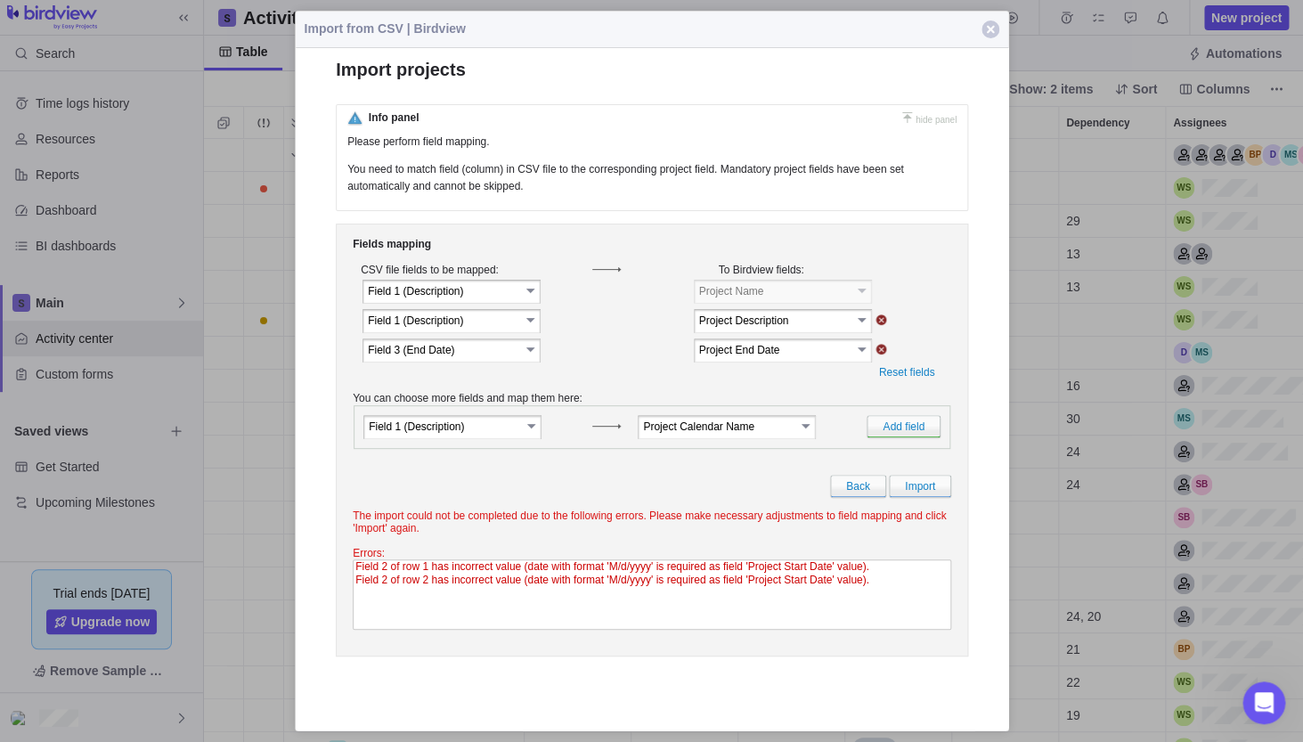
click at [879, 346] on td at bounding box center [908, 350] width 70 height 28
click at [878, 350] on input "image" at bounding box center [881, 348] width 12 height 11
select select
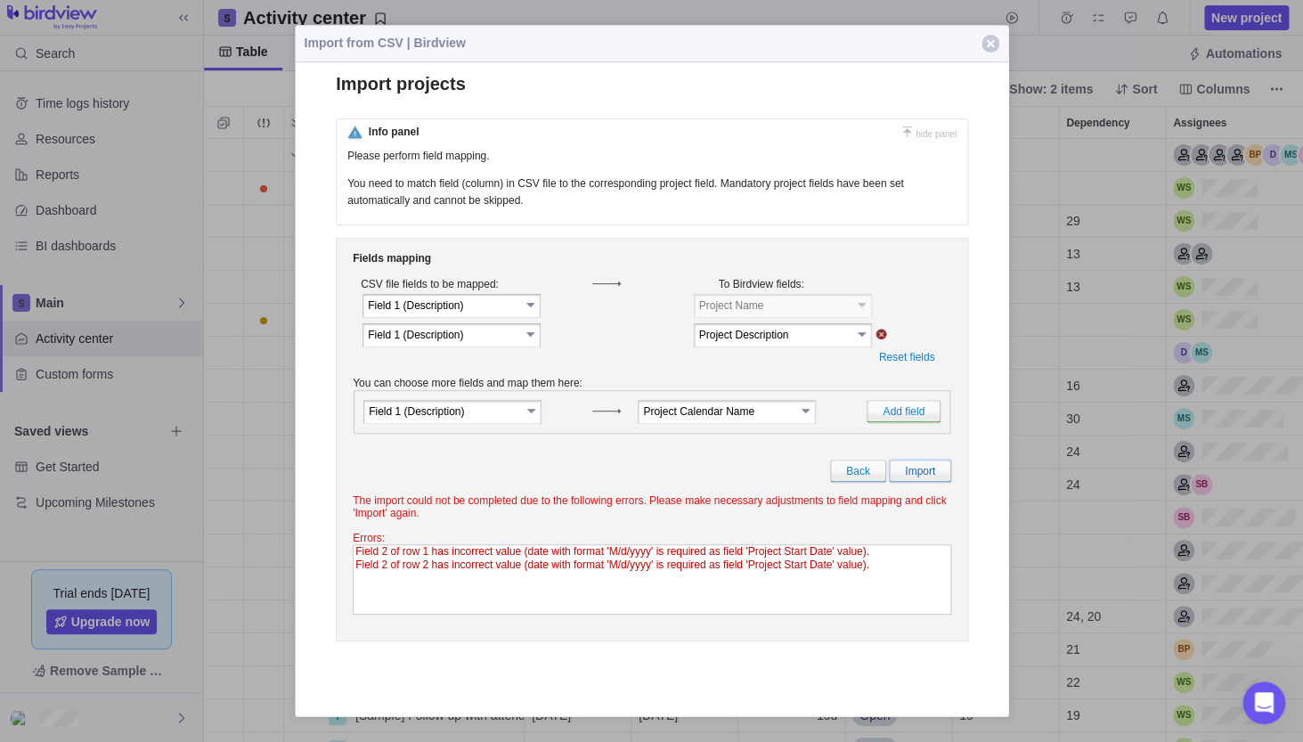
click at [908, 480] on link "Import" at bounding box center [919, 471] width 62 height 22
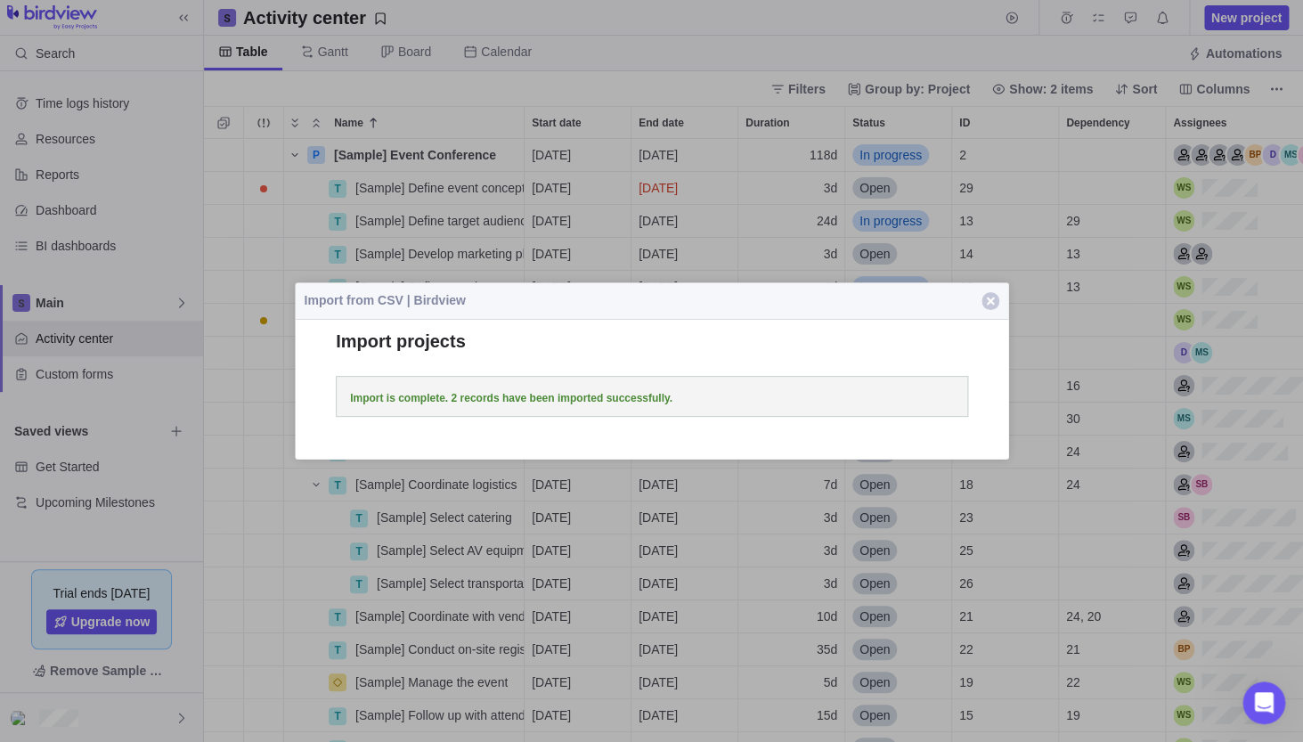
scroll to position [602, 1098]
click at [998, 294] on button "Close" at bounding box center [991, 301] width 36 height 36
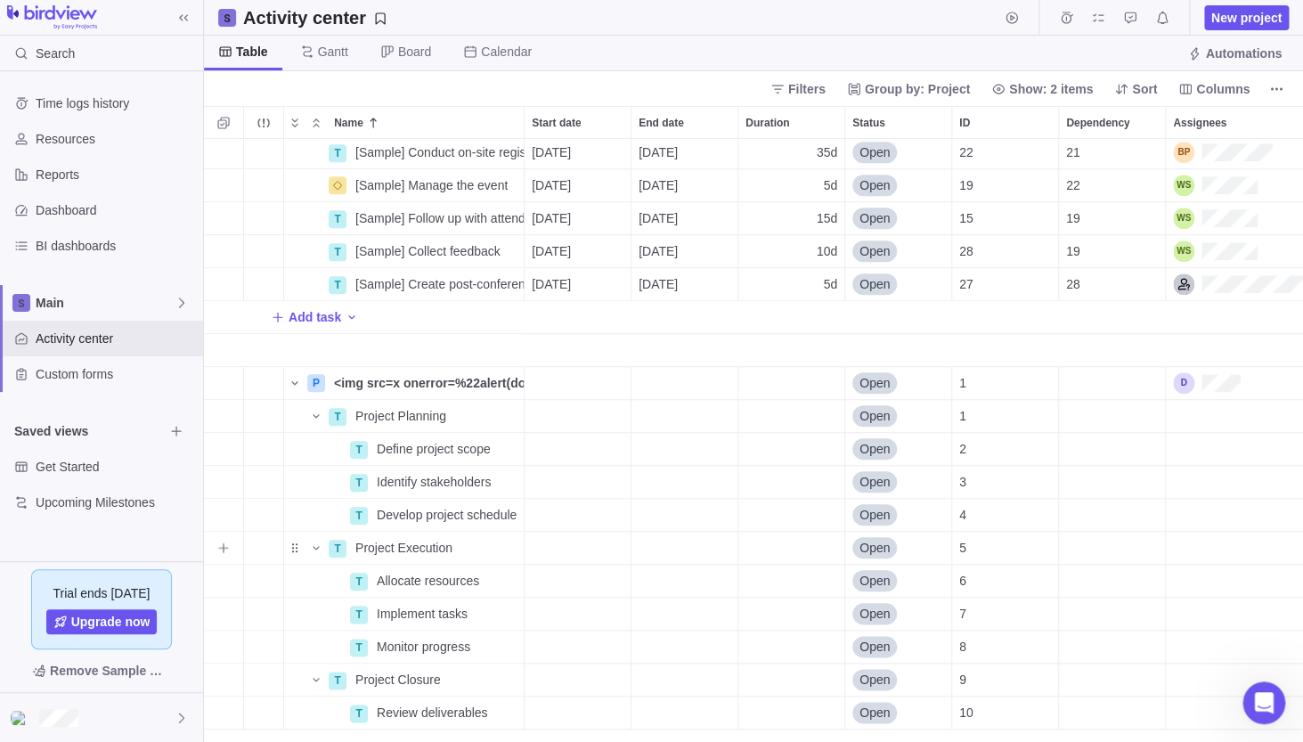
scroll to position [483, 0]
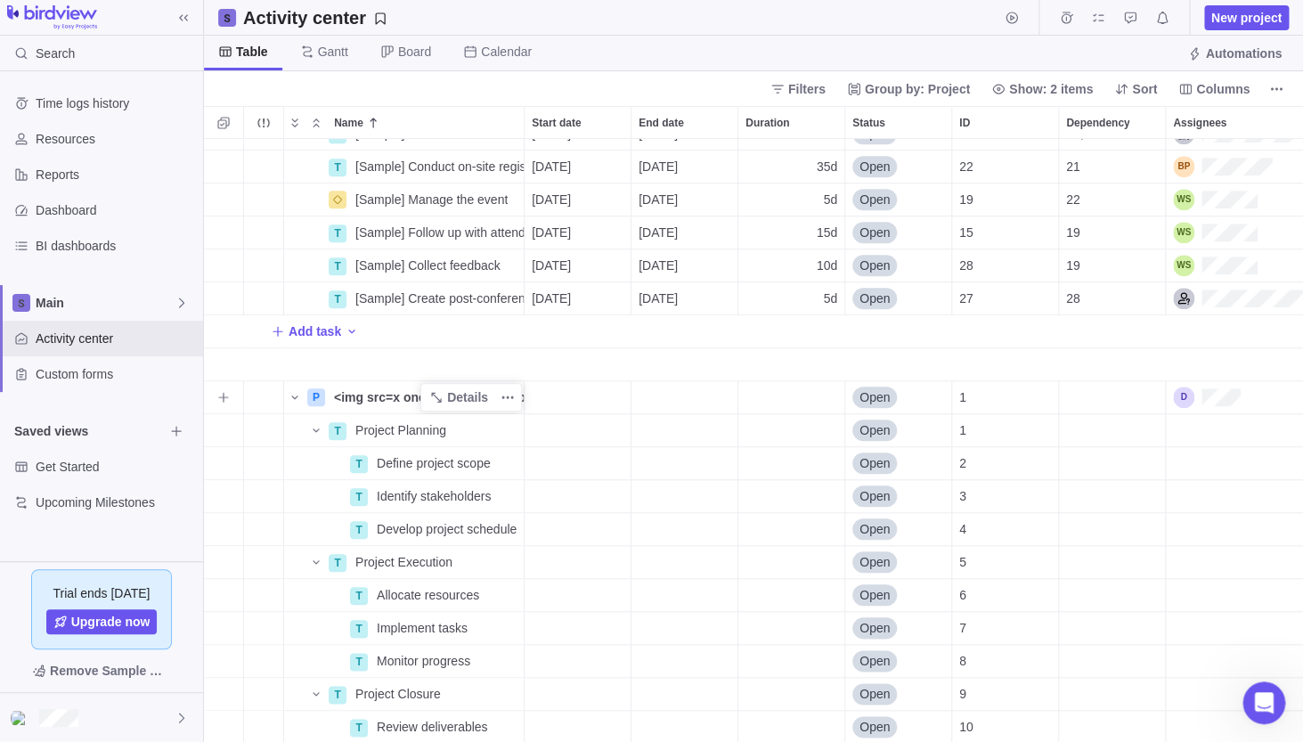
click at [412, 402] on span "<img src=x onerror=%22alert(document.cookie)%22 :>" at bounding box center [429, 397] width 190 height 18
click at [412, 403] on input "<img src=x onerror=%22alert(document.cookie)%22 :>" at bounding box center [425, 397] width 199 height 34
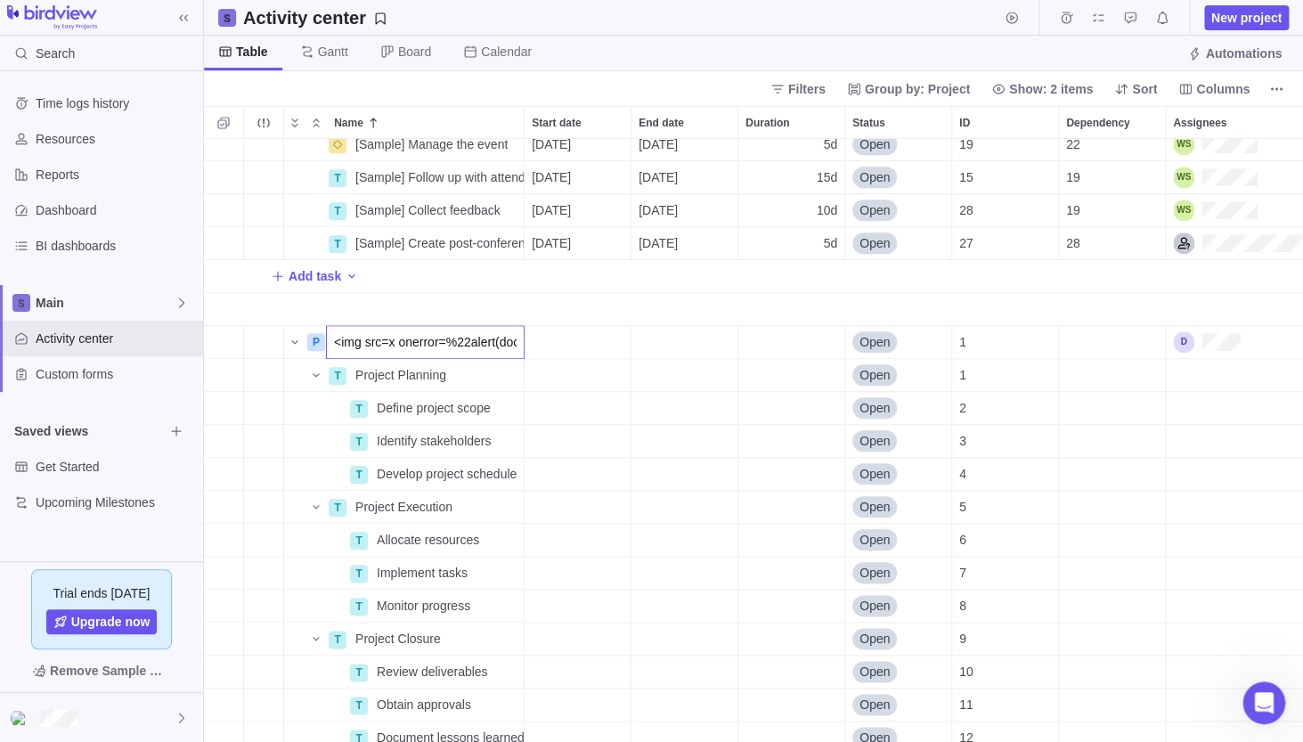
scroll to position [781, 0]
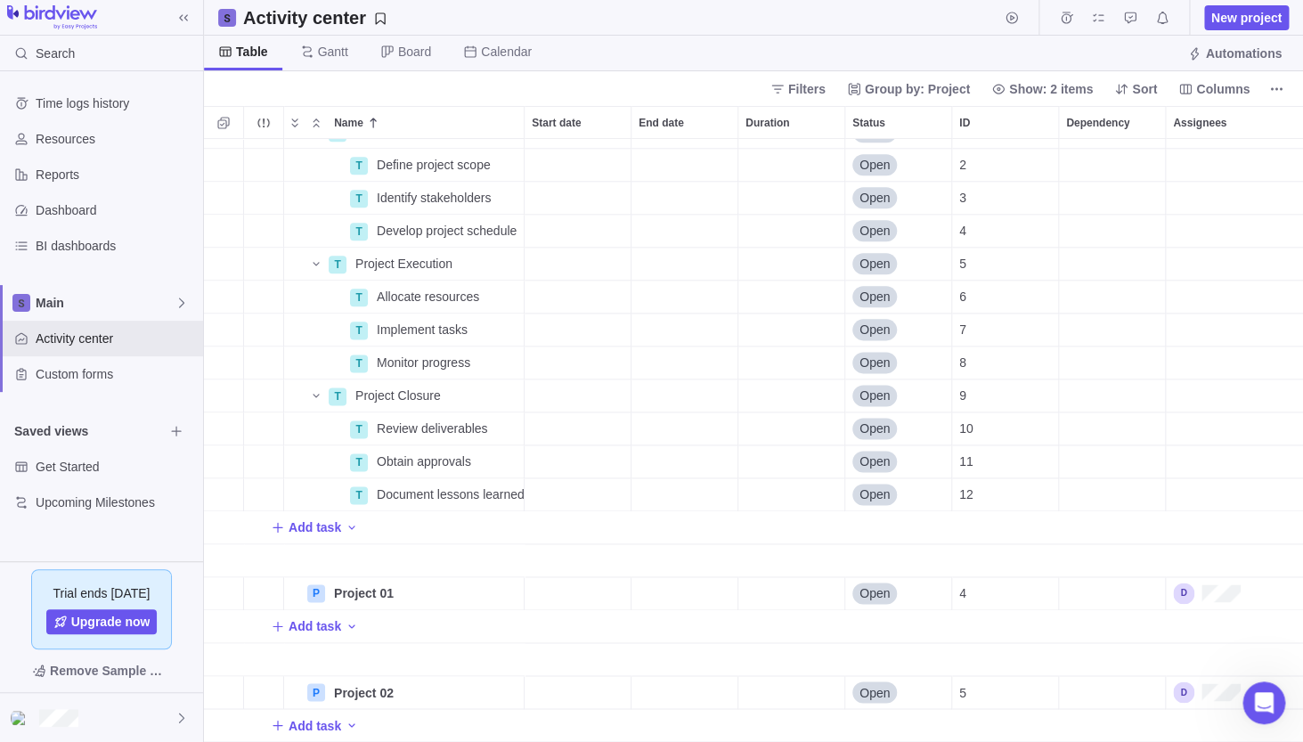
click at [424, 531] on div "P <img src=x onerror=%22alert(document.cookie)%22 :> Open 1 T Project Planning …" at bounding box center [753, 440] width 1099 height 603
click at [468, 595] on span "Details" at bounding box center [467, 593] width 41 height 18
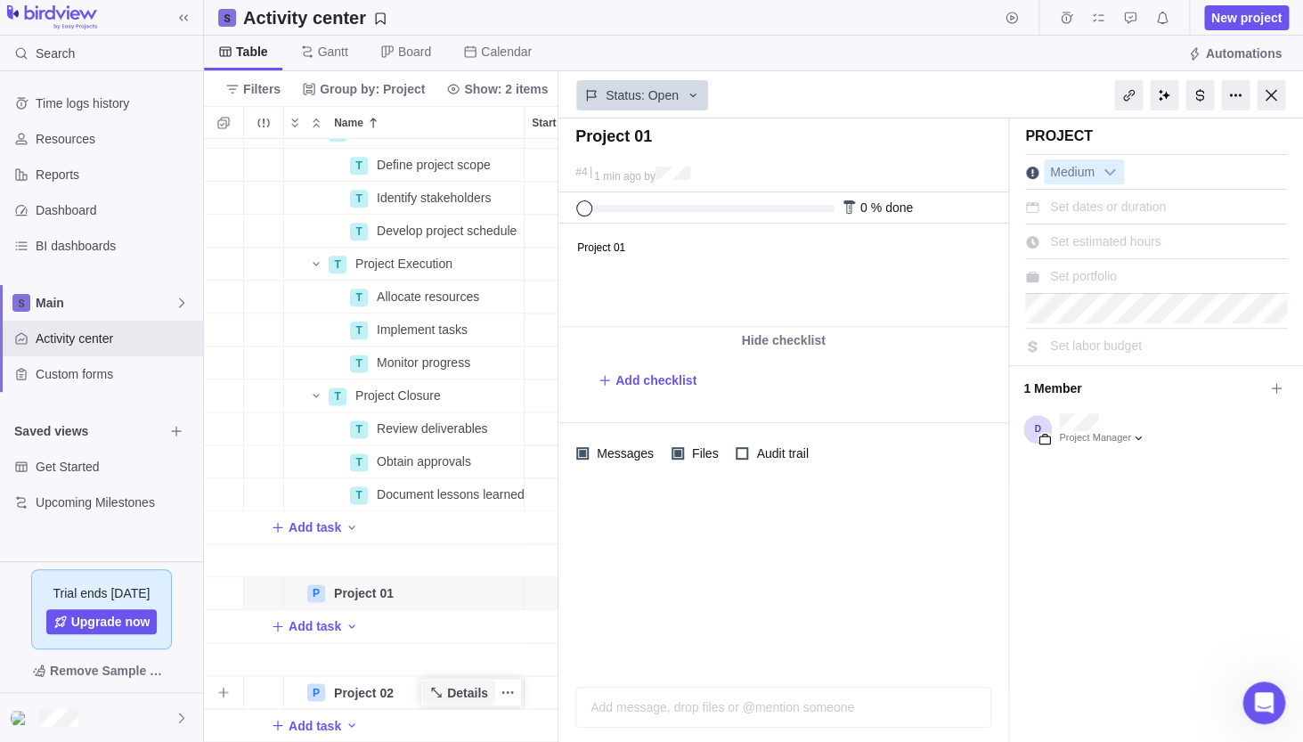
click at [475, 696] on span "Details" at bounding box center [467, 692] width 41 height 18
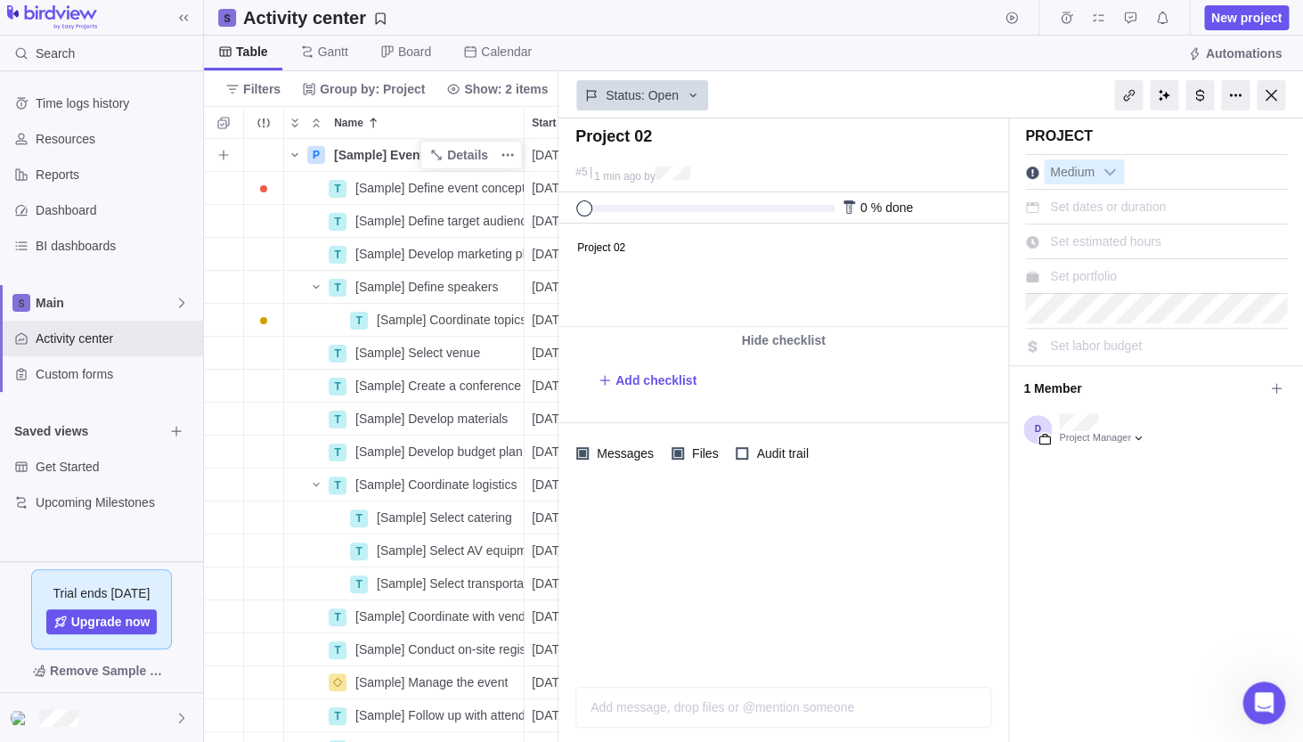
click at [411, 163] on span "[Sample] Event Conference" at bounding box center [415, 155] width 162 height 18
click at [313, 217] on div "P [Sample] Event Conference 09/01/2025 02/11/2026 118d In progress 2 T [Sample]…" at bounding box center [381, 440] width 354 height 603
click at [1279, 94] on div at bounding box center [1271, 95] width 29 height 30
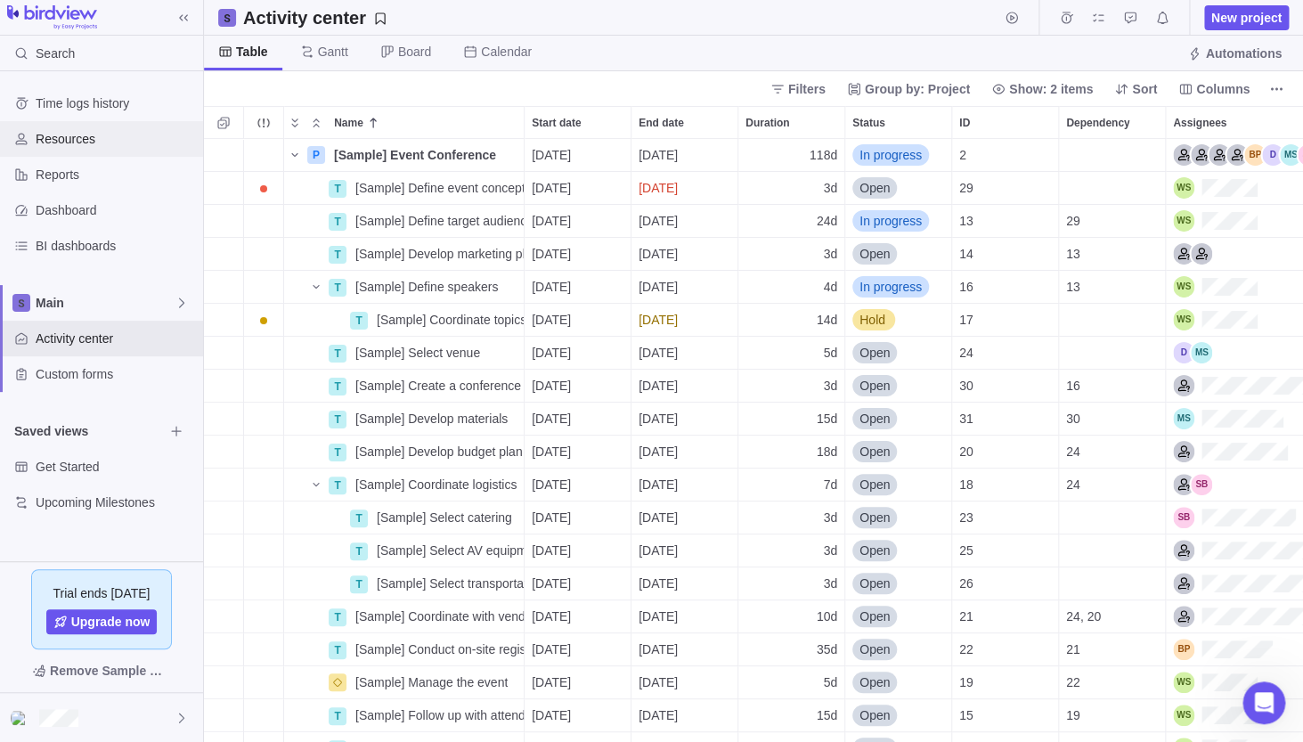
click at [88, 139] on span "Resources" at bounding box center [116, 139] width 160 height 18
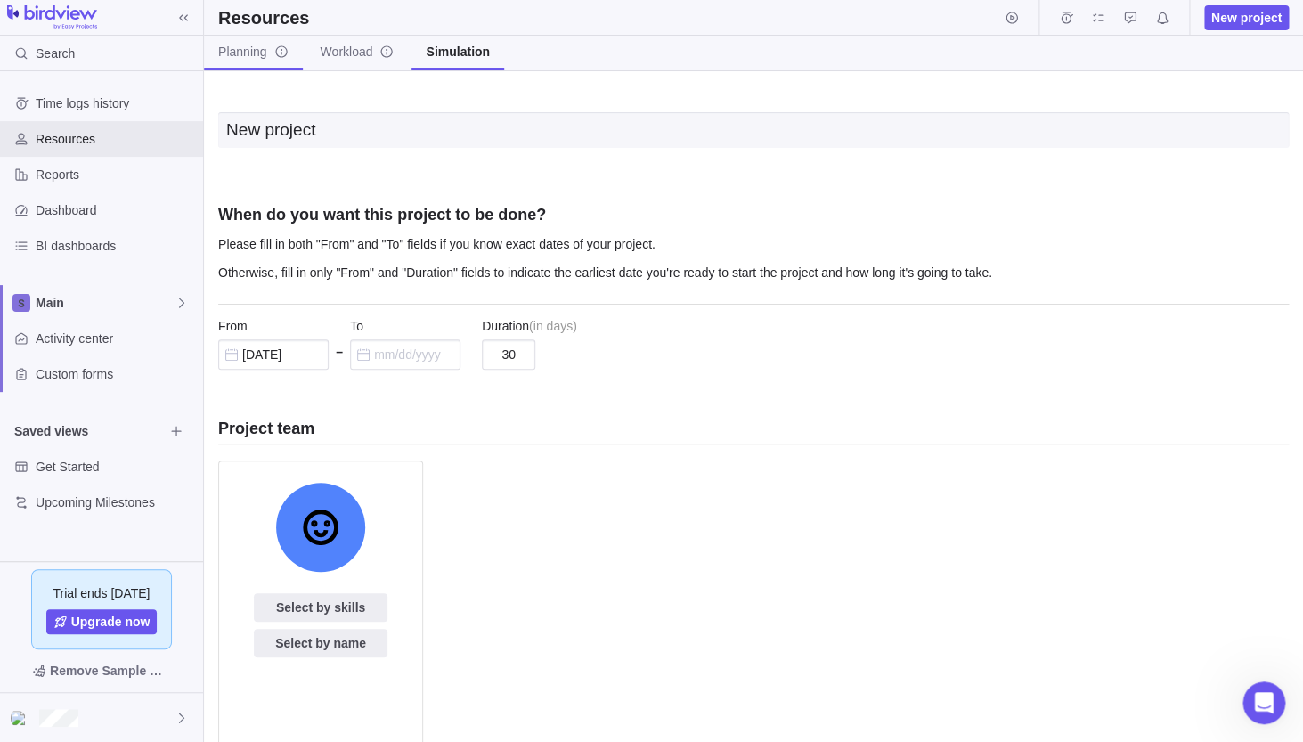
click at [277, 53] on icon "info-description" at bounding box center [281, 51] width 12 height 12
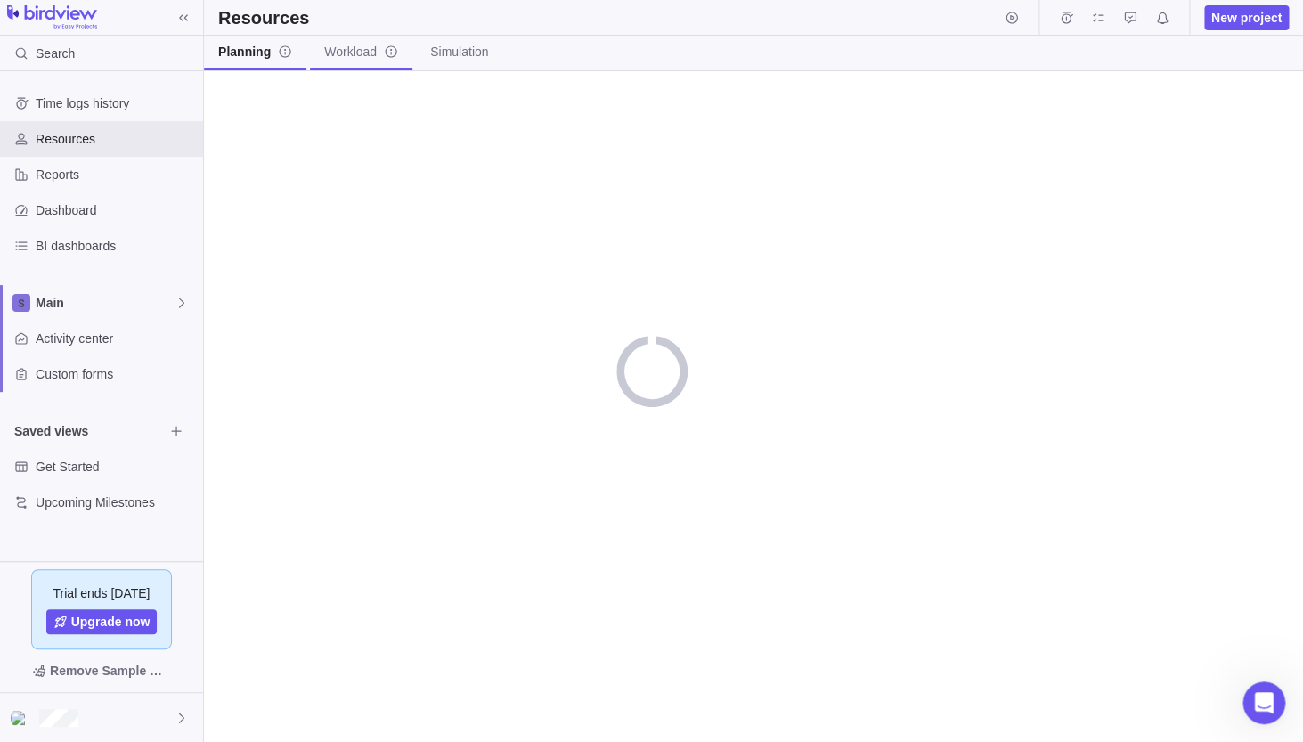
click at [367, 53] on span "Workload" at bounding box center [361, 52] width 74 height 18
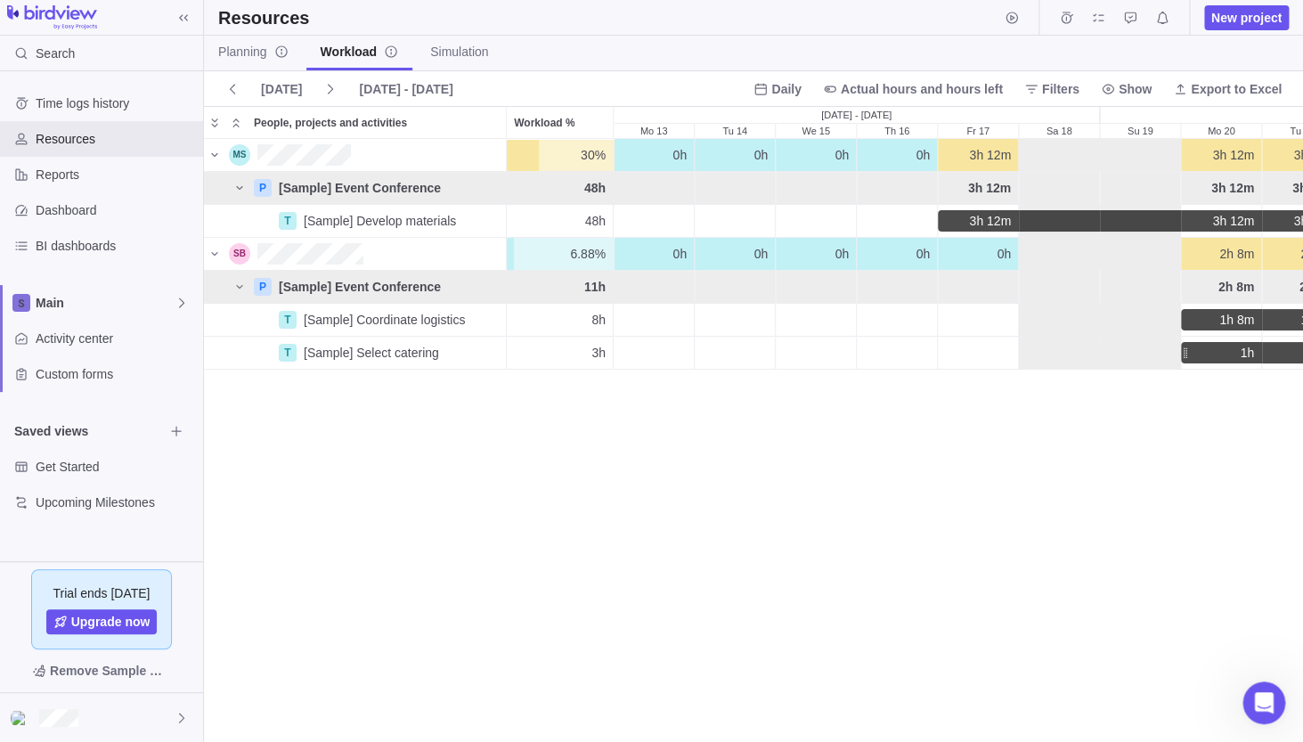
scroll to position [601, 1098]
click at [715, 224] on div "Tu 14" at bounding box center [735, 221] width 80 height 32
click at [977, 221] on span "3h 12m" at bounding box center [990, 221] width 42 height 18
click at [1016, 220] on input "3h 12m" at bounding box center [978, 221] width 82 height 34
click at [117, 176] on body "Search Time logs history Resources Reports Dashboard BI dashboards Main Activit…" at bounding box center [651, 371] width 1303 height 742
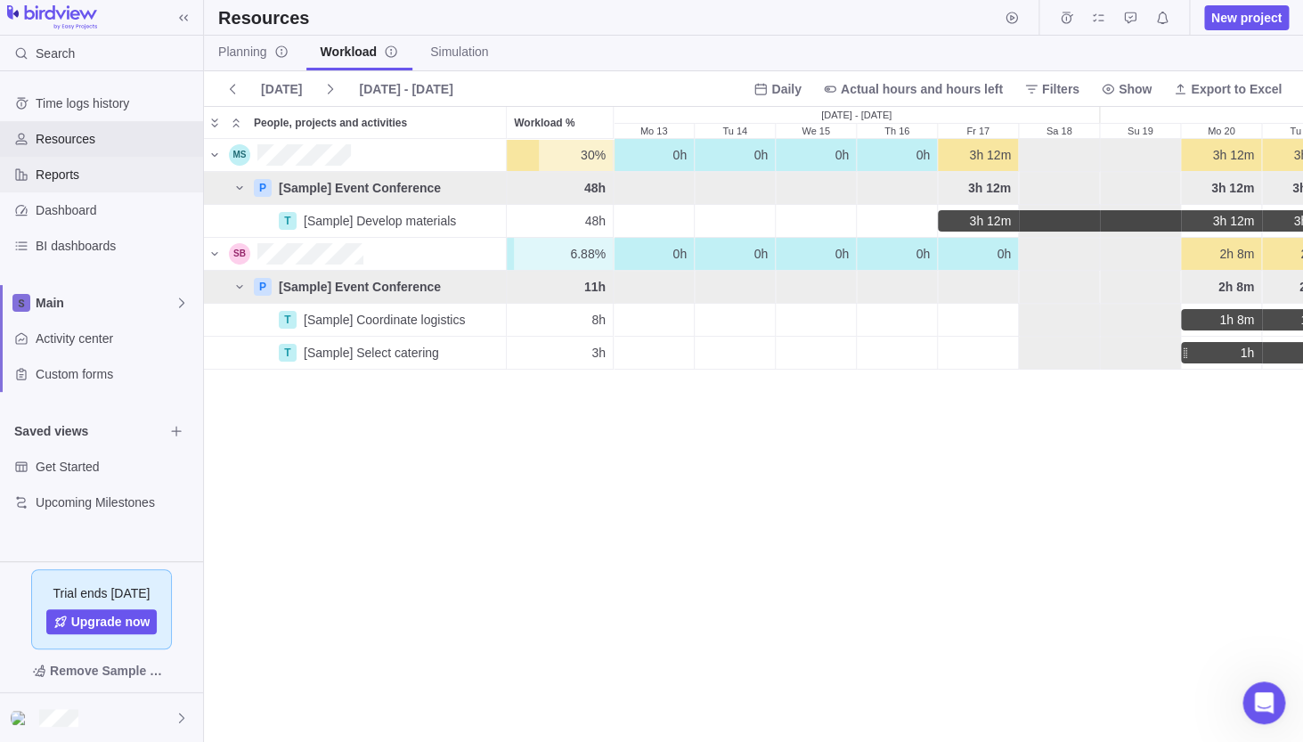
click at [117, 176] on span "Reports" at bounding box center [116, 175] width 160 height 18
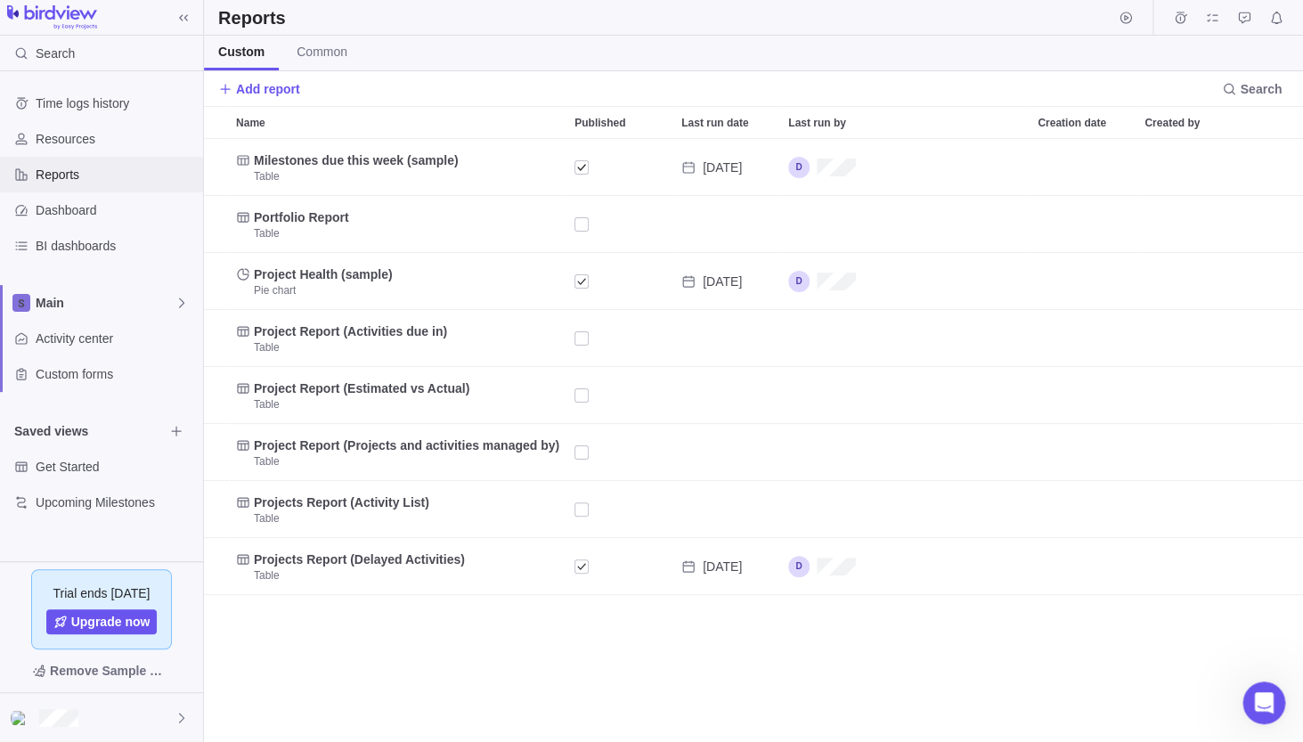
scroll to position [602, 1098]
click at [257, 87] on span "Add report" at bounding box center [268, 89] width 64 height 18
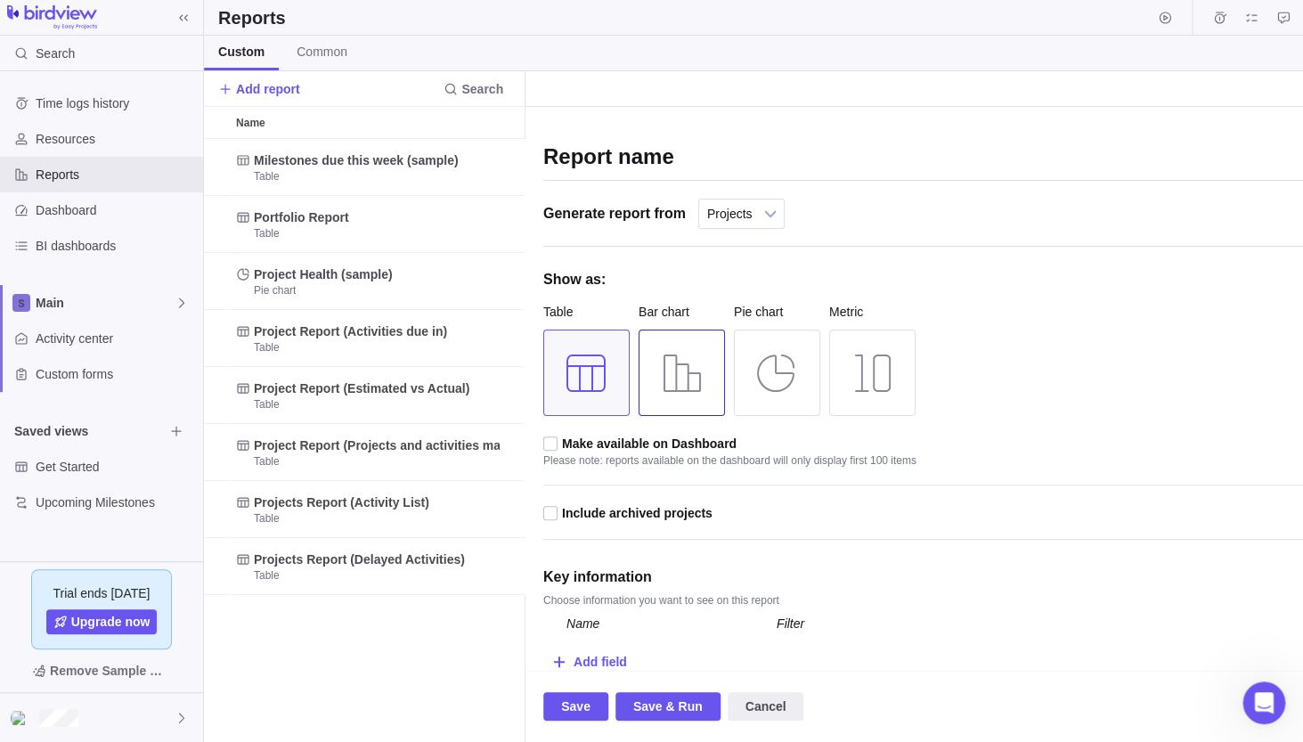
scroll to position [8, 0]
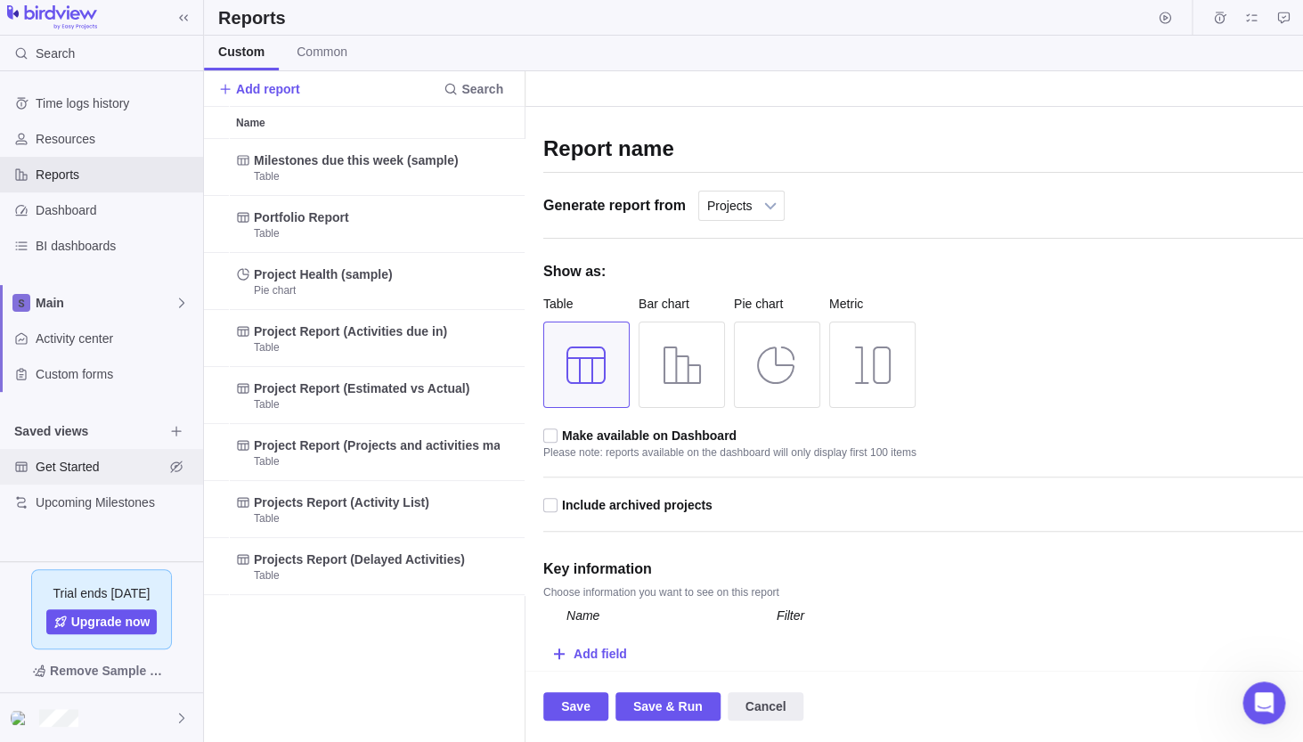
click at [81, 468] on span "Get Started" at bounding box center [100, 467] width 128 height 18
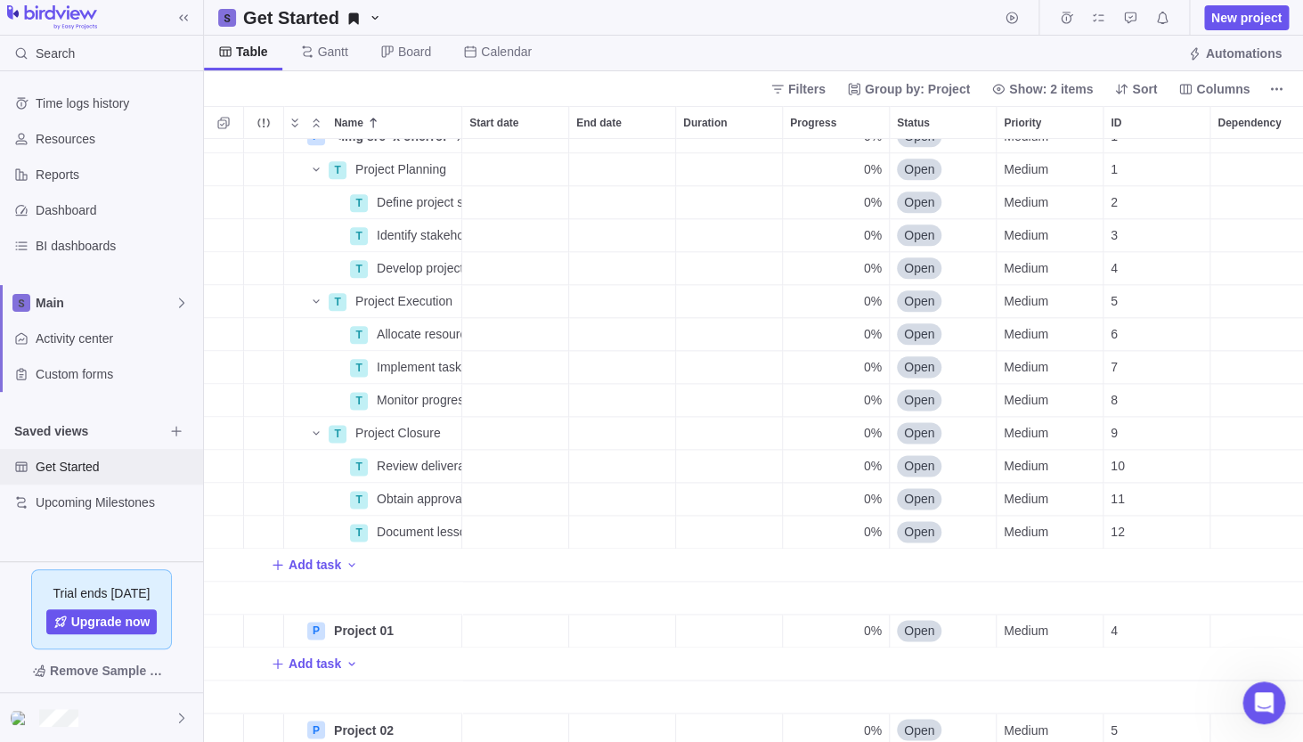
scroll to position [781, 0]
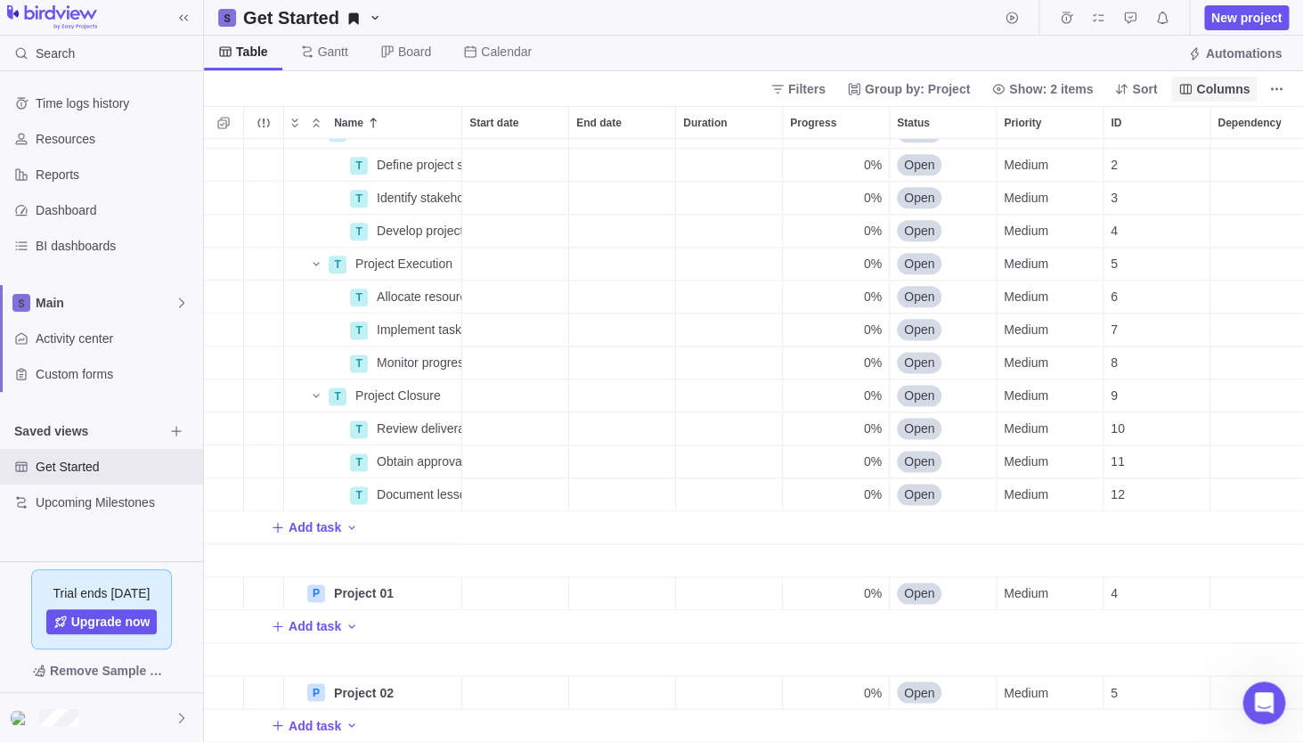
click at [1235, 98] on span "Columns" at bounding box center [1214, 89] width 86 height 25
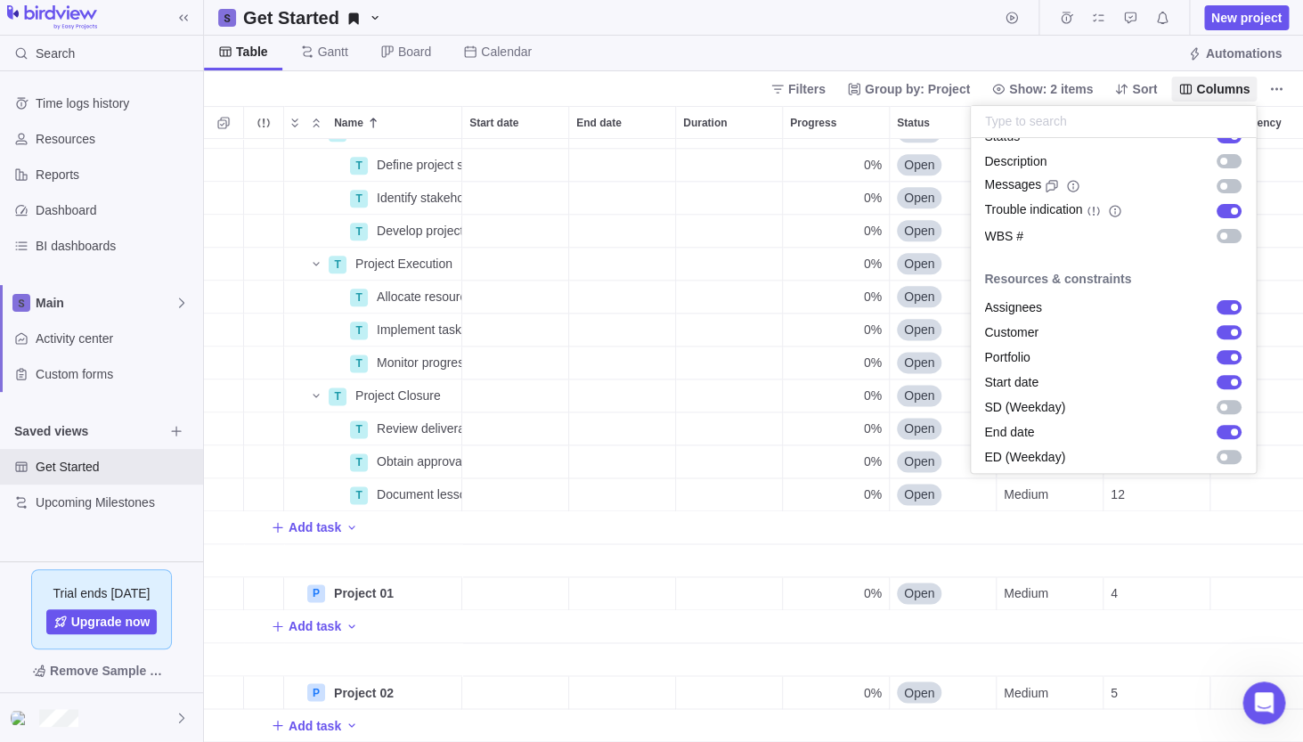
scroll to position [172, 0]
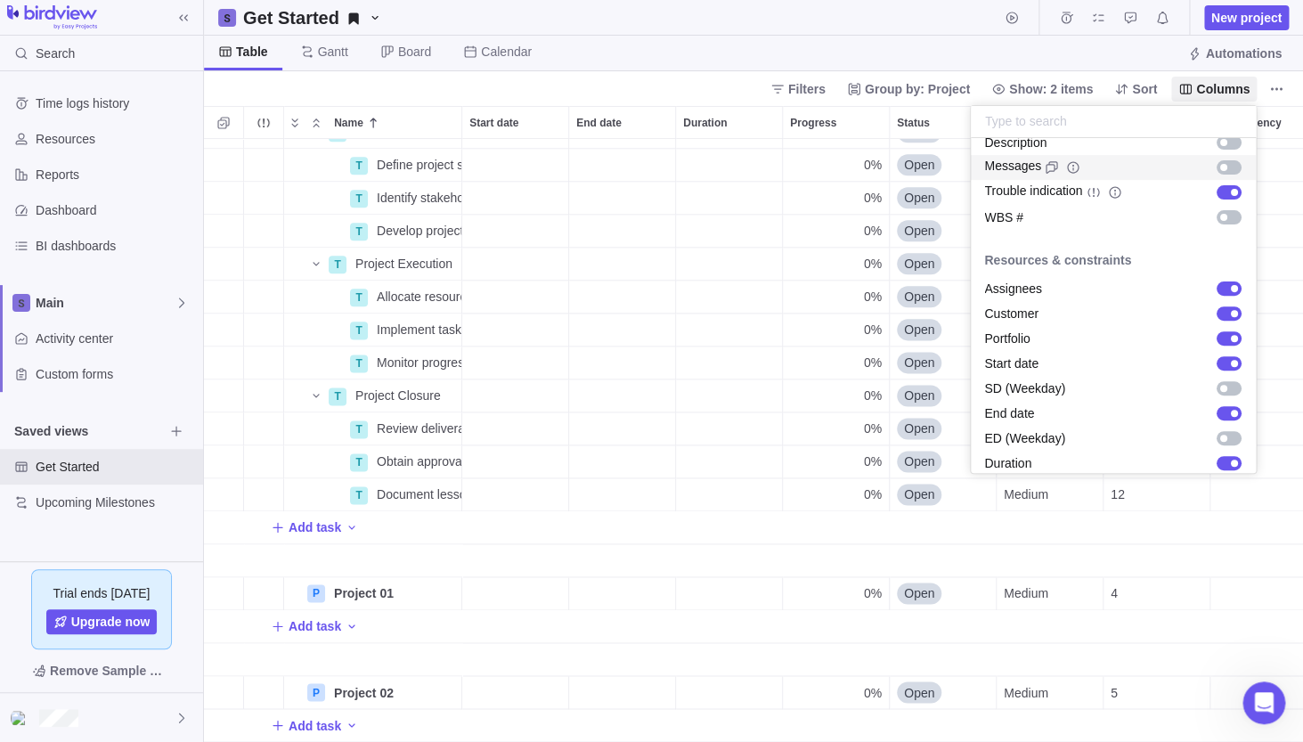
click at [1225, 167] on div "grid" at bounding box center [1223, 167] width 7 height 7
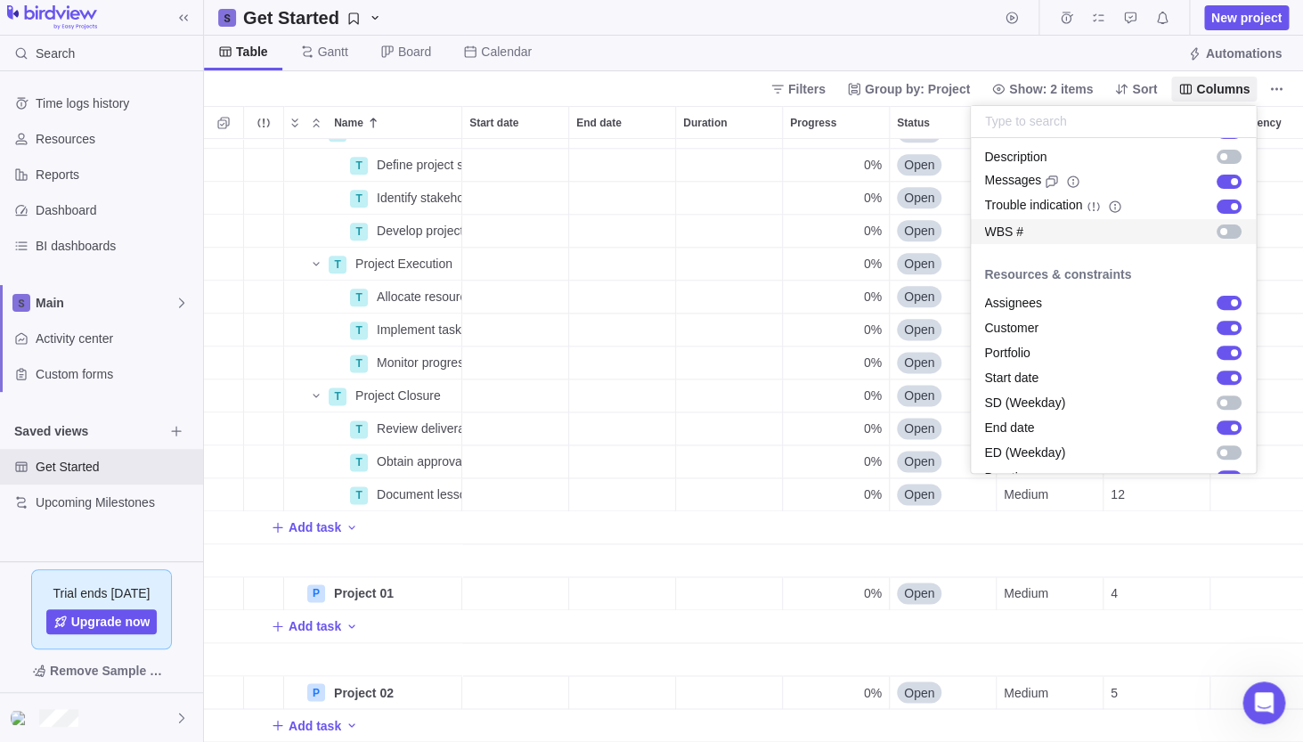
scroll to position [152, 0]
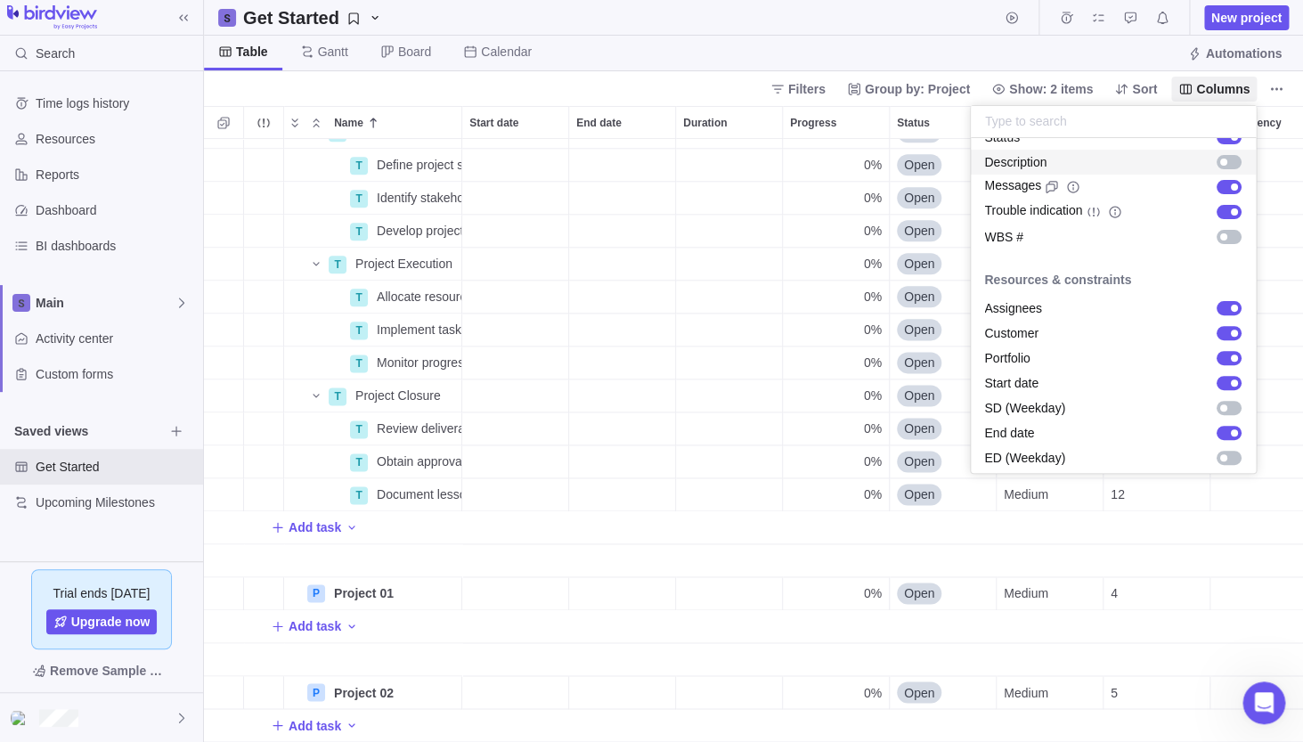
click at [1225, 158] on div "grid" at bounding box center [1229, 162] width 25 height 14
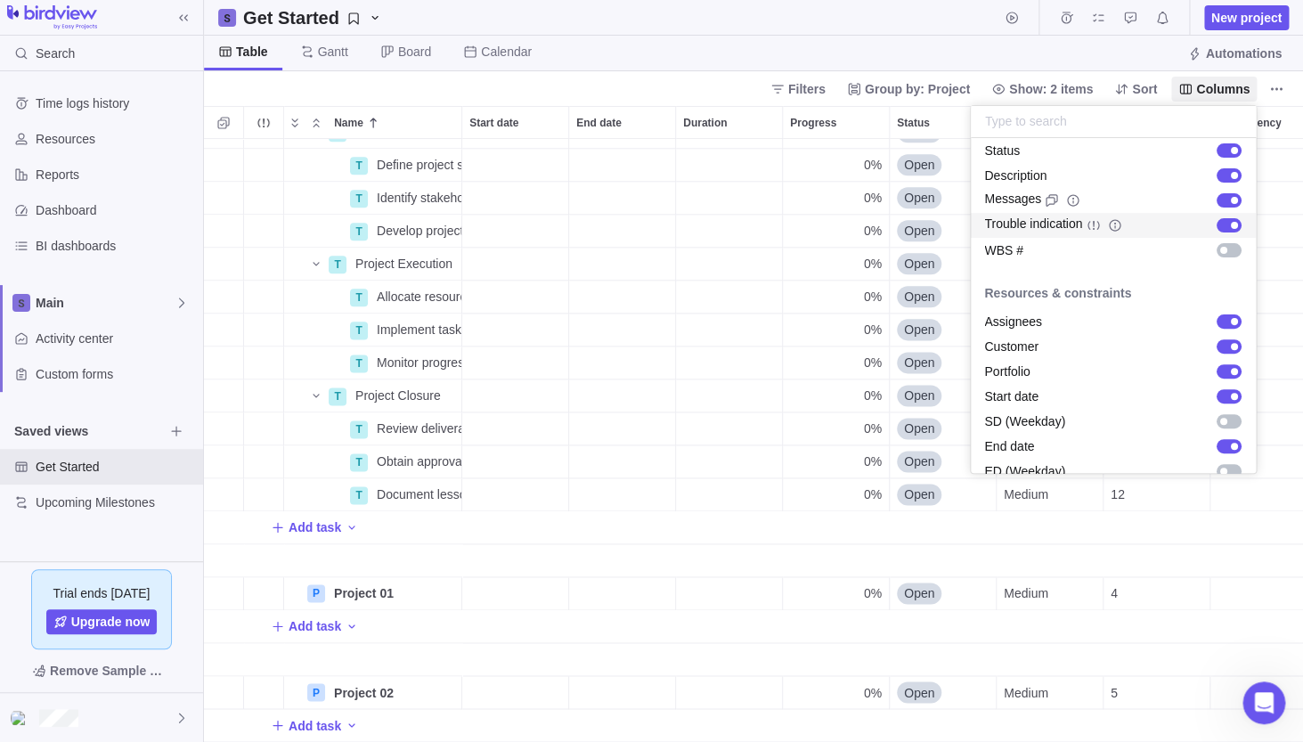
click at [1293, 227] on body "Search Time logs history Resources Reports Dashboard BI dashboards Main Activit…" at bounding box center [651, 371] width 1303 height 742
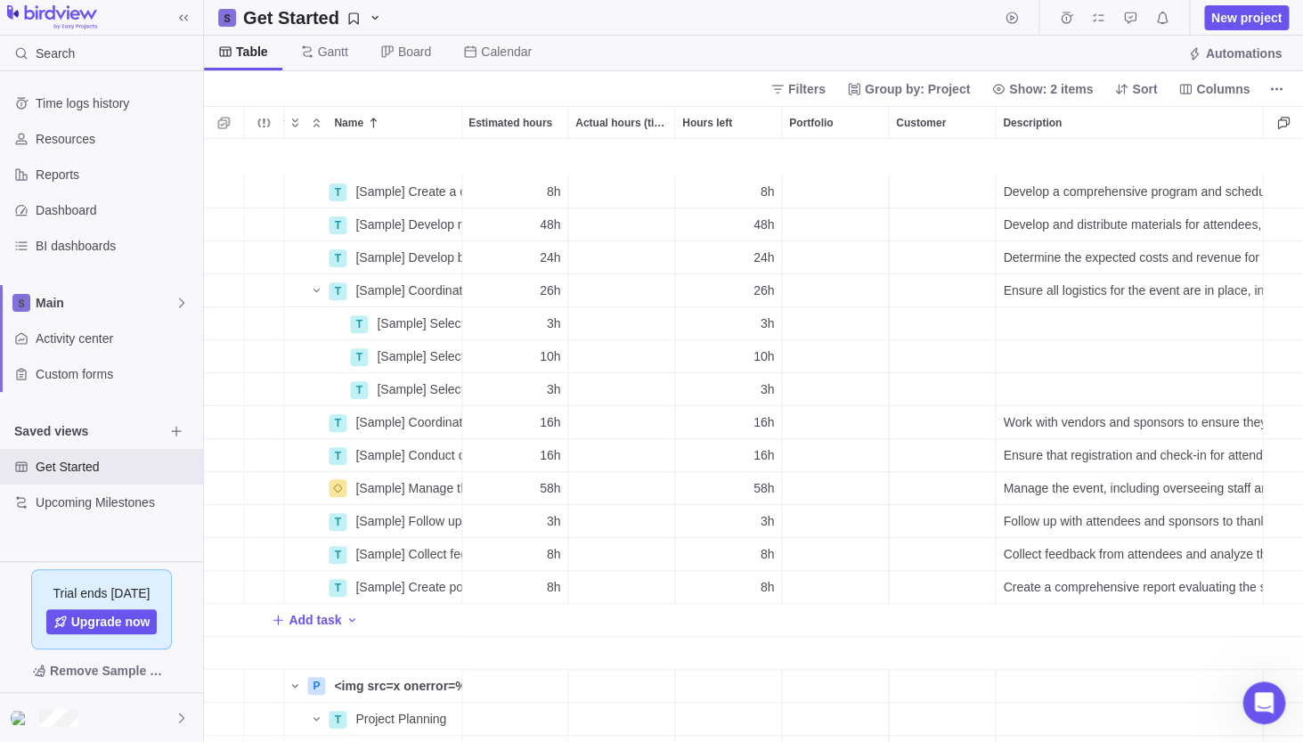
scroll to position [128, 963]
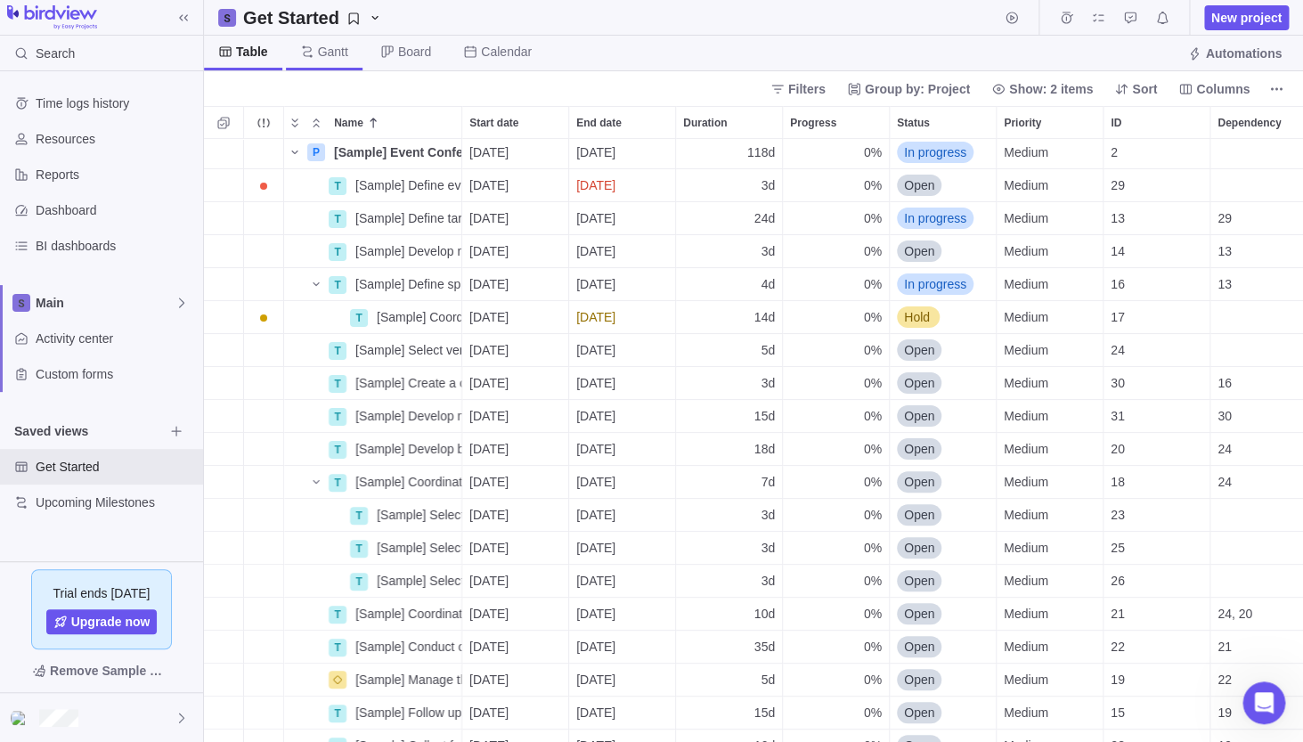
click at [320, 61] on span "Gantt" at bounding box center [324, 53] width 77 height 35
